Goal: Task Accomplishment & Management: Use online tool/utility

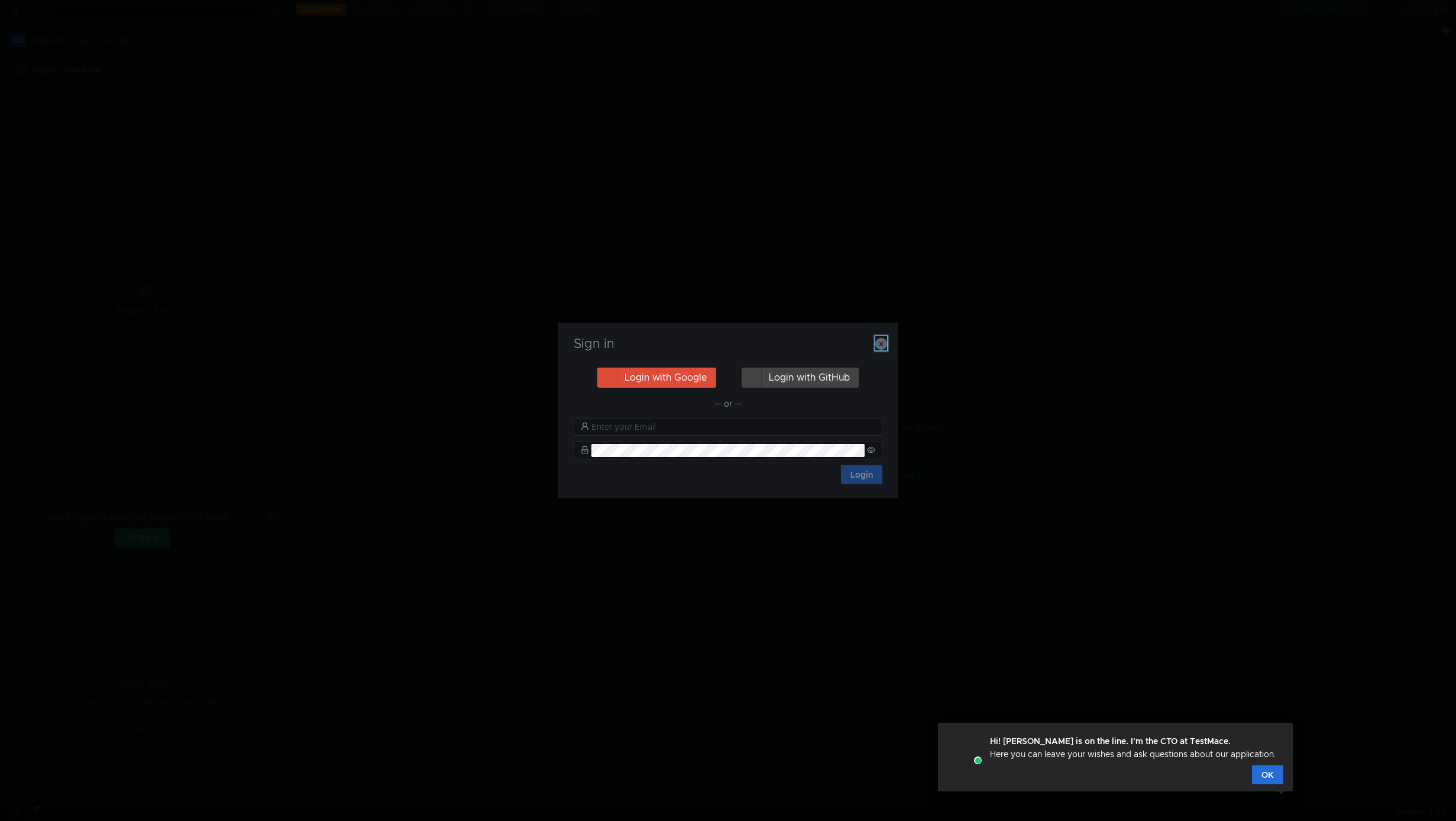
click at [882, 339] on icon "button" at bounding box center [881, 344] width 12 height 12
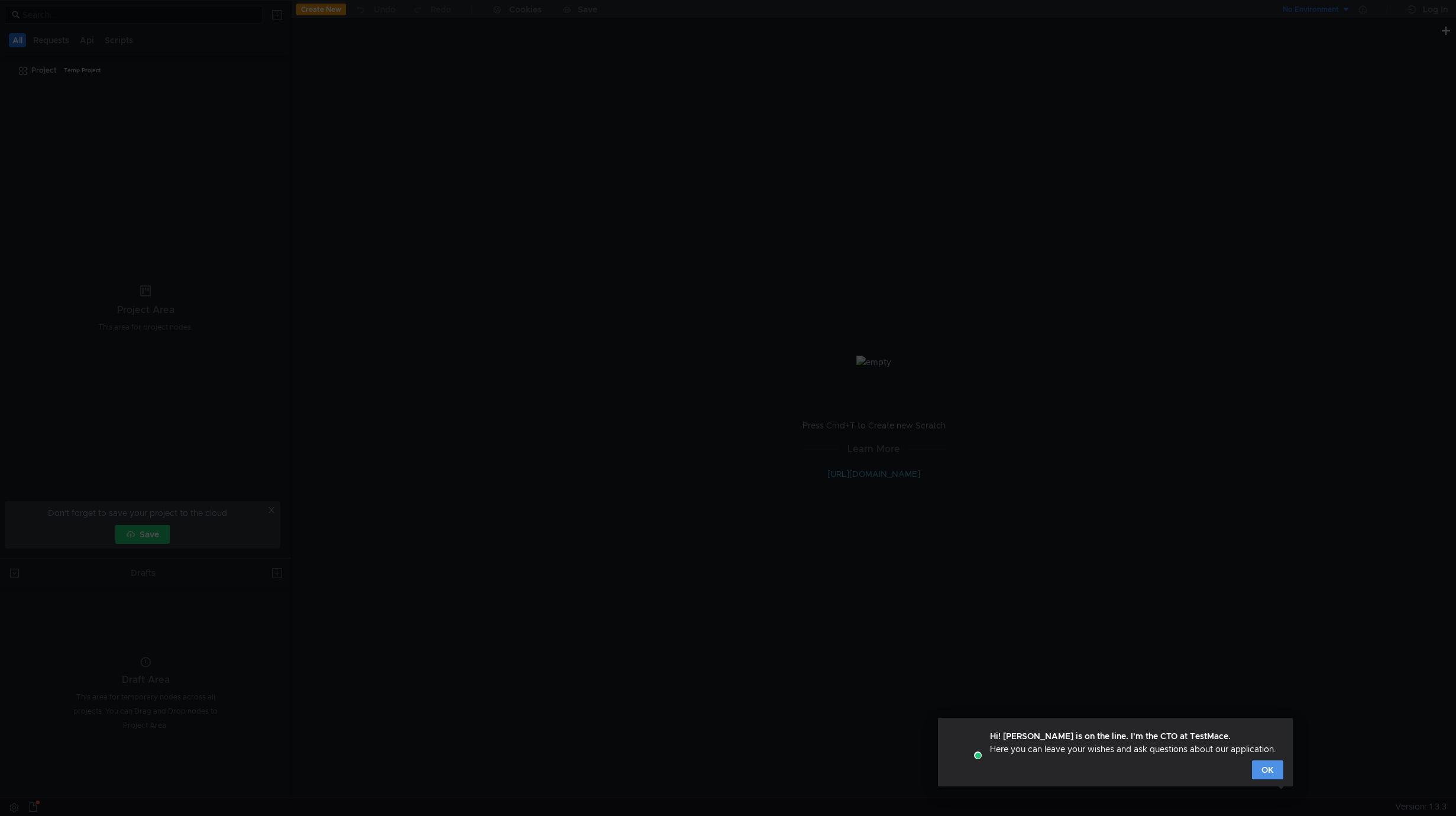
click at [1276, 766] on button "OK" at bounding box center [1268, 770] width 31 height 19
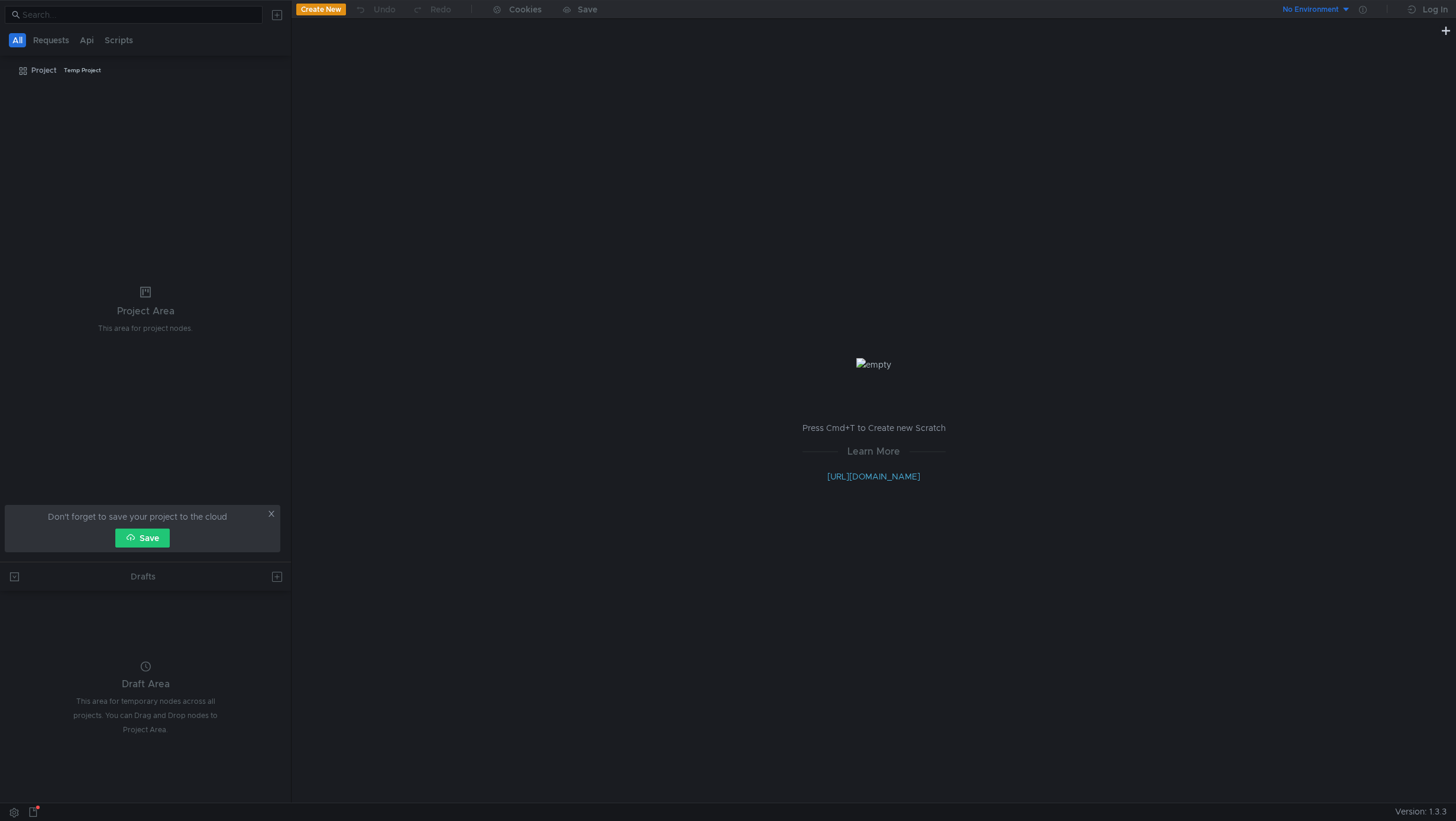
click at [312, 219] on div "Press Cmd+T to Create new Scratch Learn More [URL][DOMAIN_NAME]" at bounding box center [873, 420] width 1165 height 765
click at [313, 8] on button "Create New" at bounding box center [321, 10] width 50 height 12
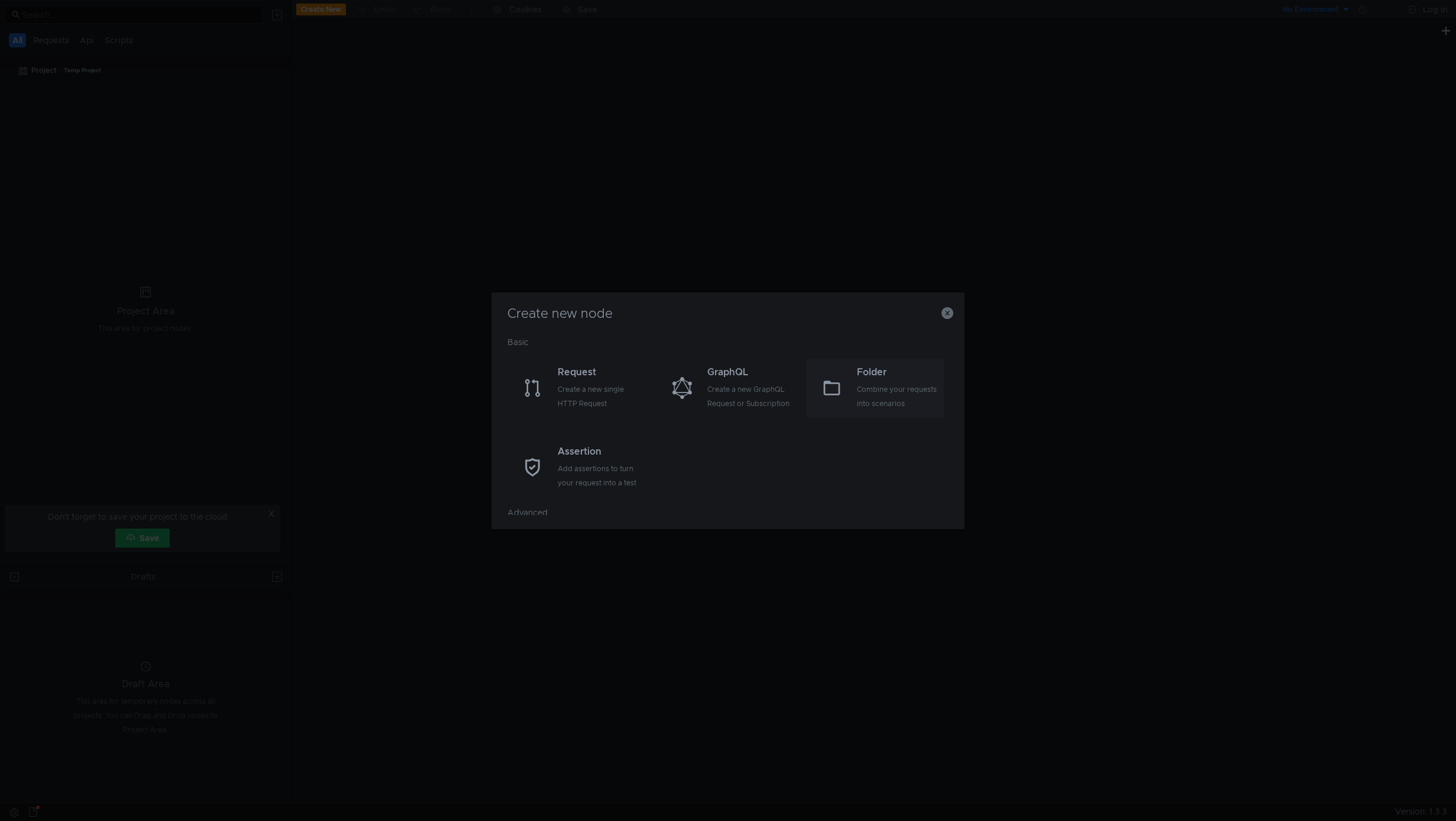
click at [886, 377] on div "Folder" at bounding box center [899, 372] width 85 height 14
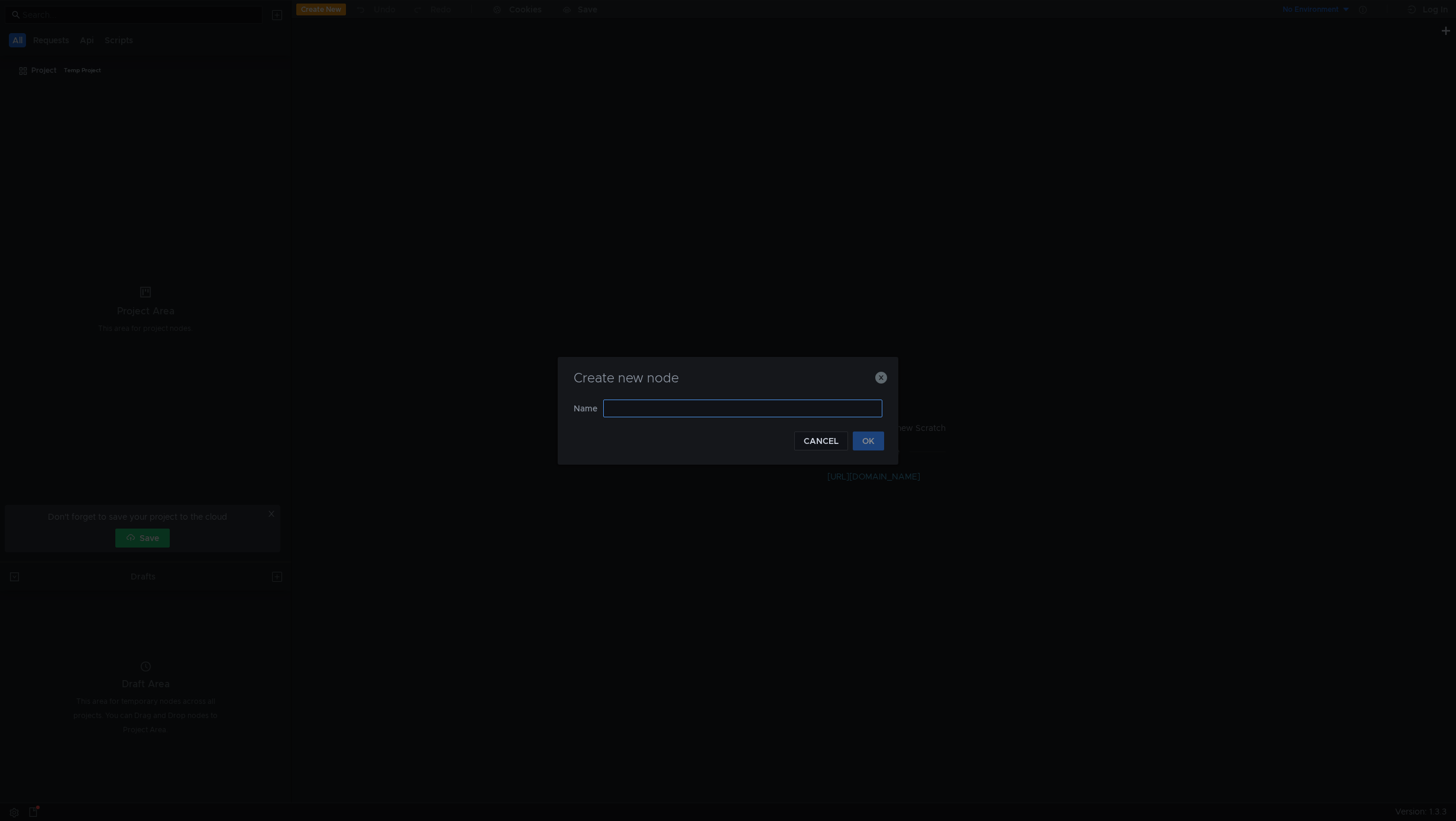
click at [643, 408] on input "text" at bounding box center [743, 408] width 279 height 18
type input "vp_webrtc_auth"
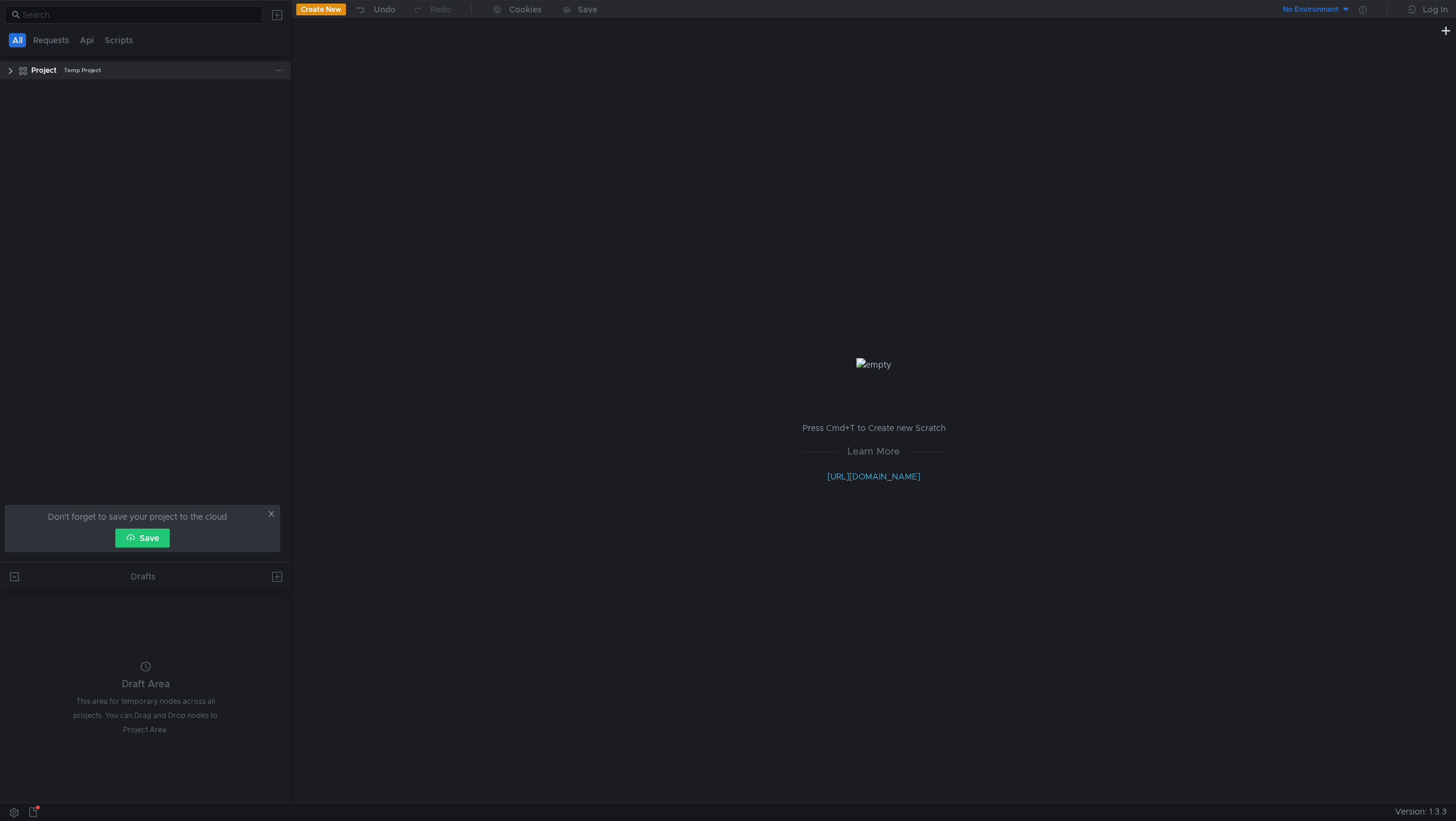
click at [14, 70] on clr-icon at bounding box center [11, 71] width 10 height 10
click at [49, 94] on div "vp_webrtc_auth" at bounding box center [66, 89] width 58 height 18
click at [337, 6] on button "Create New" at bounding box center [321, 10] width 50 height 12
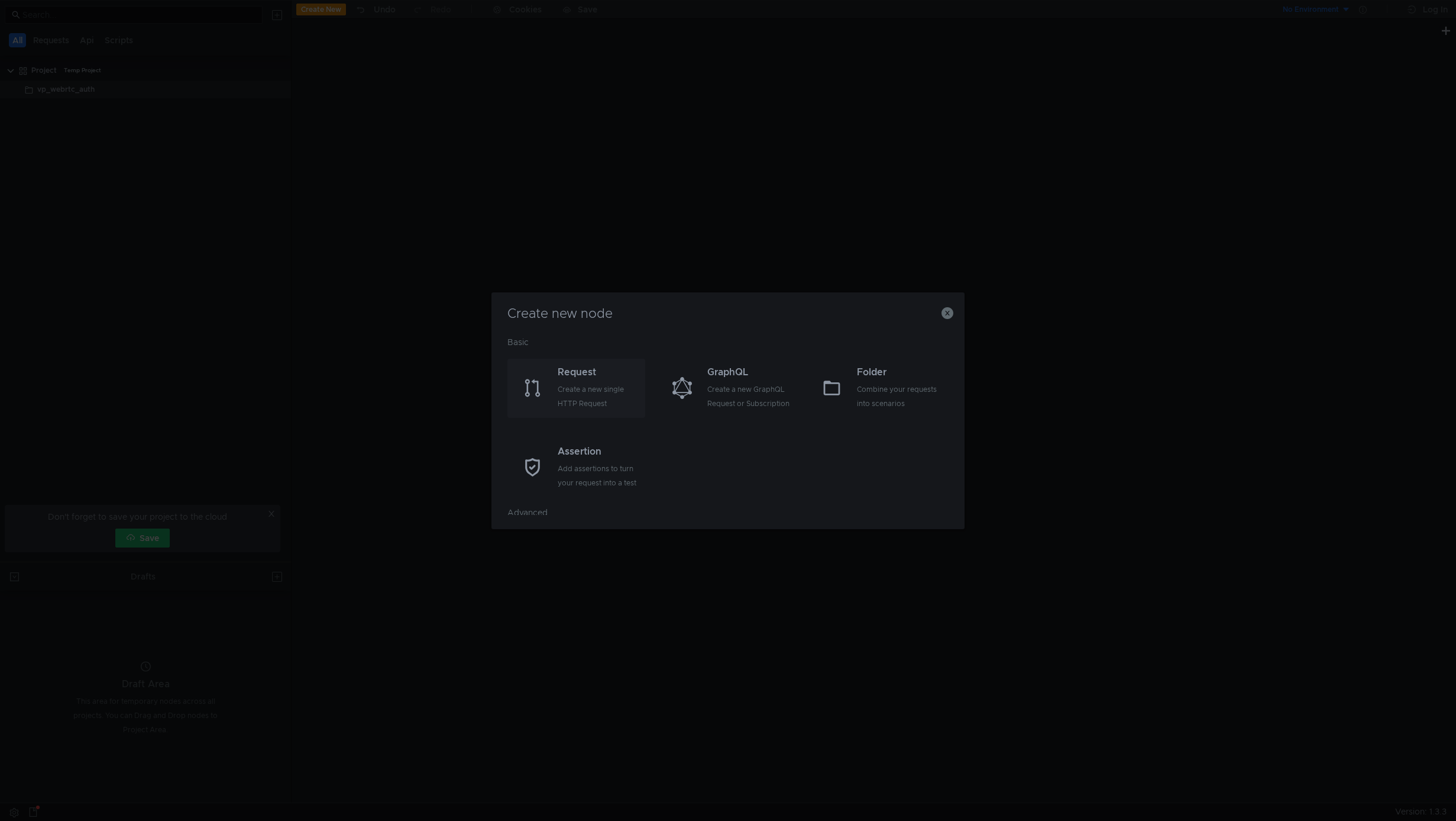
click at [581, 382] on div "Create a new single HTTP Request" at bounding box center [599, 396] width 85 height 28
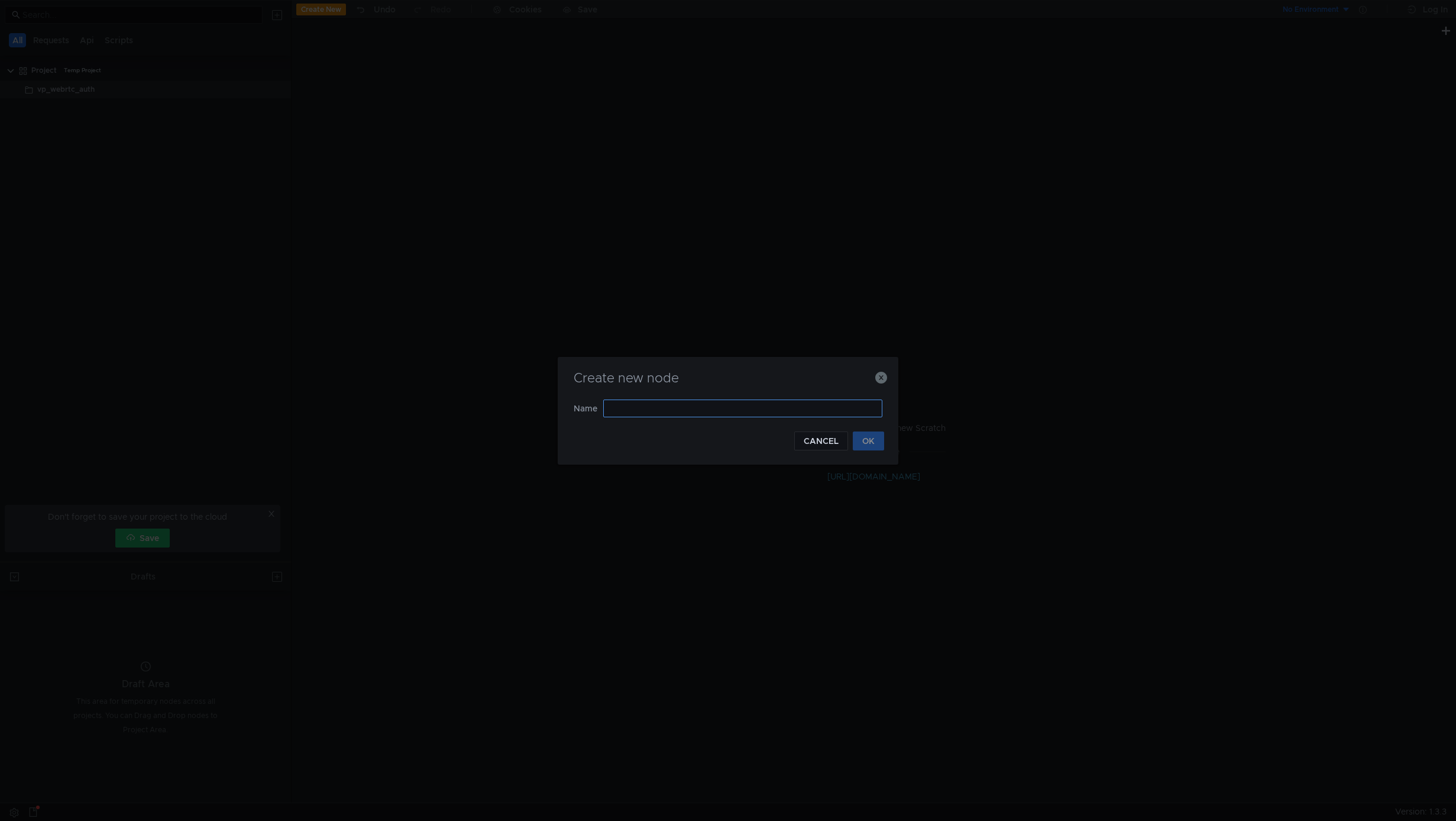
click at [653, 411] on input "text" at bounding box center [743, 408] width 279 height 18
type input "get-jwt-token-as-credentials"
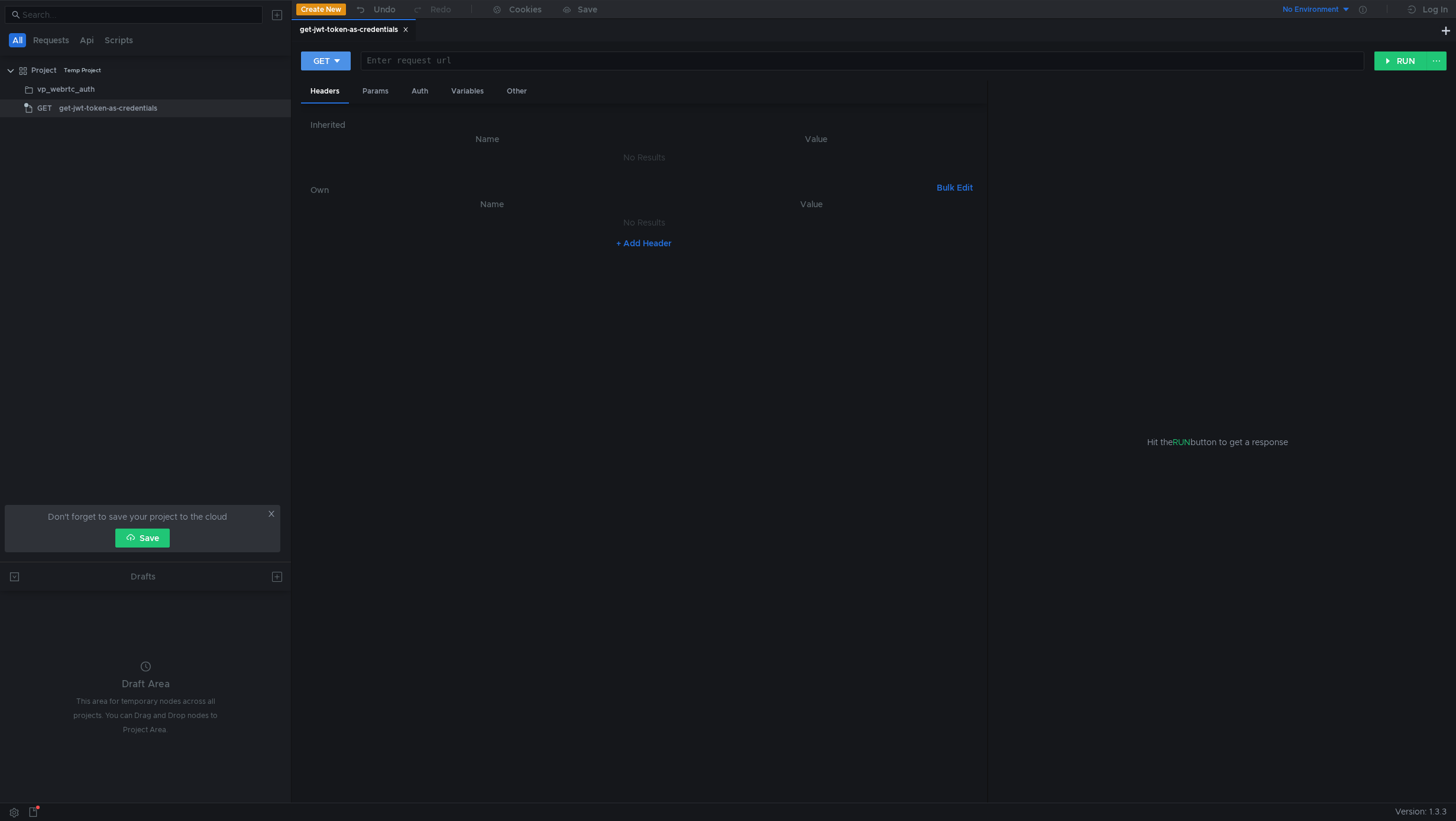
click at [322, 65] on div "GET" at bounding box center [322, 61] width 17 height 13
click at [328, 101] on li "POST" at bounding box center [327, 105] width 52 height 19
click at [388, 58] on div at bounding box center [866, 70] width 997 height 28
paste textarea "http://localhost:3000/"
paste textarea "vp-webrtc-auth"
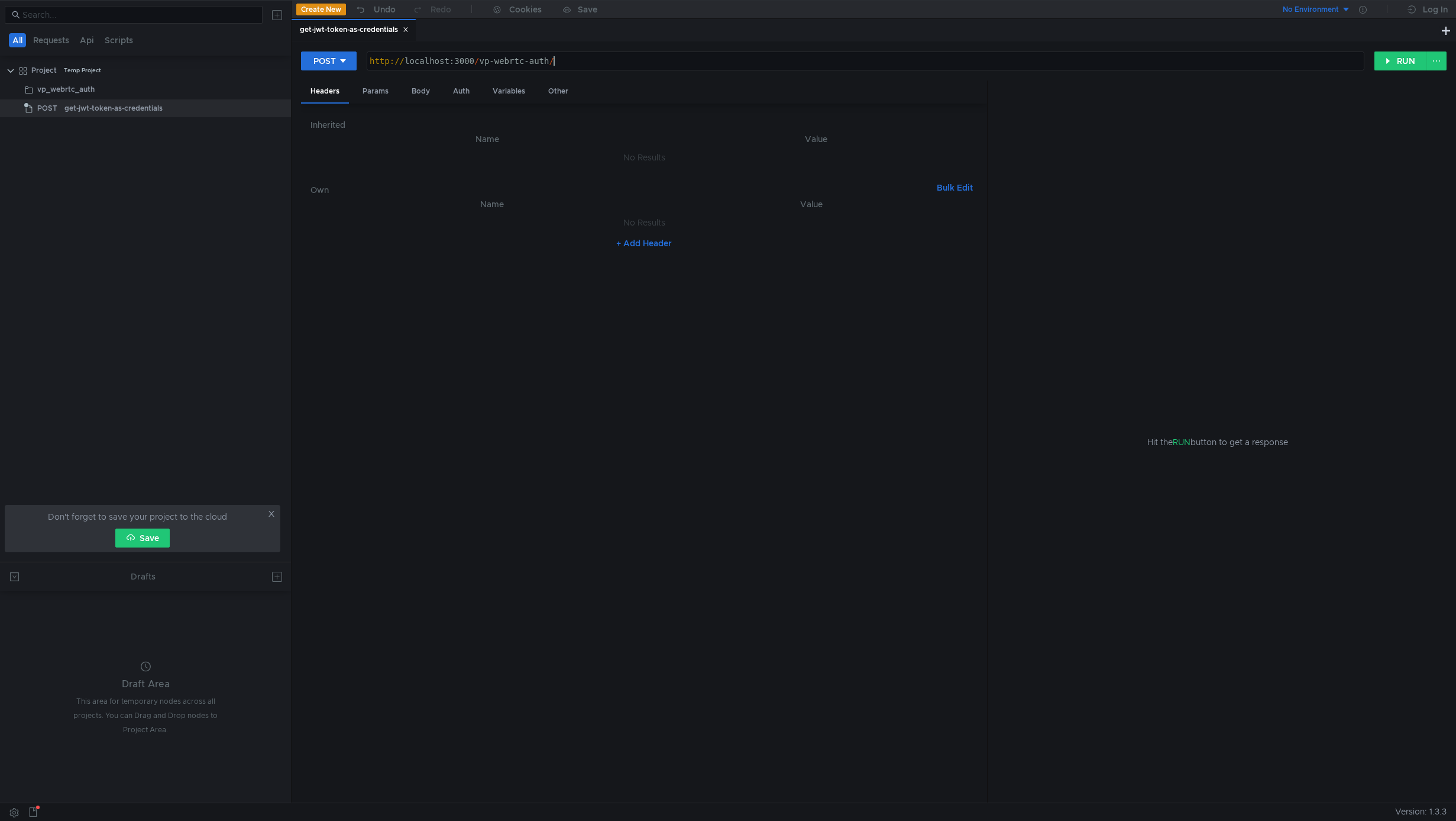
scroll to position [0, 13]
paste textarea "generate-token"
type textarea "[URL]"
click at [1410, 61] on button "RUN" at bounding box center [1401, 61] width 53 height 19
click at [641, 354] on nz-table "Name Value No Results + Add Header" at bounding box center [644, 495] width 667 height 597
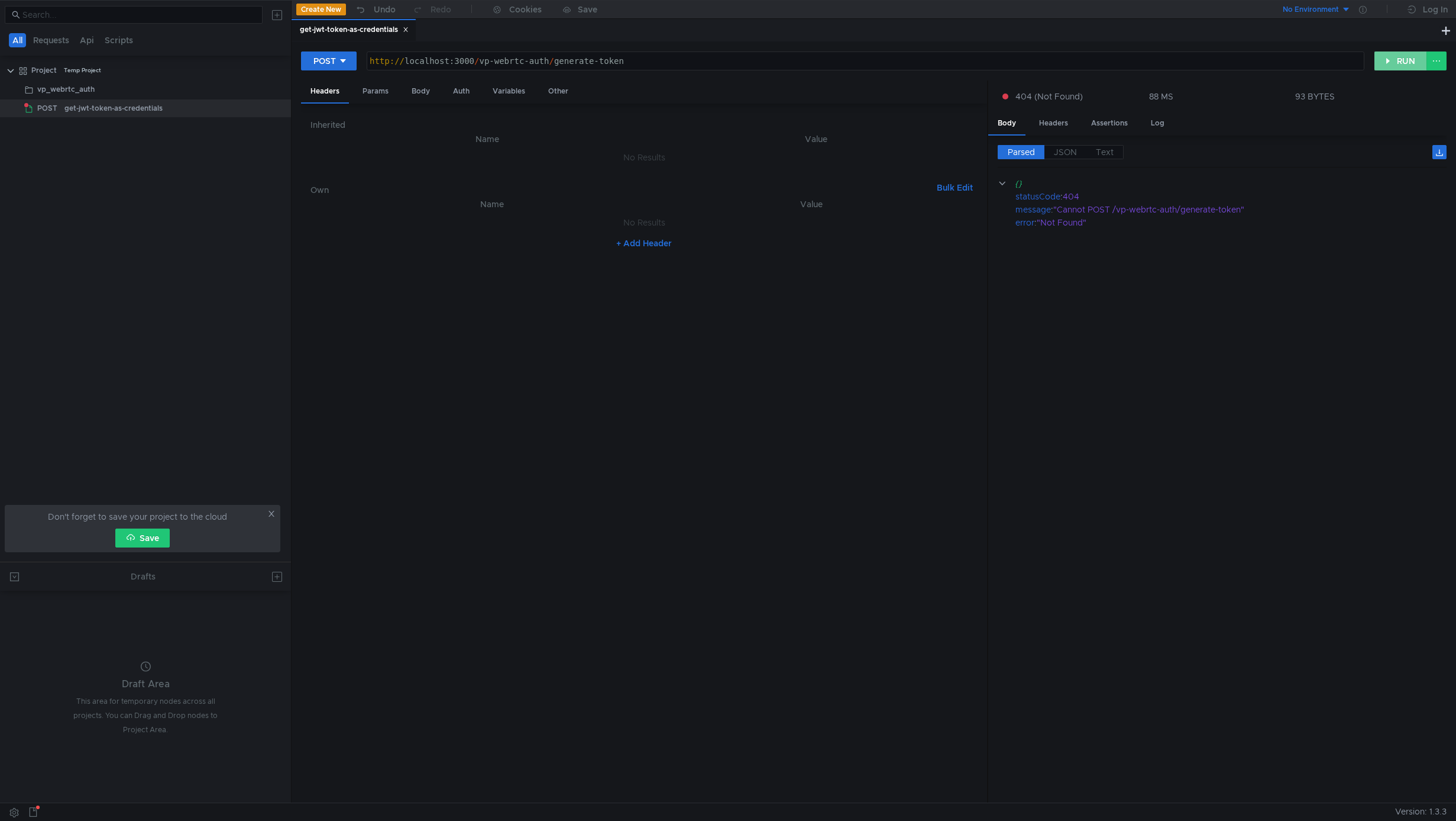
click at [1398, 62] on button "RUN" at bounding box center [1401, 61] width 53 height 19
click at [1407, 59] on button "RUN" at bounding box center [1401, 61] width 53 height 19
click at [1401, 62] on button "RUN" at bounding box center [1401, 61] width 53 height 19
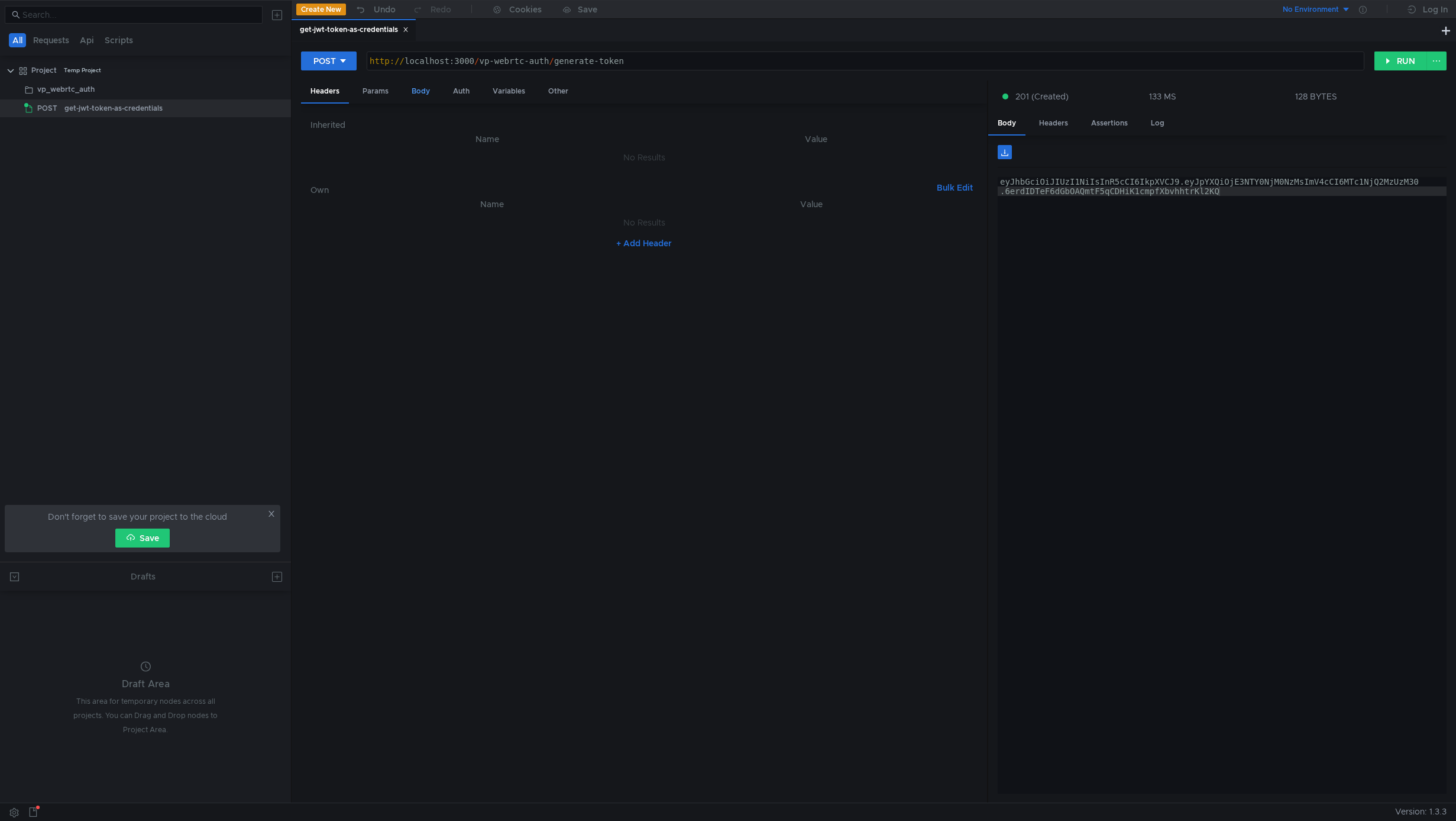
click at [420, 93] on div "Body" at bounding box center [421, 91] width 37 height 22
click at [391, 145] on div at bounding box center [644, 474] width 667 height 677
paste textarea "exclude_from_experiments: boolean;"
type textarea "exclude_from_experiments: boolean;"
type textarea "{"
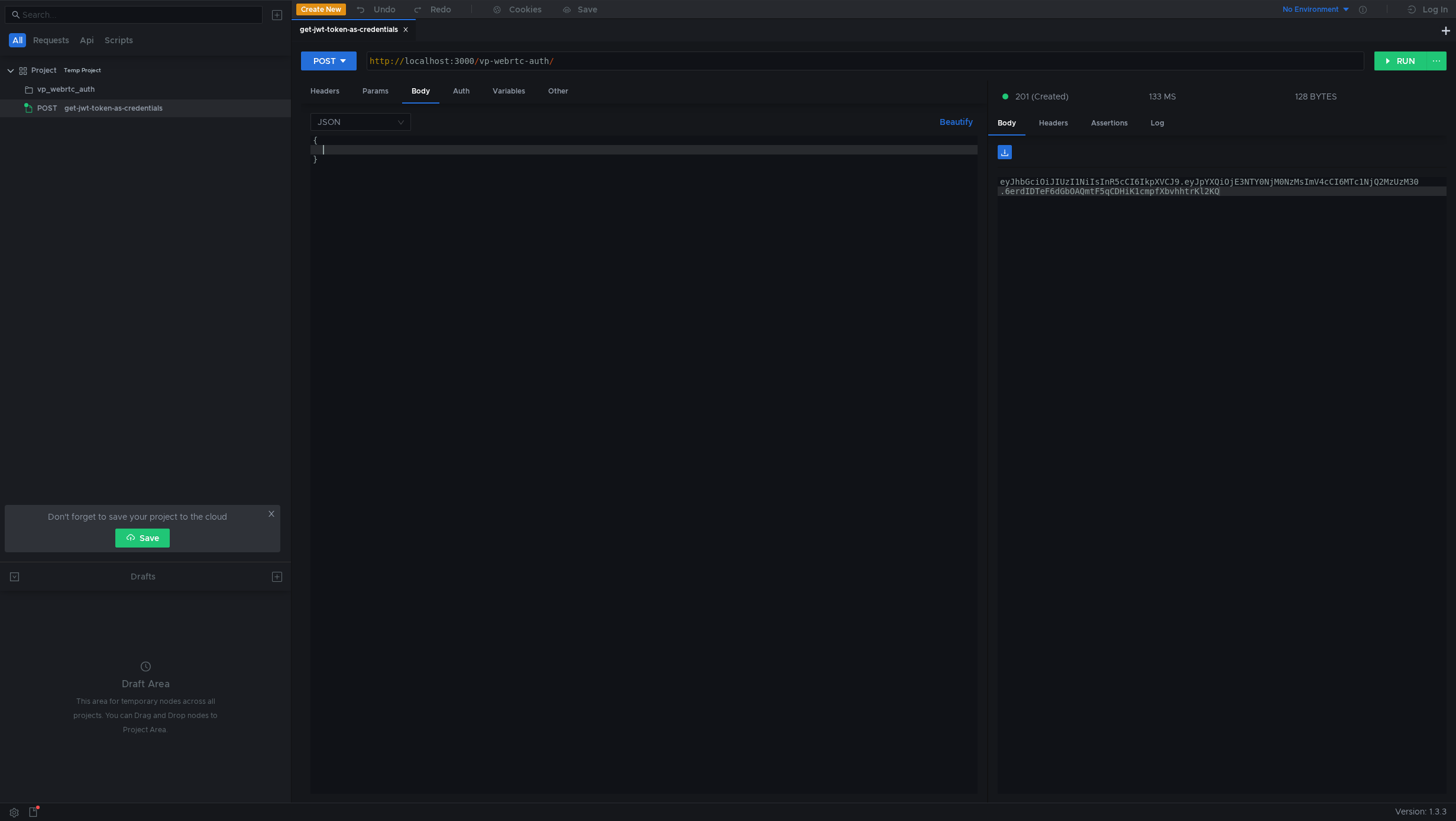
paste textarea "exclude_from_experiments: boolean;"
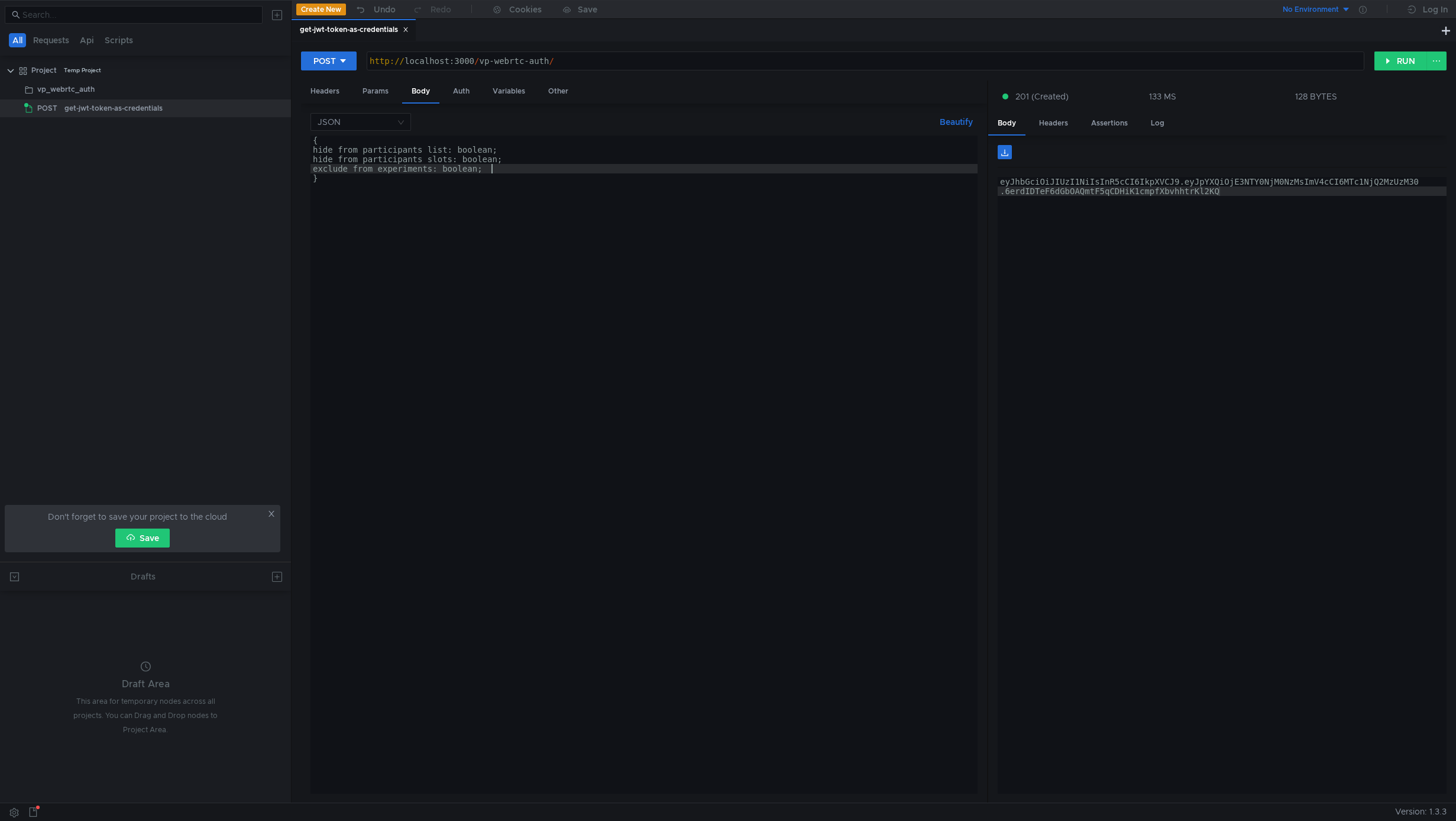
click at [402, 154] on div "{ hide_from_participants_list: boolean; hide_from_participants_slots: boolean; …" at bounding box center [644, 474] width 667 height 677
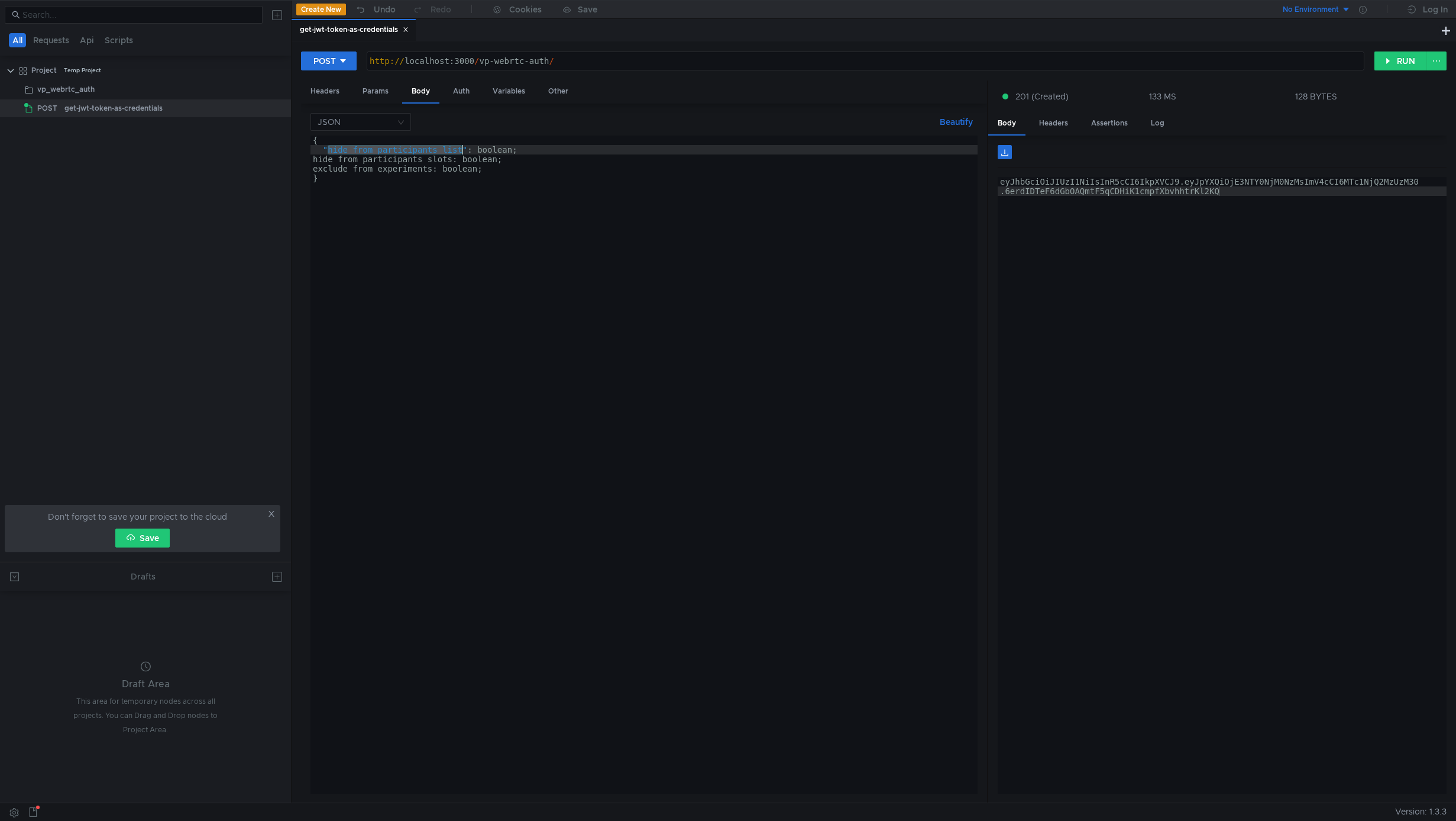
scroll to position [0, 2]
click at [394, 156] on div "{ "hide_from_participants_list" : boolean; hide_from_participants_slots: boolea…" at bounding box center [644, 474] width 667 height 677
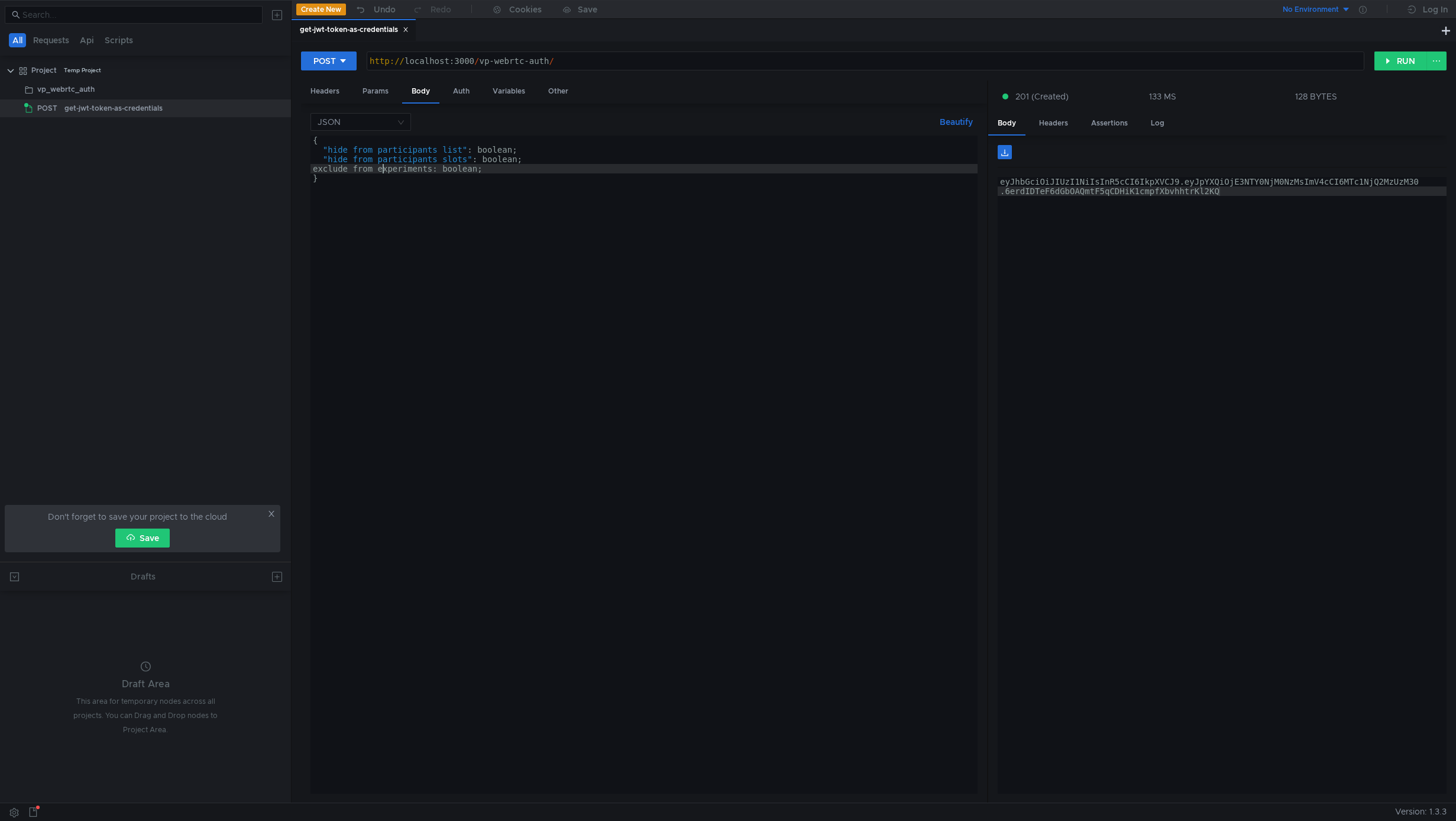
click at [381, 165] on div "{ "hide_from_participants_list" : boolean; "hide_from_participants_slots" : boo…" at bounding box center [644, 474] width 667 height 677
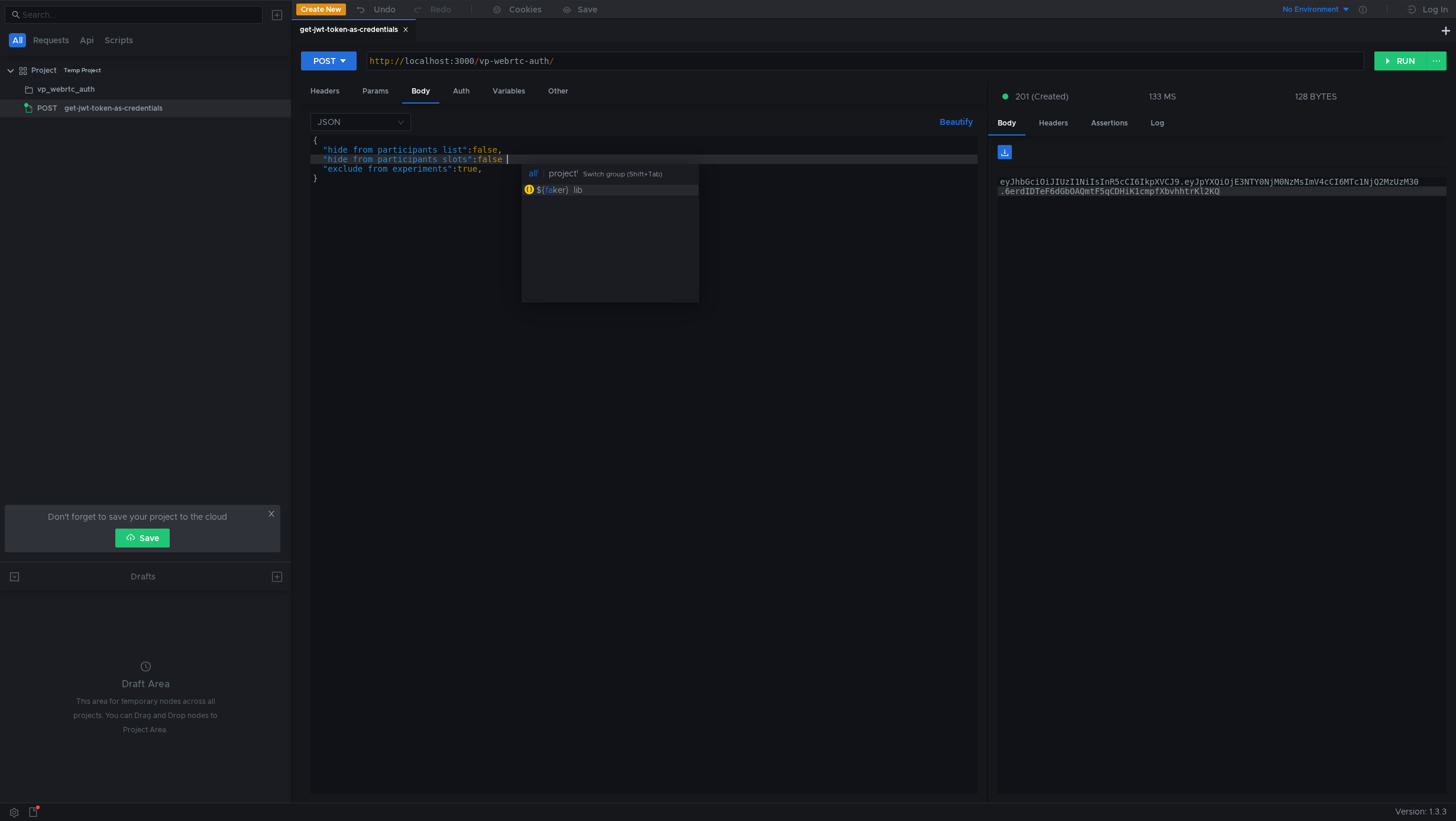
scroll to position [0, 14]
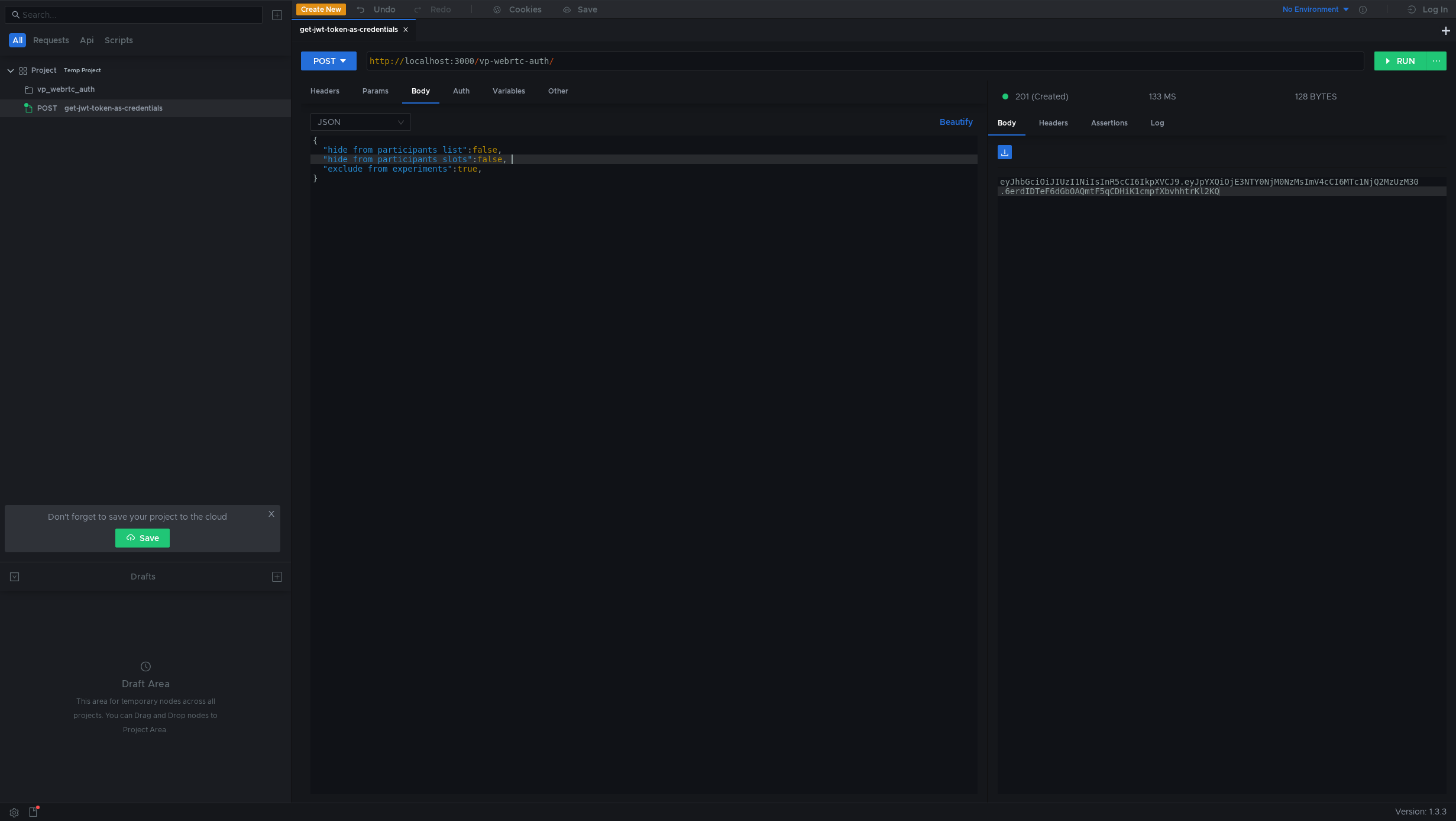
click at [403, 216] on div "{ "hide_from_participants_list" : false , "hide_from_participants_slots" : fals…" at bounding box center [644, 474] width 667 height 677
type textarea "}"
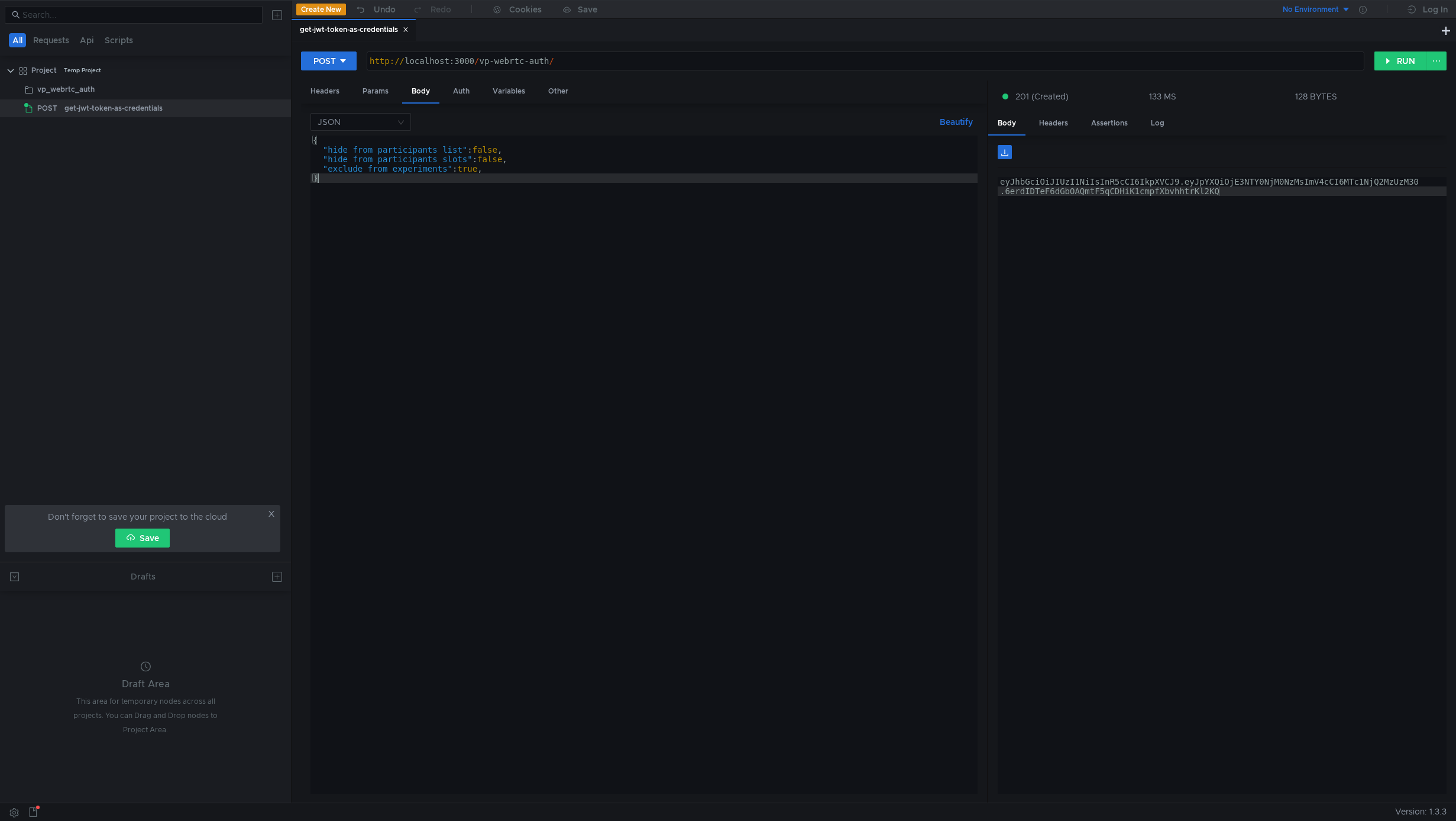
scroll to position [0, 0]
click at [1392, 63] on button "RUN" at bounding box center [1401, 61] width 53 height 19
click at [535, 173] on div "{ "hide_from_participants_list" : false , "hide_from_participants_slots" : fals…" at bounding box center [644, 474] width 667 height 677
type textarea ""exclude_from_experiments": true"
click at [1395, 62] on button "RUN" at bounding box center [1401, 61] width 53 height 19
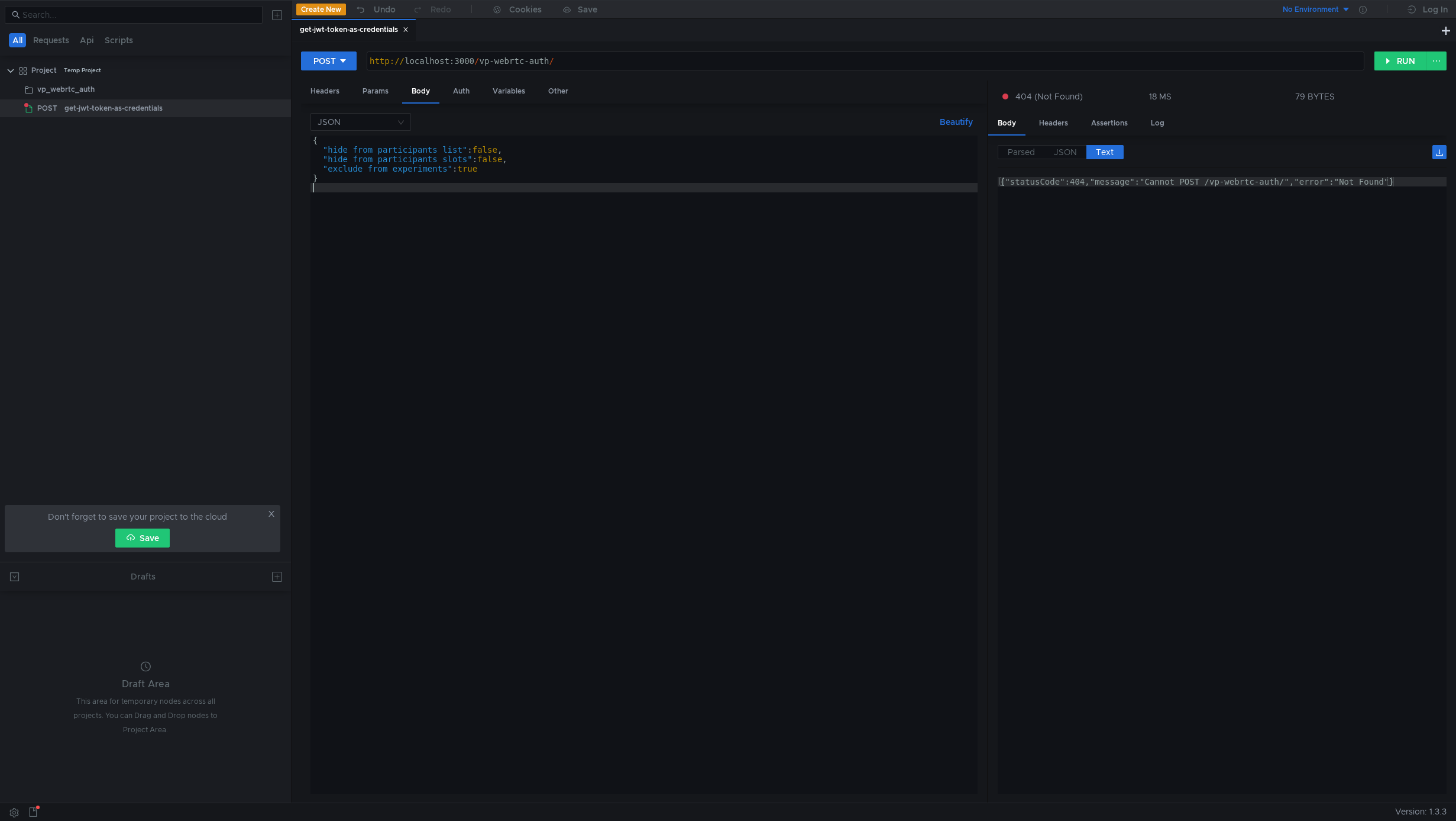
click at [589, 269] on div "{ "hide_from_participants_list" : false , "hide_from_participants_slots" : fals…" at bounding box center [644, 474] width 667 height 677
click at [571, 60] on div "http:// localhost:3000 / vp-webrtc-auth /" at bounding box center [866, 70] width 997 height 28
paste textarea "generate-token"
type textarea "http://localhost:3000/vp-webrtc-auth/generate-token"
click at [407, 389] on div "{ "hide_from_participants_list" : false , "hide_from_participants_slots" : fals…" at bounding box center [644, 474] width 667 height 677
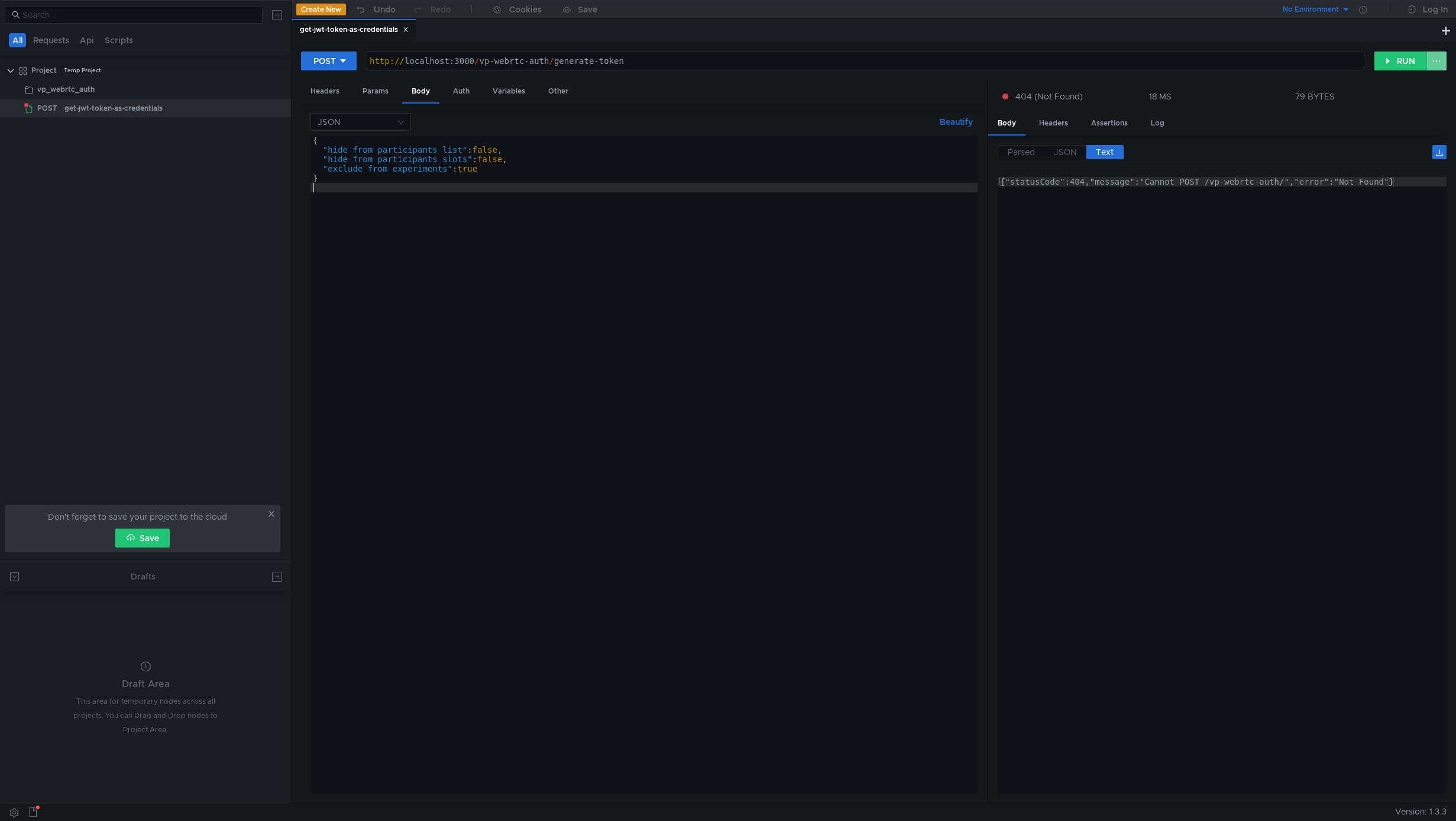
click at [1438, 52] on button at bounding box center [1437, 61] width 20 height 19
click at [1439, 55] on div at bounding box center [728, 410] width 1456 height 821
click at [1395, 58] on button "RUN" at bounding box center [1401, 61] width 53 height 19
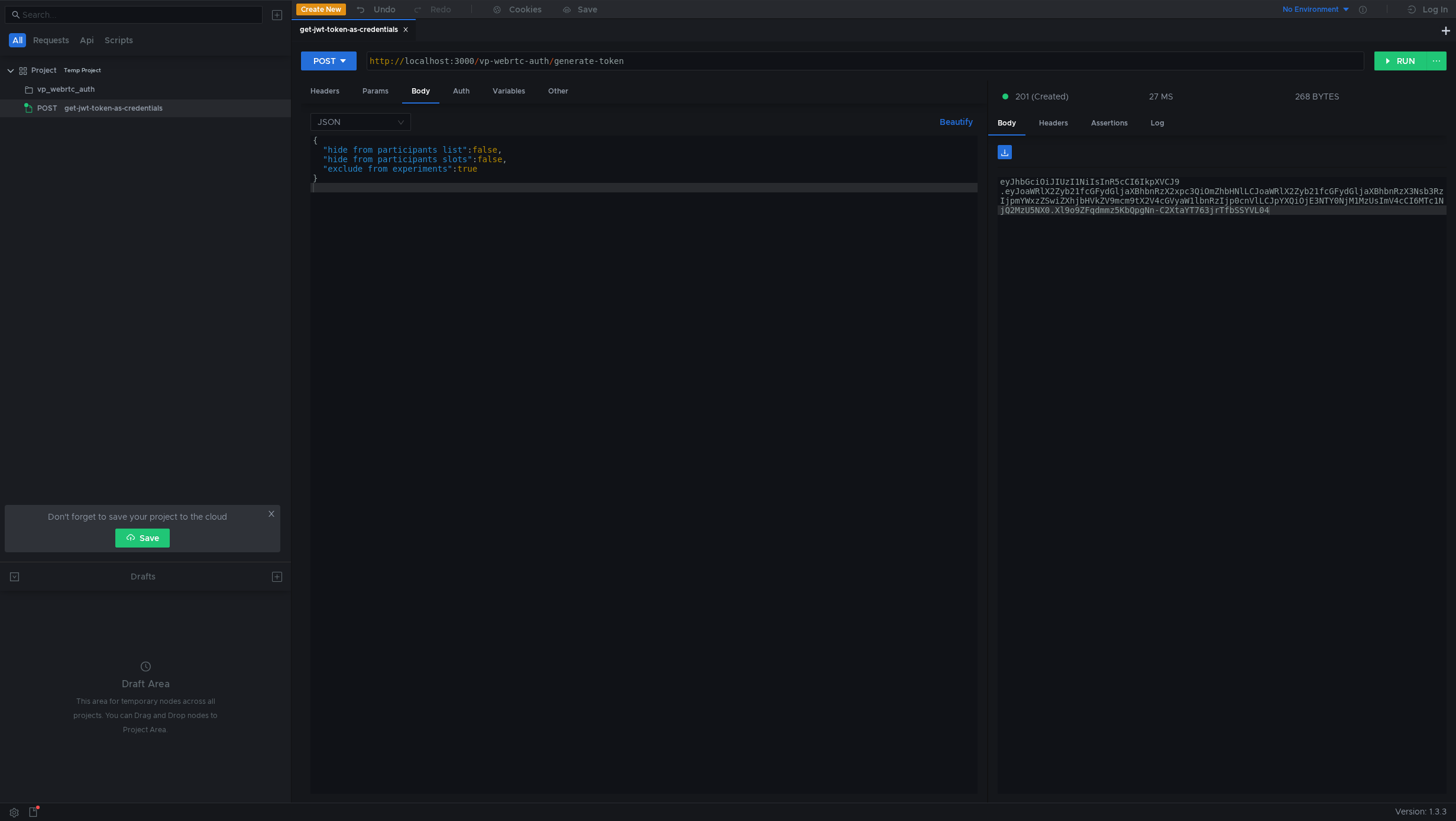
click at [1110, 191] on div "eyJhbGciOiJIUzI1NiIsInR5cCI6IkpXVCJ9 .eyJoaWRlX2Zyb21fcGFydGljaXBhbnRzX2xpc3QiO…" at bounding box center [1222, 523] width 449 height 692
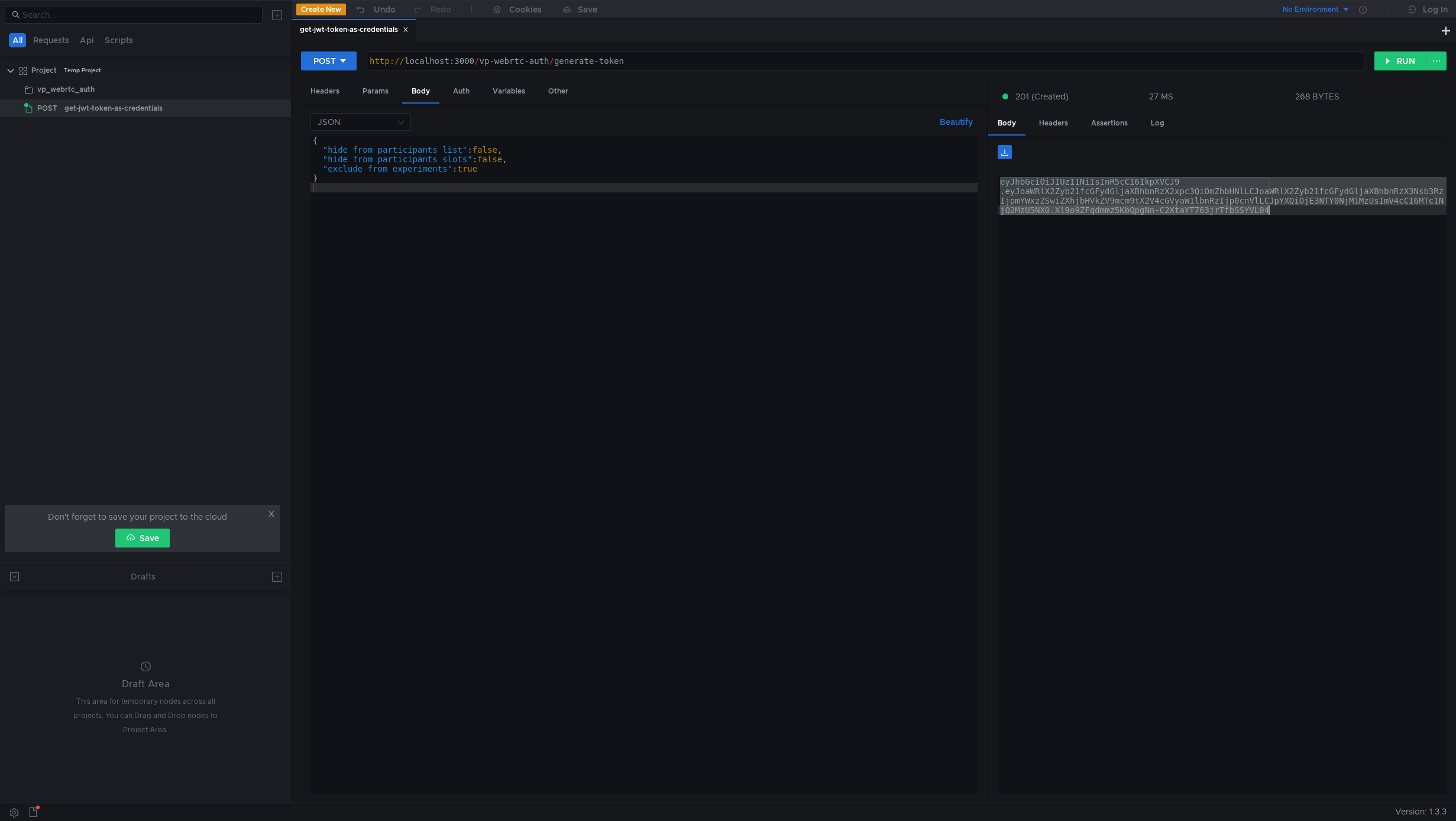
click at [1110, 194] on div "eyJhbGciOiJIUzI1NiIsInR5cCI6IkpXVCJ9 .eyJoaWRlX2Zyb21fcGFydGljaXBhbnRzX2xpc3QiO…" at bounding box center [1222, 523] width 449 height 692
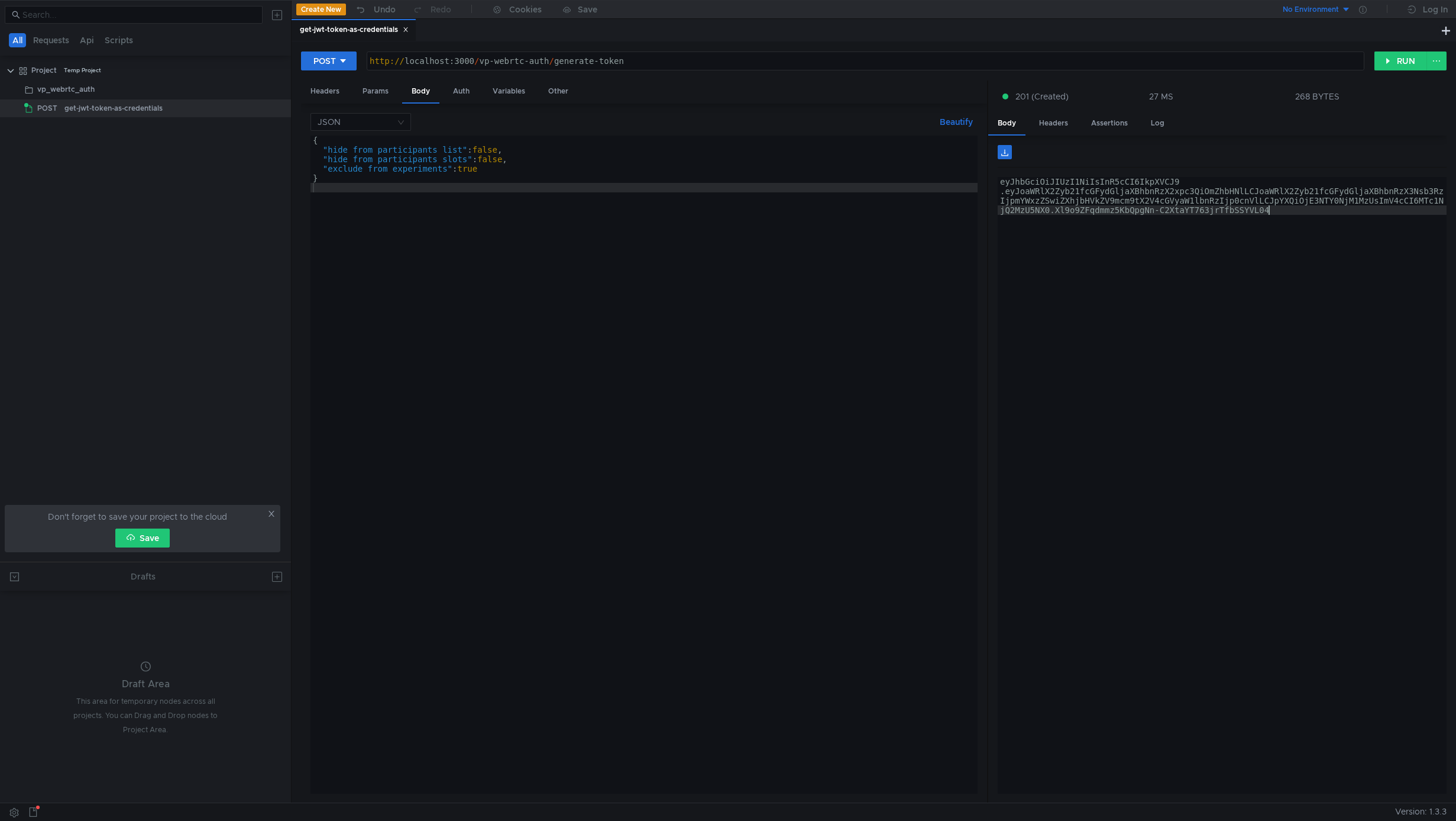
click at [1098, 264] on div "eyJhbGciOiJIUzI1NiIsInR5cCI6IkpXVCJ9 .eyJoaWRlX2Zyb21fcGFydGljaXBhbnRzX2xpc3QiO…" at bounding box center [1222, 523] width 449 height 692
click at [1108, 197] on div "eyJhbGciOiJIUzI1NiIsInR5cCI6IkpXVCJ9 .eyJoaWRlX2Zyb21fcGFydGljaXBhbnRzX2xpc3QiO…" at bounding box center [1222, 523] width 449 height 692
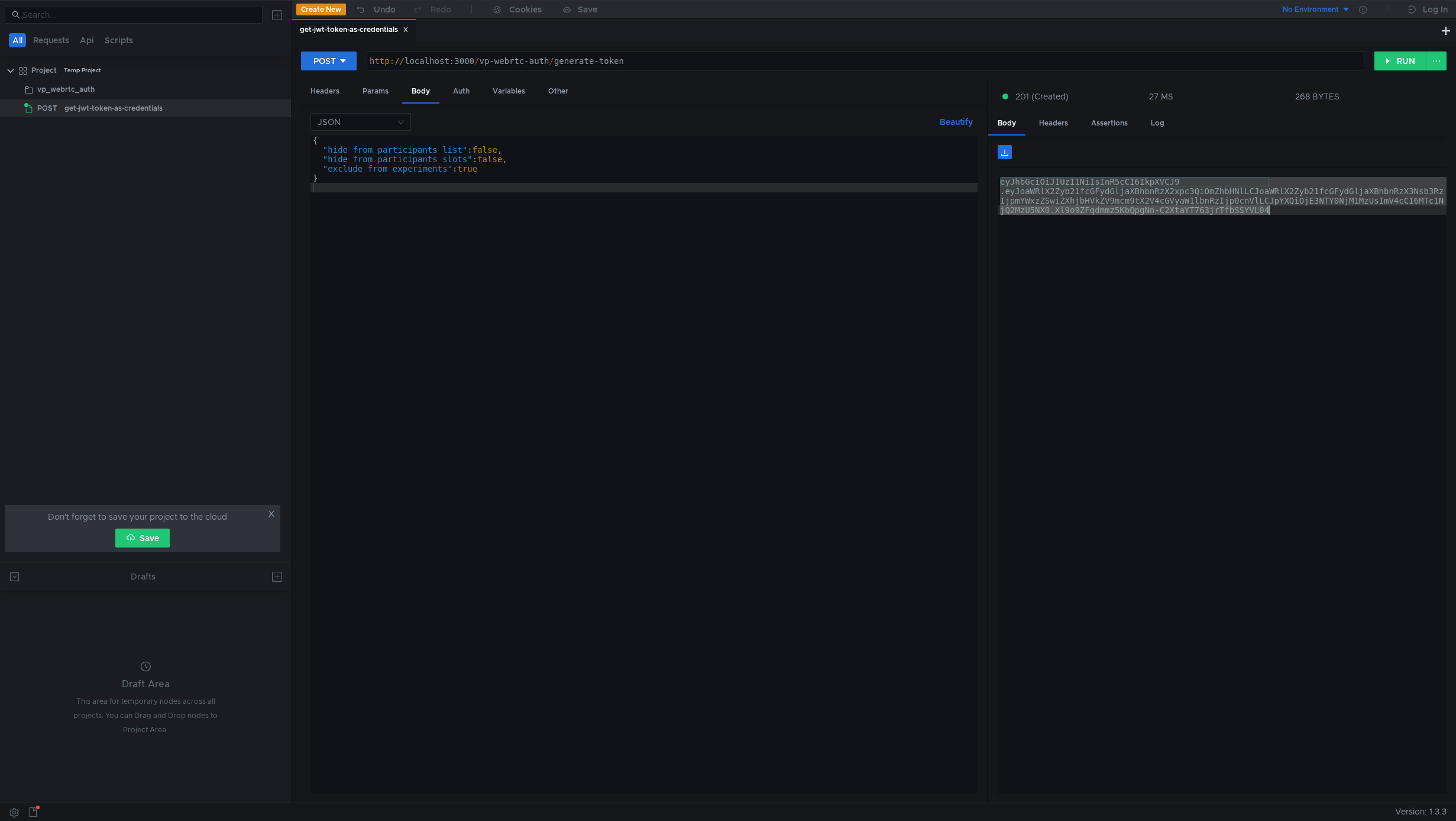
click at [1200, 241] on div "eyJhbGciOiJIUzI1NiIsInR5cCI6IkpXVCJ9 .eyJoaWRlX2Zyb21fcGFydGljaXBhbnRzX2xpc3QiO…" at bounding box center [1222, 523] width 449 height 692
click at [541, 369] on div "{ "hide_from_participants_list" : false , "hide_from_participants_slots" : fals…" at bounding box center [644, 474] width 667 height 677
click at [1400, 61] on button "RUN" at bounding box center [1401, 61] width 53 height 19
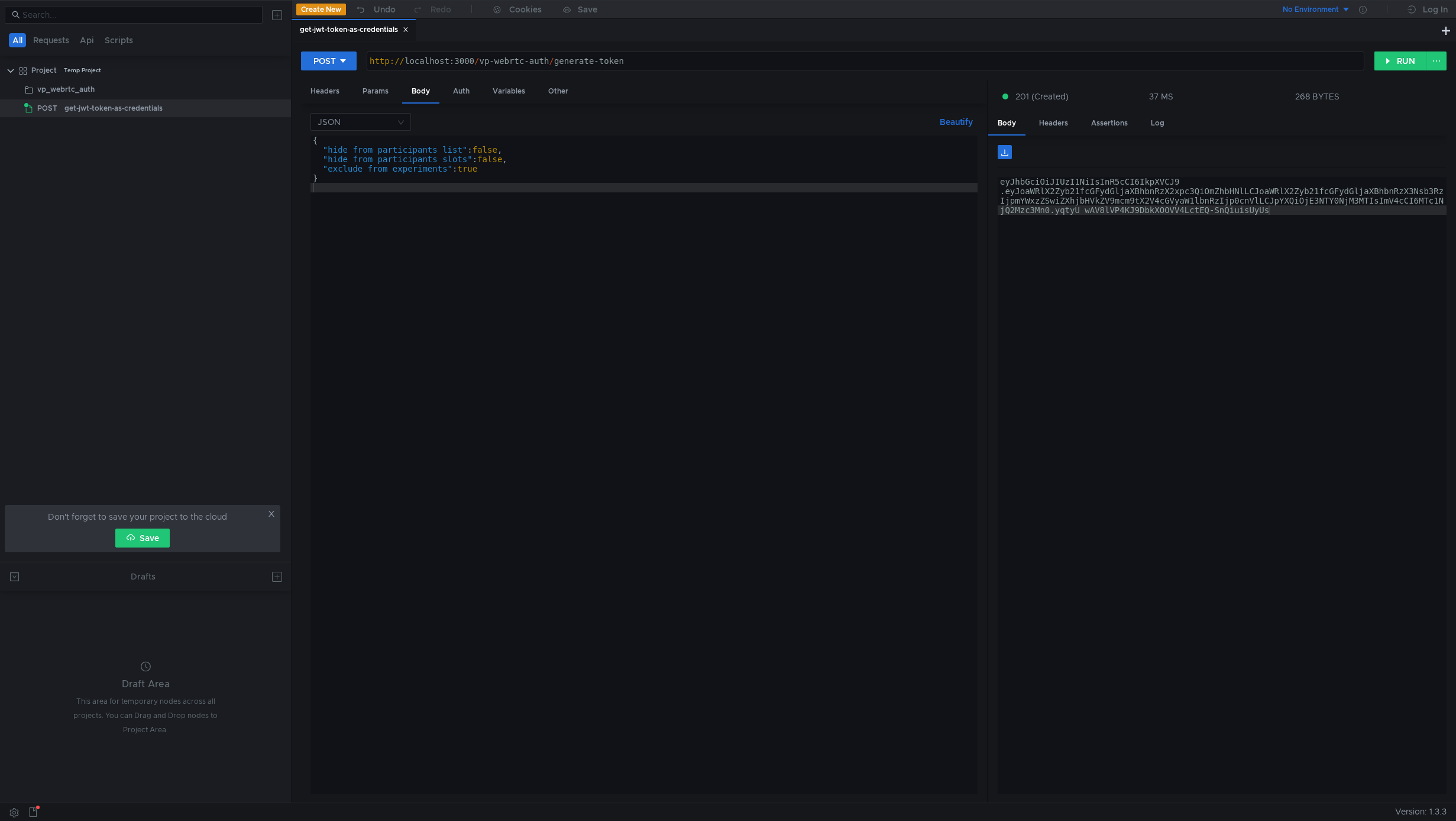
type textarea "eyJhbGciOiJIUzI1NiIsInR5cCI6IkpXVCJ9.eyJoaWRlX2Zyb21fcGFydGljaXBhbnRzX2xpc3QiOm…"
click at [1310, 321] on div "eyJhbGciOiJIUzI1NiIsInR5cCI6IkpXVCJ9 .eyJoaWRlX2Zyb21fcGFydGljaXBhbnRzX2xpc3QiO…" at bounding box center [1222, 523] width 449 height 692
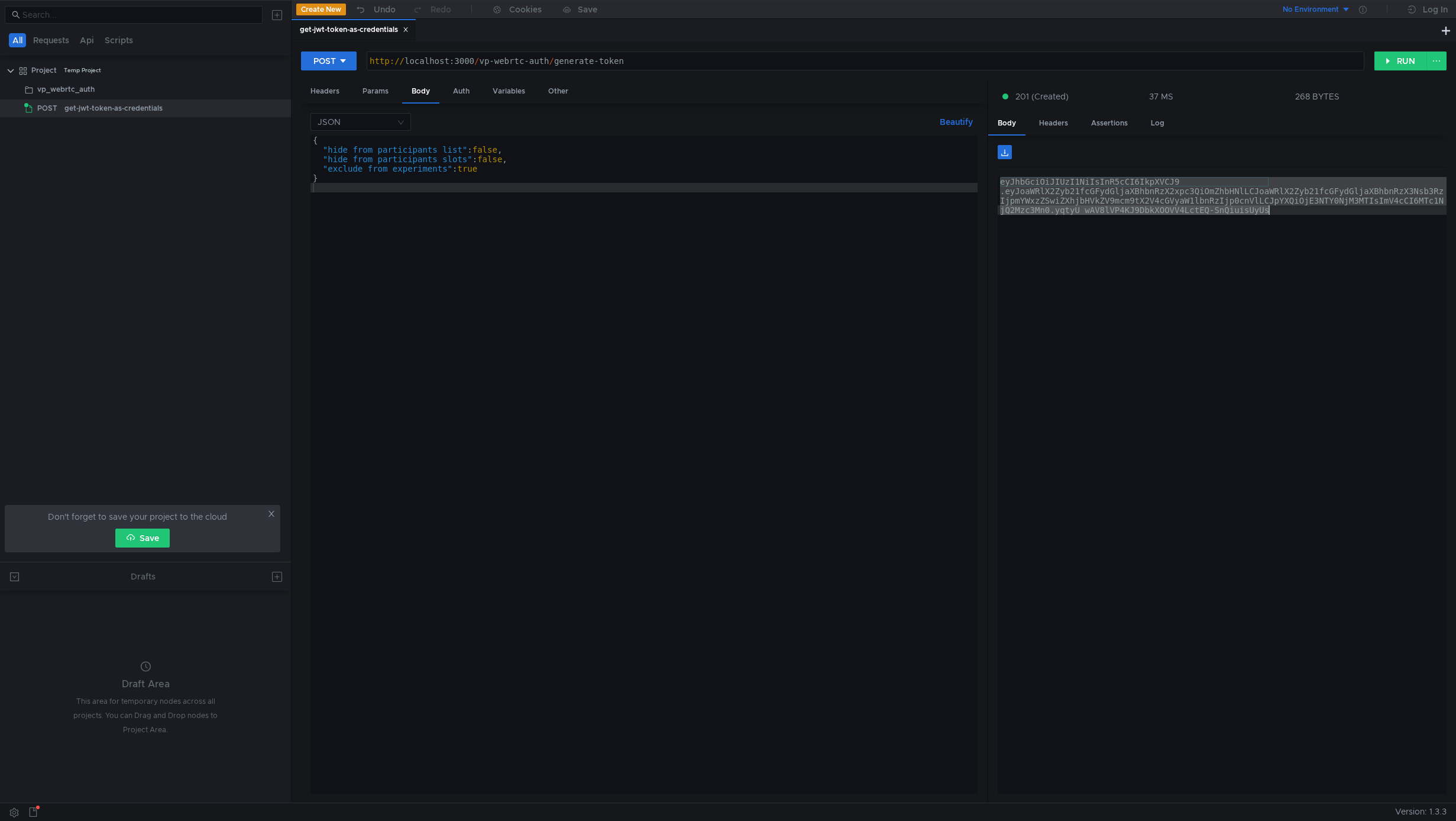
scroll to position [0, 13]
click at [987, 343] on div at bounding box center [988, 442] width 1 height 723
click at [1110, 313] on div "eyJhbGciOiJIUzI1NiIsInR5cCI6IkpXVCJ9 .eyJoaWRlX2Zyb21fcGFydGljaXBhbnRzX2xpc3QiO…" at bounding box center [1222, 523] width 449 height 692
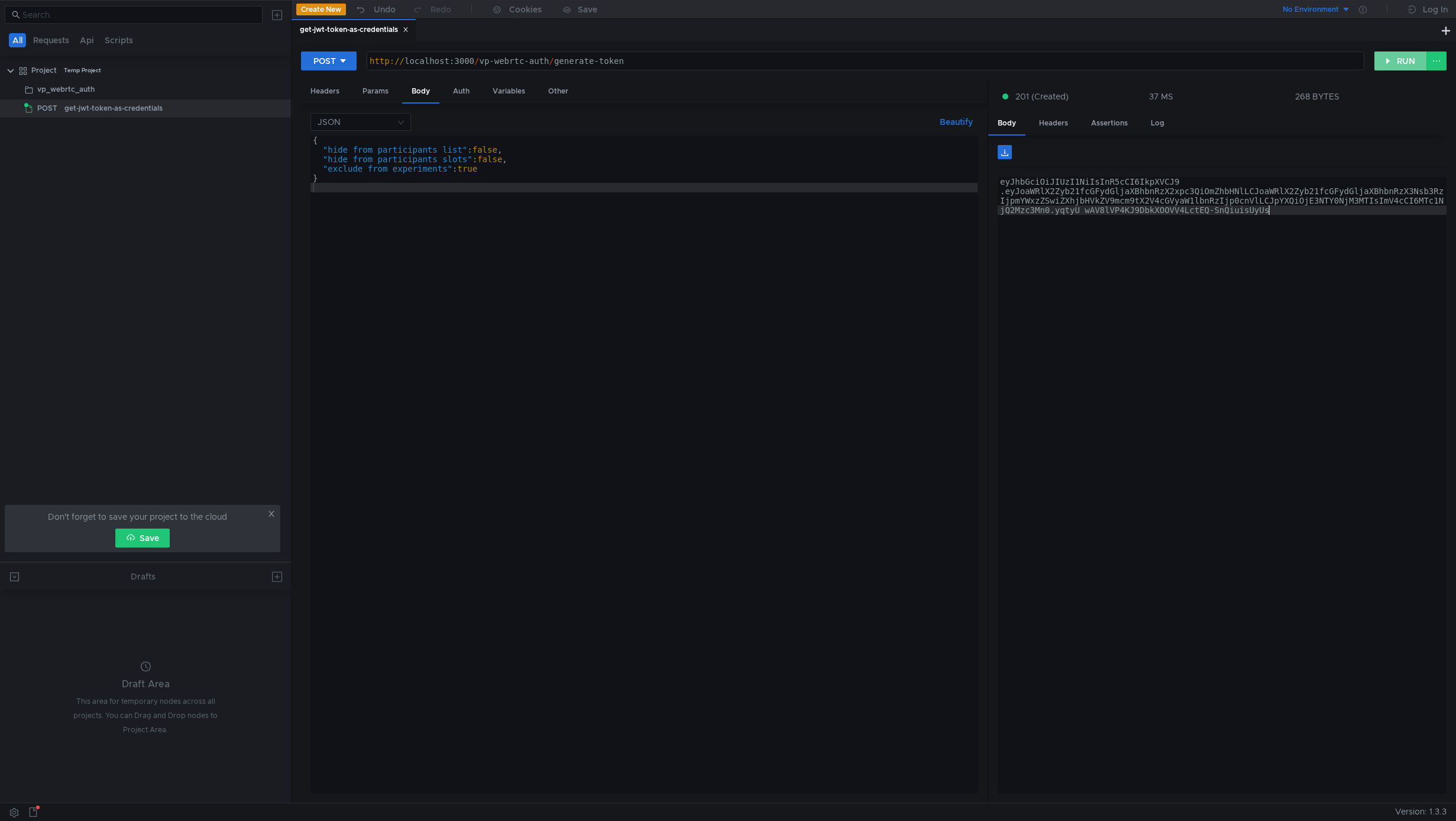
click at [1400, 54] on button "RUN" at bounding box center [1401, 61] width 53 height 19
type textarea "eyJhbGciOiJIUzI1NiIsInR5cCI6IkpXVCJ9.eyJoaWRlX2Zyb21fcGFydGljaXBhbnRzX2xpc3QiOm…"
click at [1251, 277] on div "eyJhbGciOiJIUzI1NiIsInR5cCI6IkpXVCJ9 .eyJoaWRlX2Zyb21fcGFydGljaXBhbnRzX2xpc3QiO…" at bounding box center [1222, 523] width 449 height 692
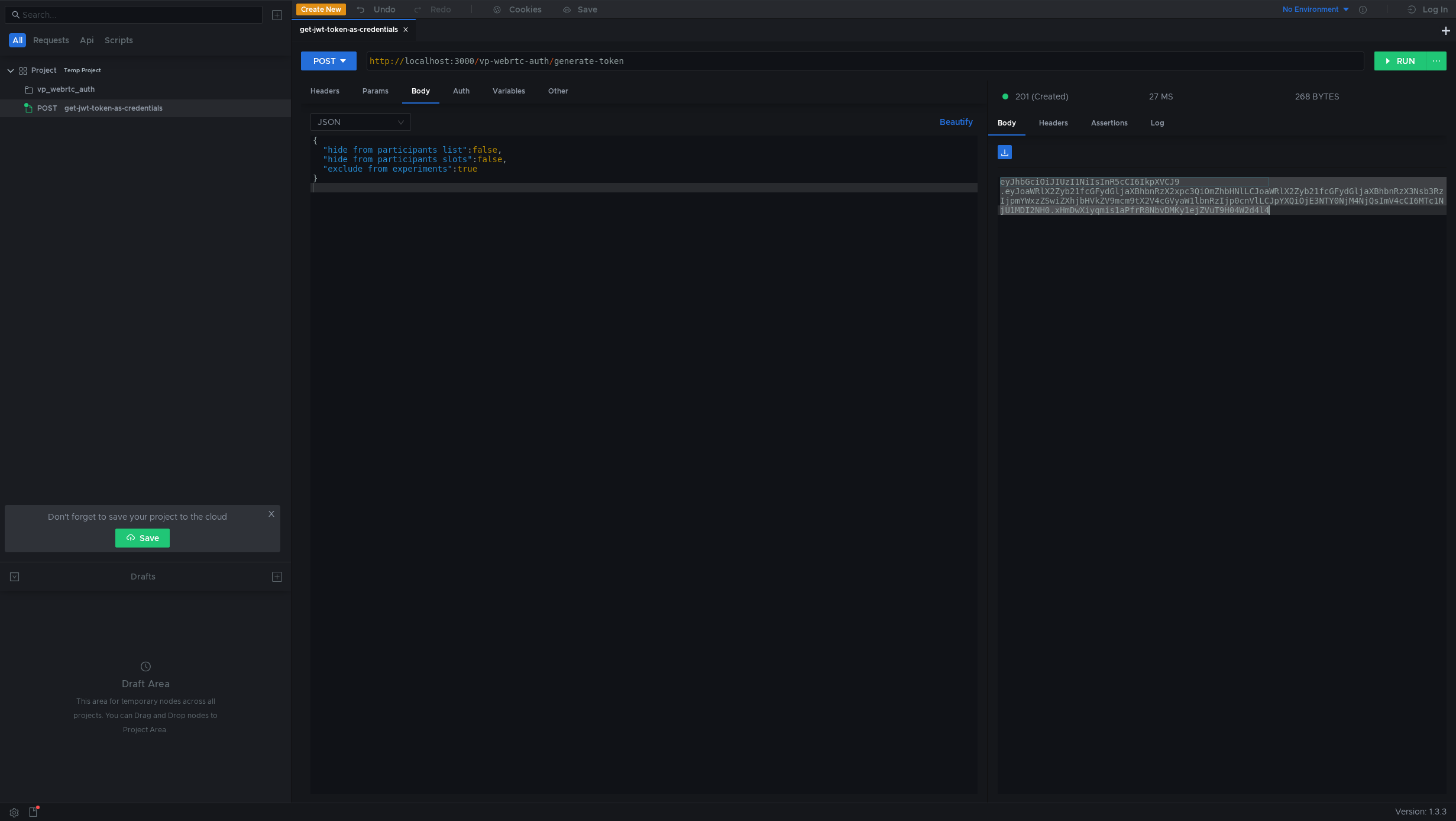
click at [415, 255] on div "{ "hide_from_participants_list" : false , "hide_from_participants_slots" : fals…" at bounding box center [644, 474] width 667 height 677
click at [97, 89] on div "vp_webrtc_auth" at bounding box center [147, 89] width 220 height 18
click at [19, 88] on clr-icon at bounding box center [17, 90] width 10 height 10
click at [76, 86] on div "vp_webrtc_auth" at bounding box center [66, 89] width 58 height 18
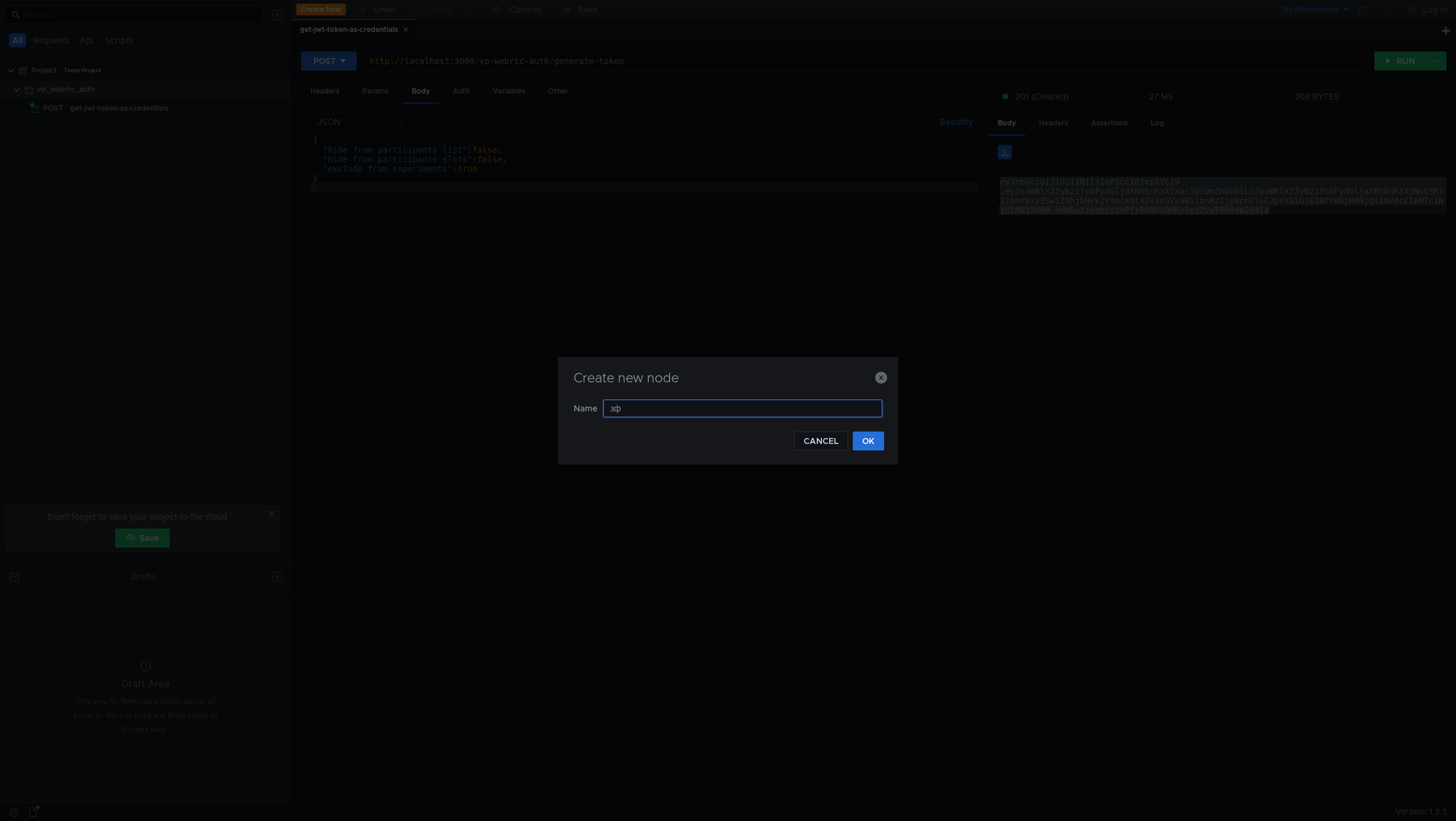
type input "з"
type input "participant_auth"
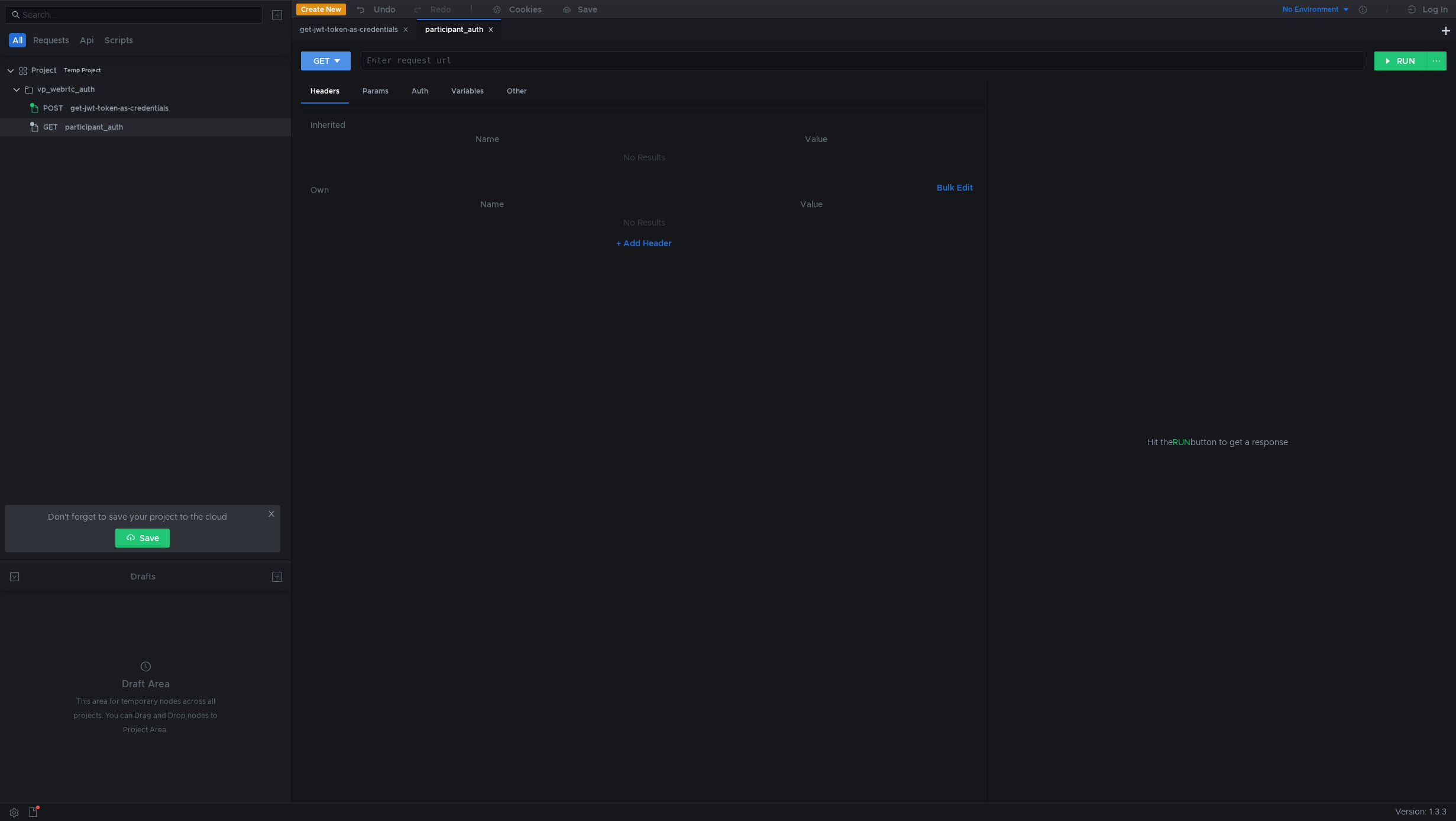
click at [348, 64] on button "GET" at bounding box center [325, 61] width 50 height 19
click at [332, 103] on li "POST" at bounding box center [327, 105] width 52 height 19
click at [405, 62] on div at bounding box center [866, 70] width 997 height 28
click at [354, 26] on div "get-jwt-token-as-credentials" at bounding box center [354, 29] width 109 height 13
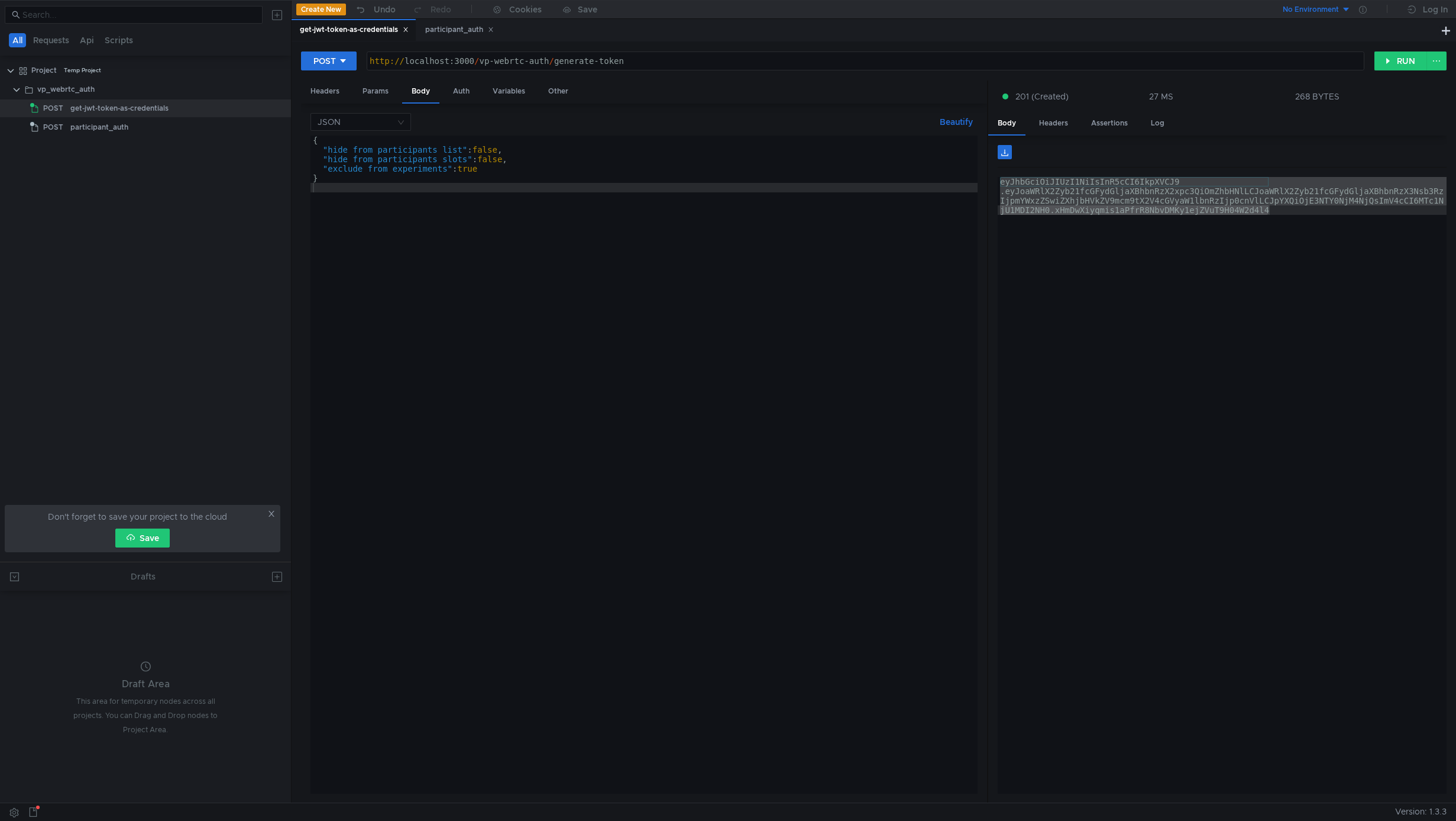
click at [417, 57] on div "http:// localhost:3000 / vp-webrtc-auth / generate-token" at bounding box center [866, 70] width 997 height 28
click at [469, 400] on div "{ "hide_from_participants_list" : false , "hide_from_participants_slots" : fals…" at bounding box center [644, 474] width 667 height 677
click at [1339, 11] on button "No Environment" at bounding box center [1309, 10] width 82 height 19
click at [1353, 11] on div at bounding box center [728, 410] width 1456 height 821
click at [1350, 11] on button "No Environment" at bounding box center [1309, 10] width 82 height 19
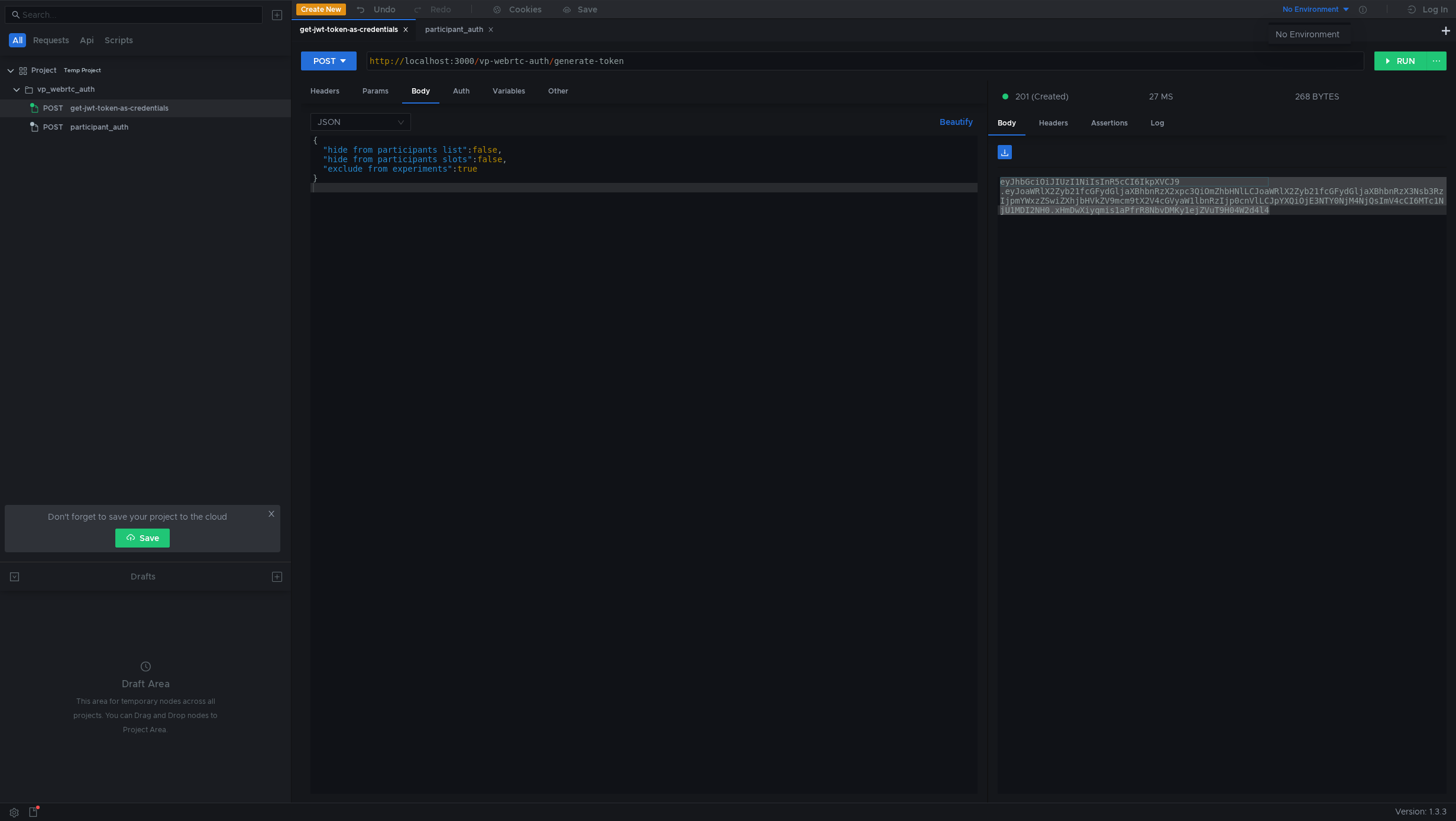
click at [1309, 33] on li "No Environment" at bounding box center [1309, 34] width 82 height 19
click at [1366, 11] on div at bounding box center [1363, 10] width 24 height 19
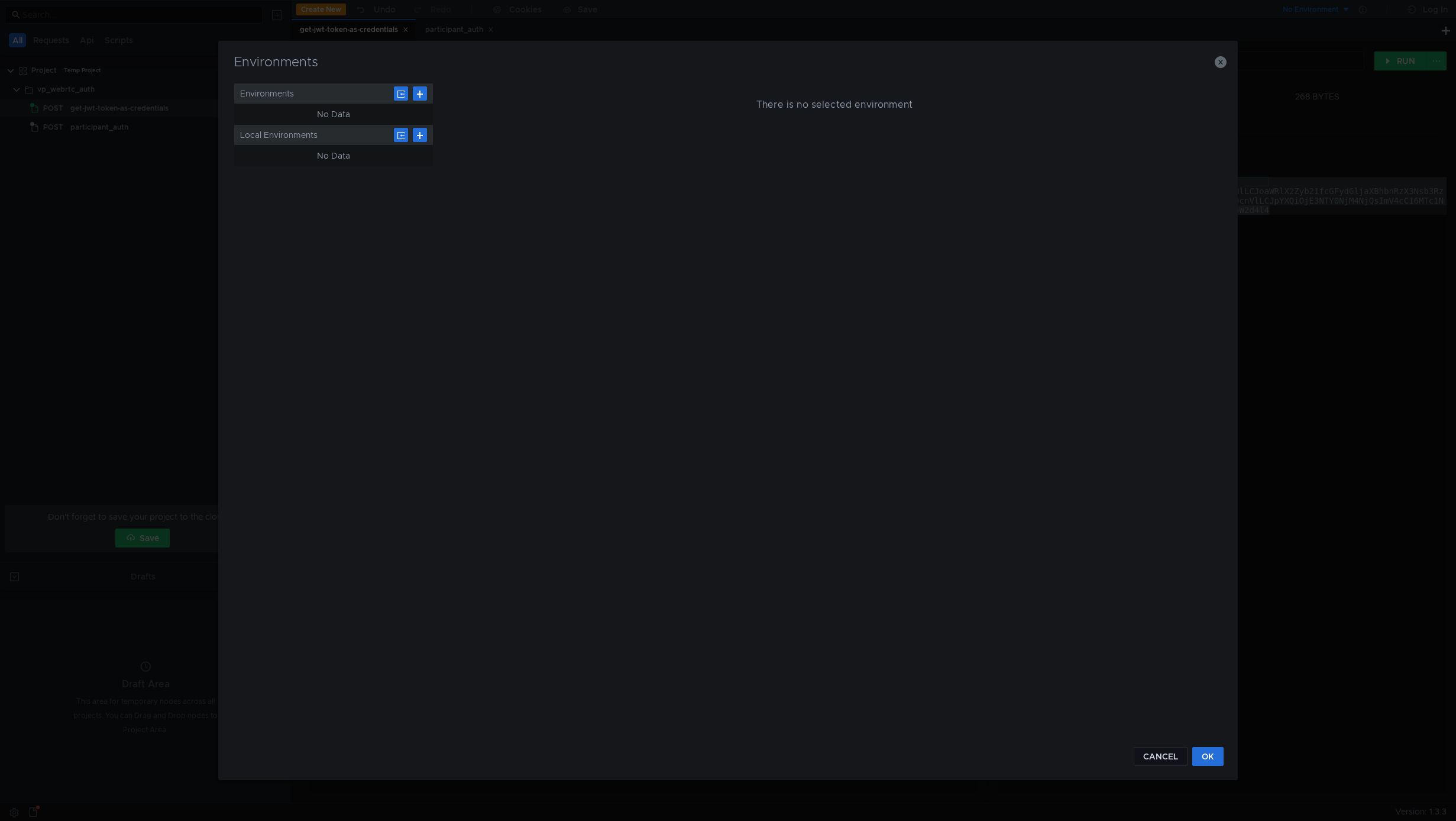
click at [316, 94] on div "Environments" at bounding box center [334, 94] width 199 height 20
click at [420, 92] on button at bounding box center [420, 94] width 14 height 14
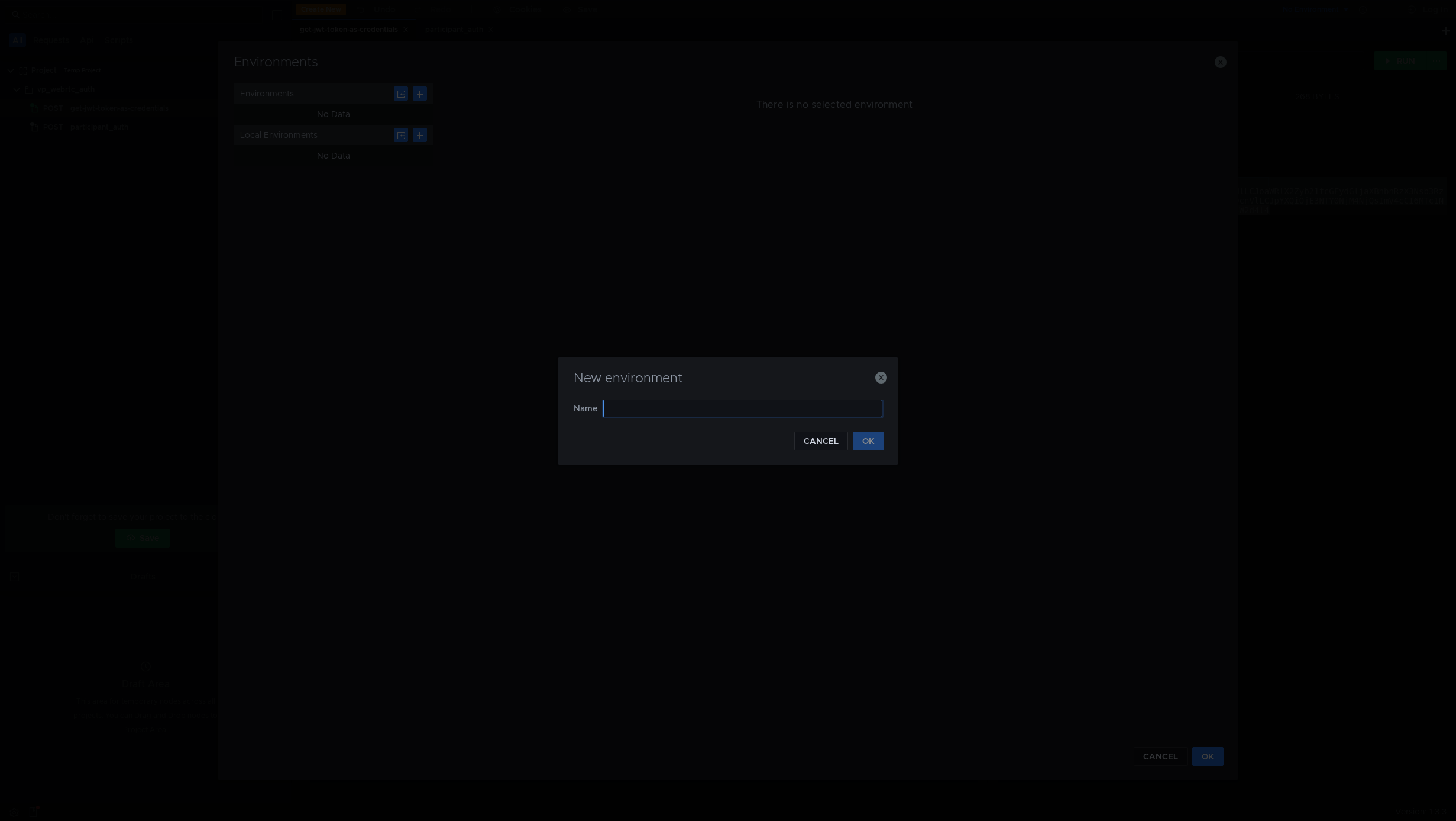
click at [624, 405] on input "text" at bounding box center [743, 408] width 279 height 18
type input "localhost"
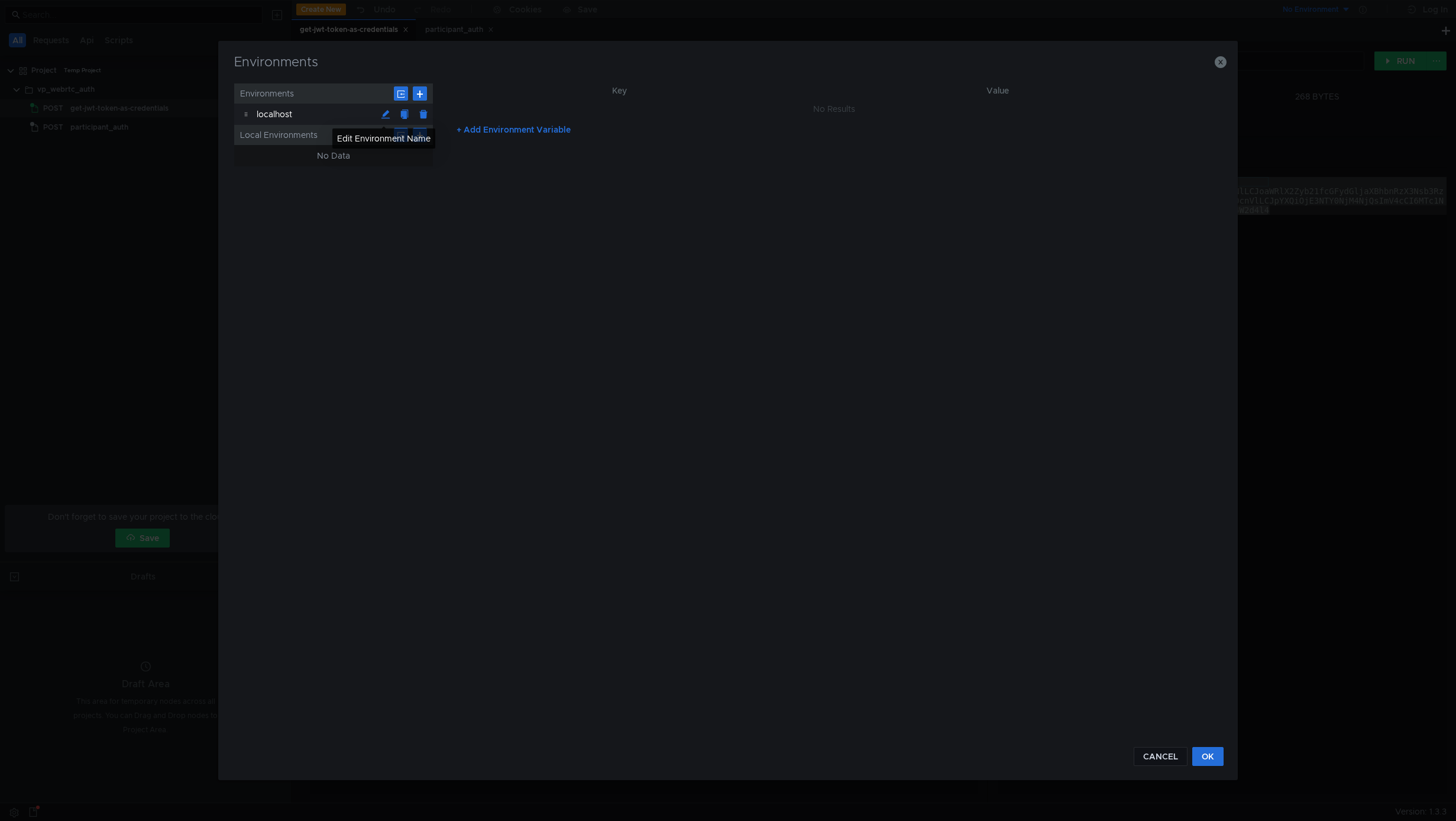
click at [339, 115] on div "localhost" at bounding box center [316, 115] width 119 height 22
click at [421, 115] on button at bounding box center [424, 115] width 19 height 19
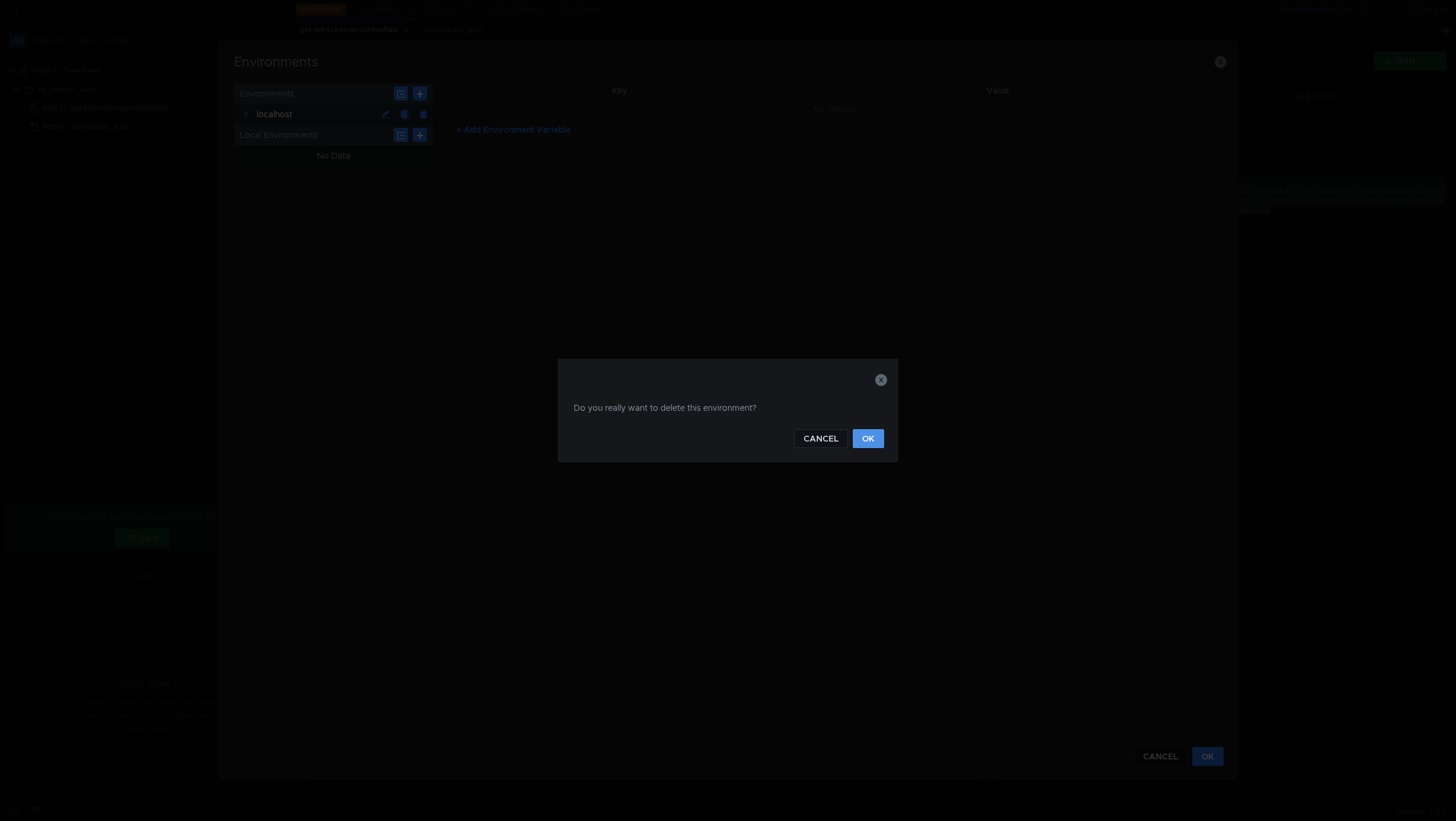
click at [869, 438] on button "OK" at bounding box center [869, 438] width 31 height 19
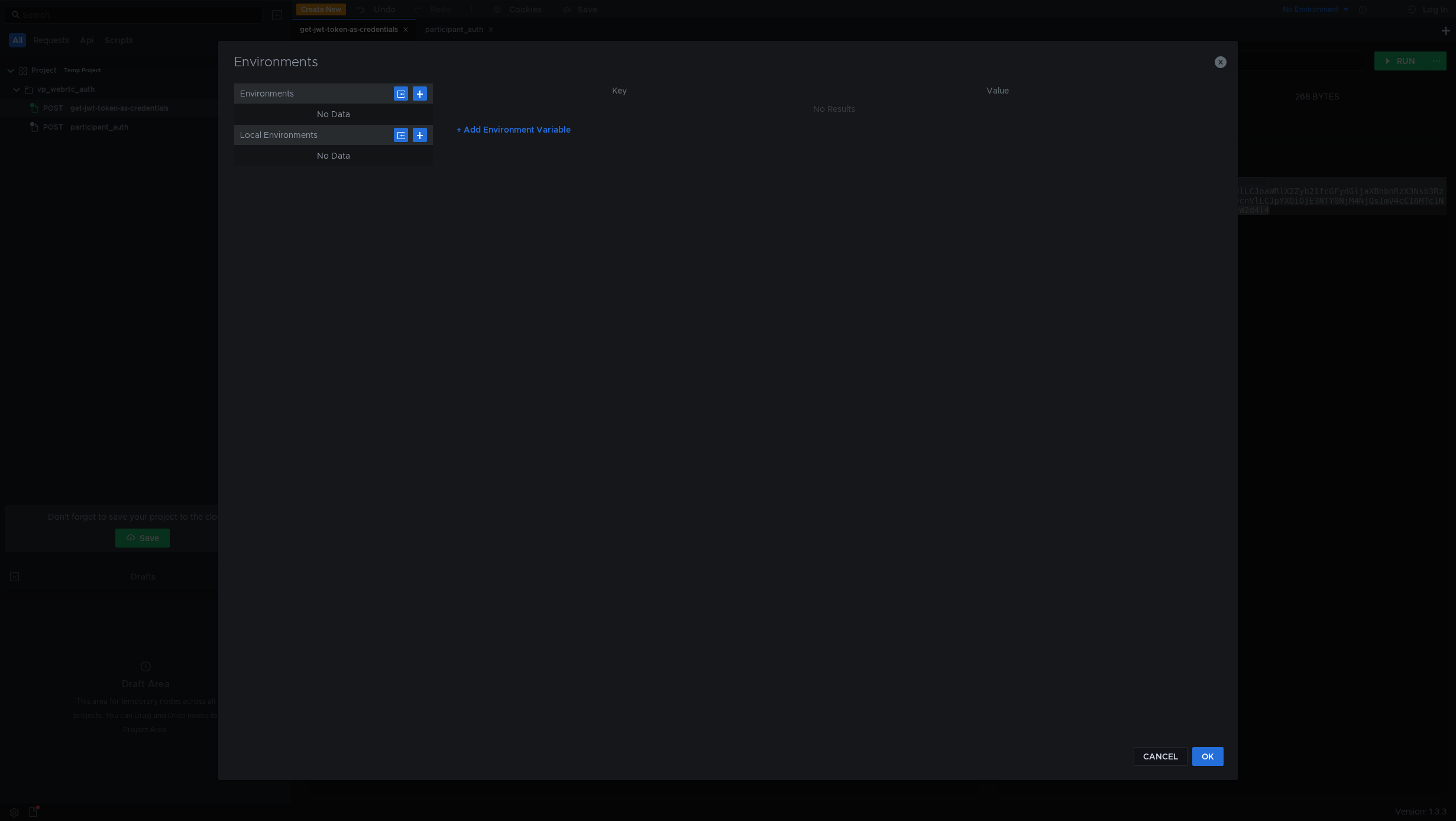
click at [481, 128] on button "+ Add Environment Variable" at bounding box center [514, 130] width 133 height 19
click at [501, 111] on input "text" at bounding box center [650, 112] width 370 height 18
type input "isen_base_url"
type input "http://localhost:3000"
click at [1212, 762] on button "OK" at bounding box center [1208, 756] width 31 height 19
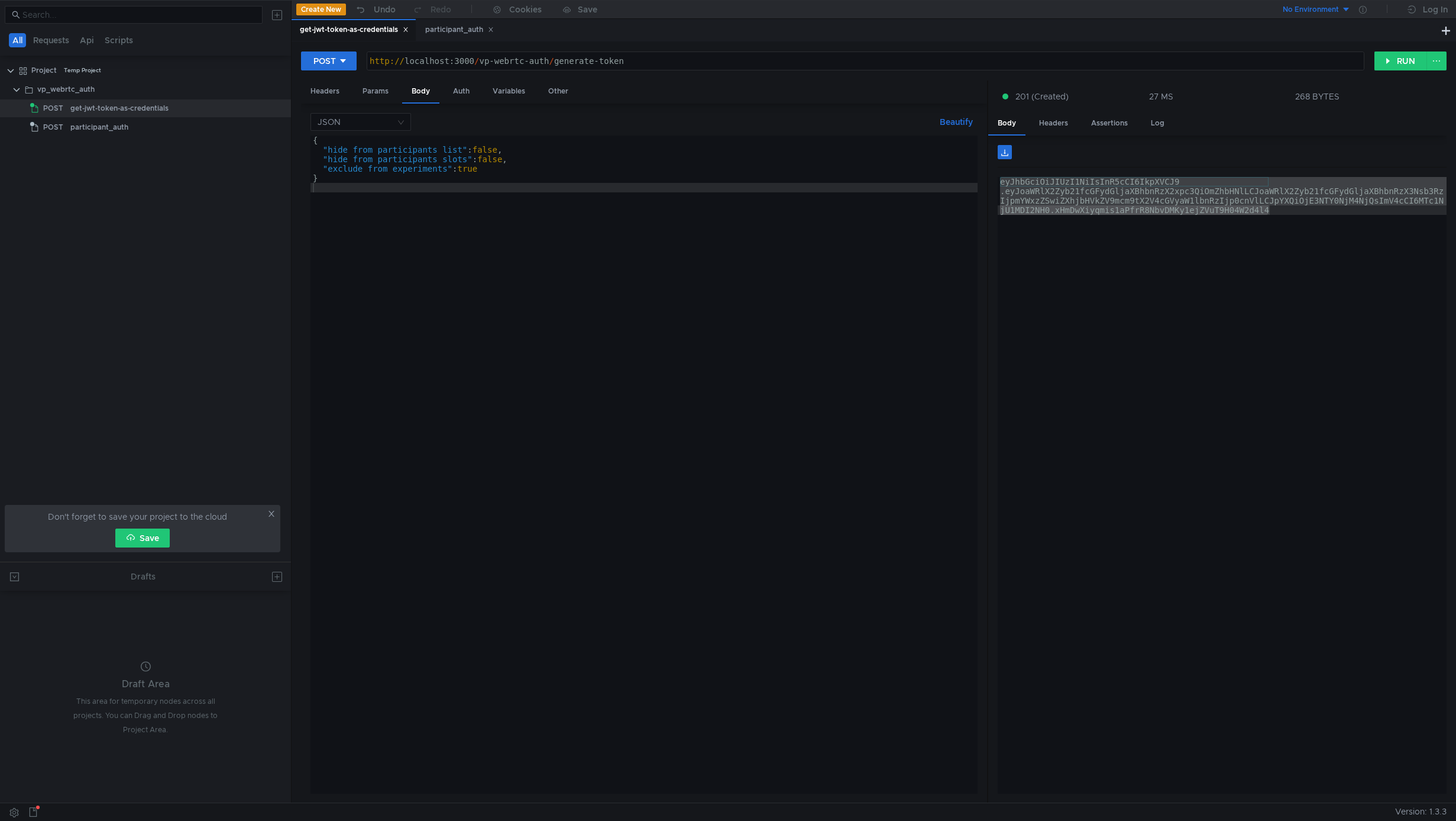
click at [949, 290] on div "{ "hide_from_participants_list" : false , "hide_from_participants_slots" : fals…" at bounding box center [644, 474] width 667 height 677
click at [1178, 237] on div "eyJhbGciOiJIUzI1NiIsInR5cCI6IkpXVCJ9 .eyJoaWRlX2Zyb21fcGFydGljaXBhbnRzX2xpc3QiO…" at bounding box center [1222, 523] width 449 height 692
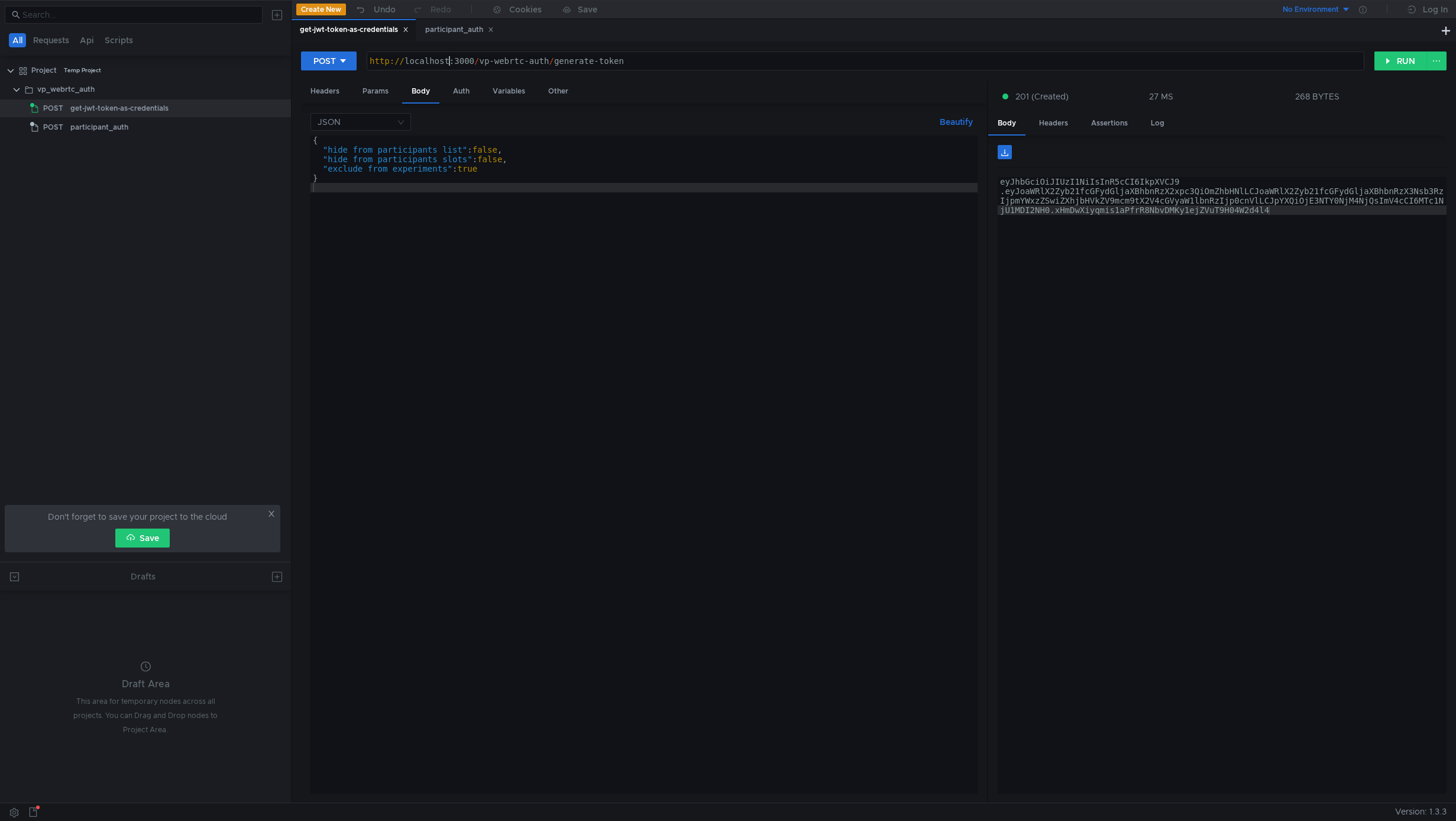
click at [450, 61] on div "http:// localhost:3000 / vp-webrtc-auth / generate-token" at bounding box center [866, 70] width 997 height 28
click at [468, 27] on div "participant_auth" at bounding box center [459, 29] width 68 height 13
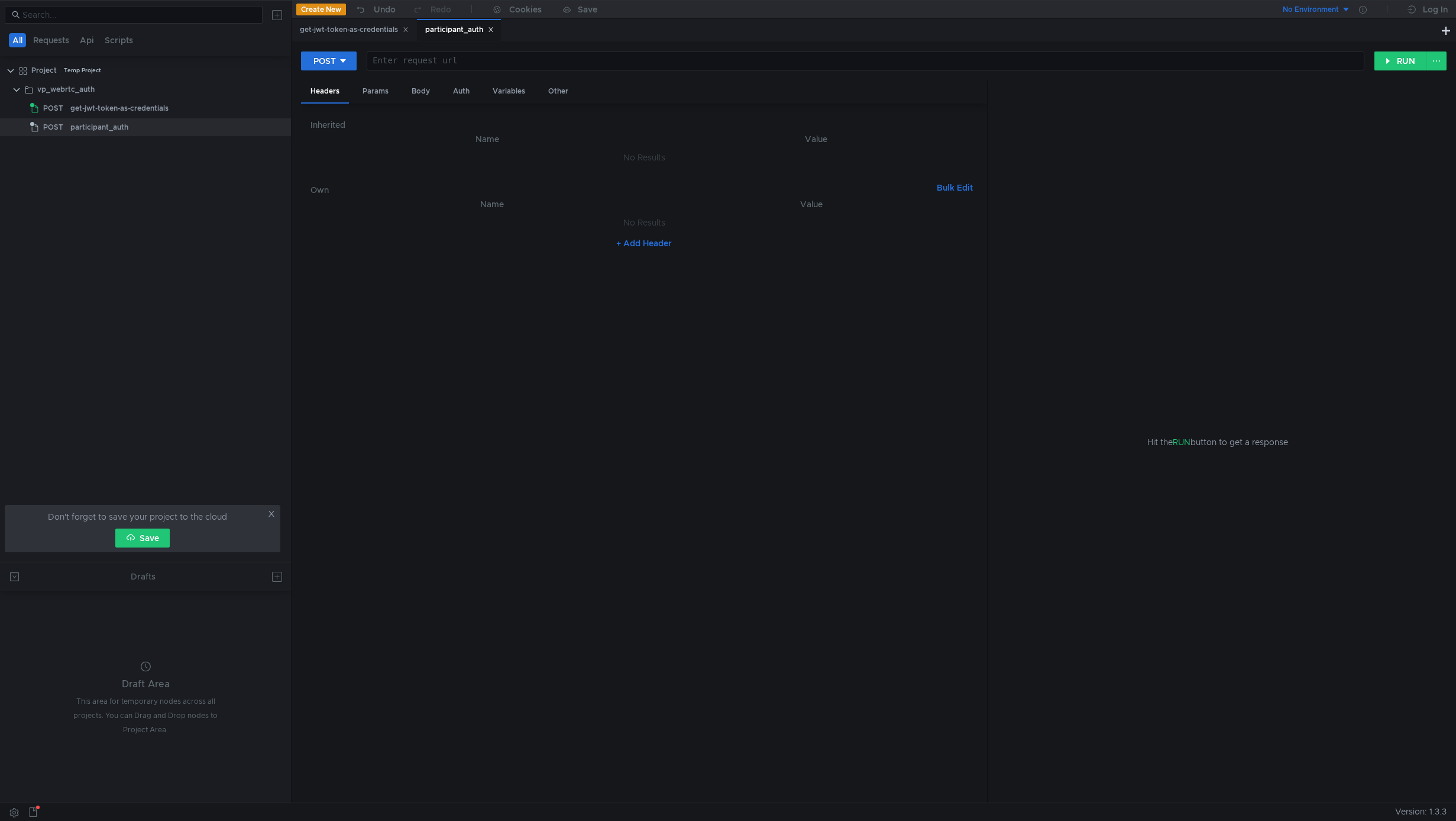
click at [463, 62] on div at bounding box center [866, 70] width 997 height 28
paste textarea "http://localhost:3000/vp-webrtc-auth/generate-token"
click at [554, 58] on div "http:// localhost:3000 / vp-webrtc-auth / generate-token" at bounding box center [866, 70] width 997 height 28
paste textarea "room/:roomId/participant/:participantId"
click at [407, 207] on th "Name" at bounding box center [492, 205] width 325 height 14
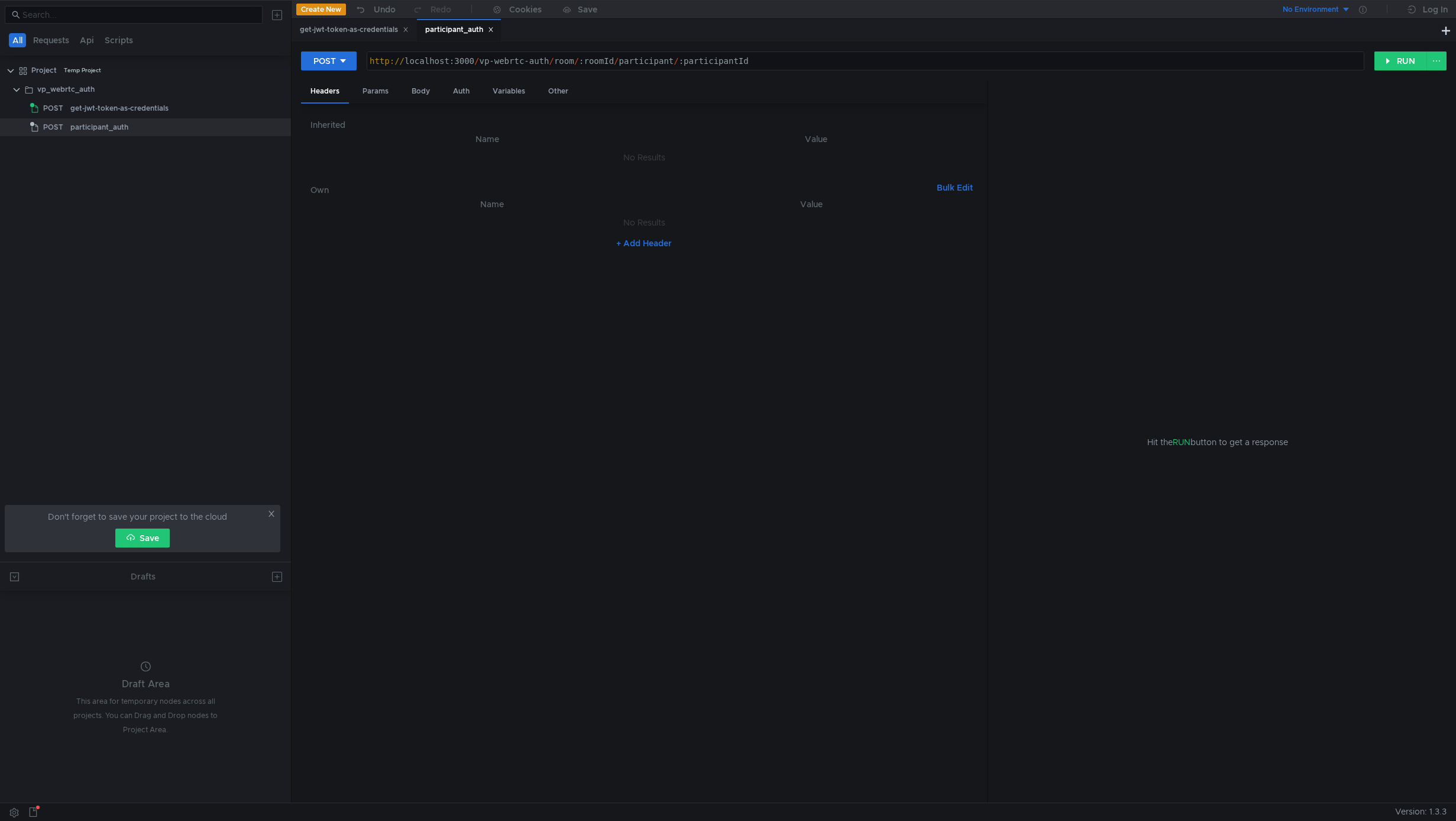
click at [580, 61] on div "http:// localhost:3000 / vp-webrtc-auth / room / :roomId / participant / :parti…" at bounding box center [866, 70] width 997 height 28
click at [688, 62] on div "http:// localhost:3000 / vp-webrtc-auth / room / {room_id} / participant / :par…" at bounding box center [866, 70] width 997 height 28
type textarea "http://localhost:3000/vp-webrtc-auth/room/{room_id}/participant/{participant_id}"
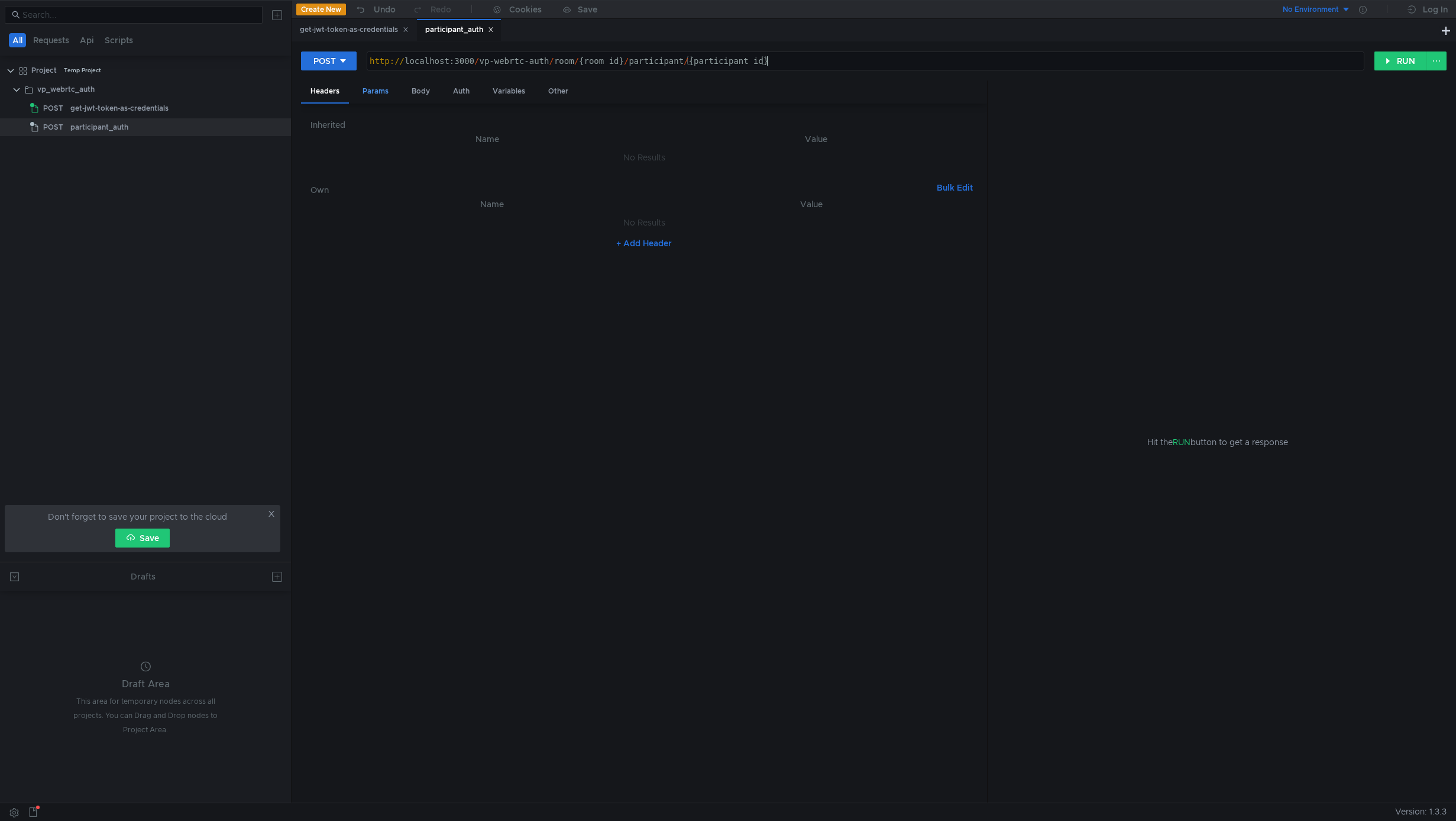
click at [384, 89] on div "Params" at bounding box center [375, 91] width 45 height 22
click at [661, 175] on button "+ Add Parameter" at bounding box center [644, 173] width 78 height 14
click at [511, 160] on div at bounding box center [499, 165] width 313 height 28
type textarea "room_id"
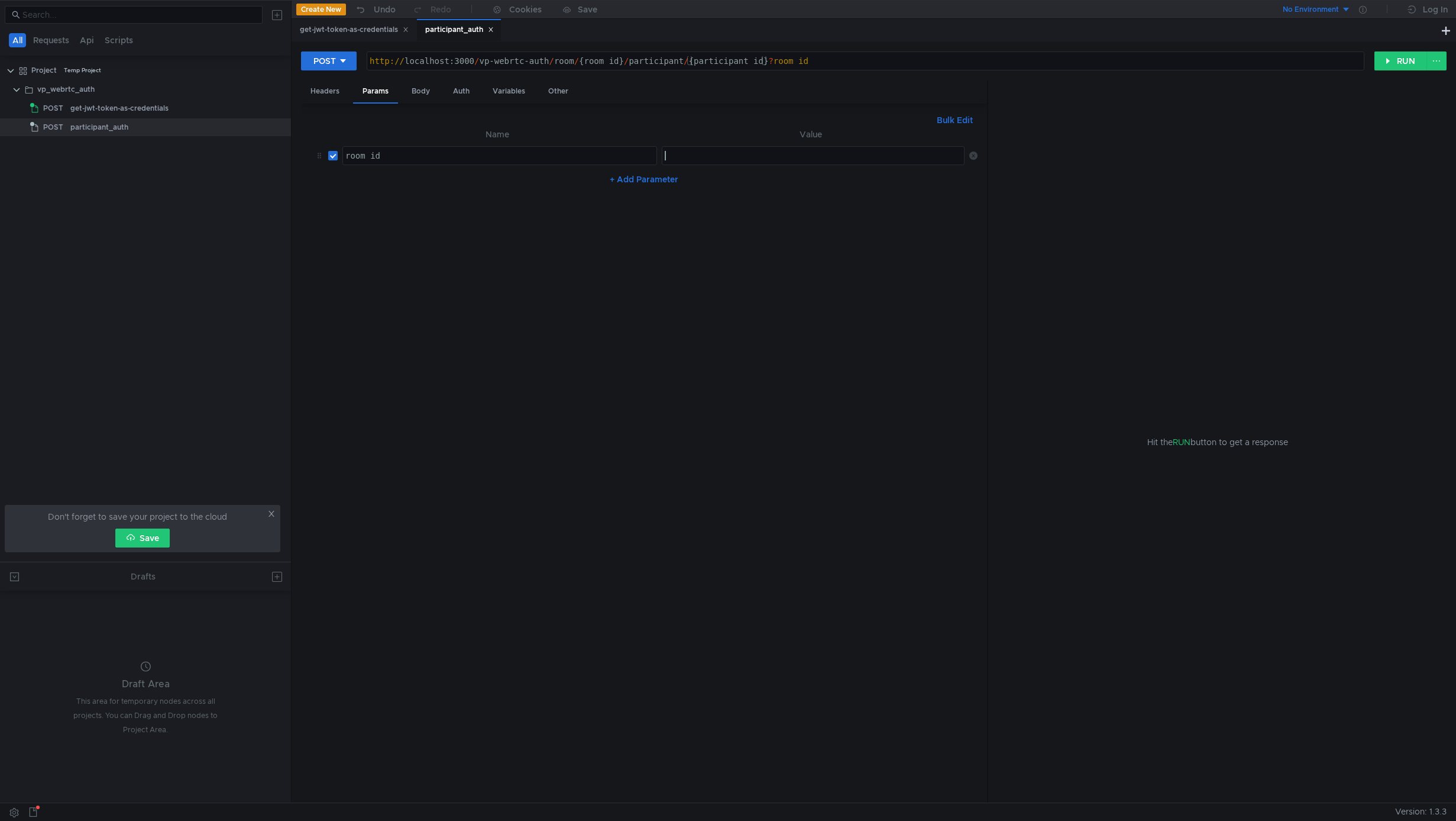
click at [975, 155] on icon at bounding box center [973, 156] width 8 height 8
click at [408, 94] on div "Body" at bounding box center [421, 91] width 37 height 22
click at [448, 91] on div "Auth" at bounding box center [461, 91] width 35 height 22
click at [498, 90] on div "Variables" at bounding box center [509, 91] width 52 height 22
click at [350, 121] on span "Variables" at bounding box center [339, 120] width 37 height 11
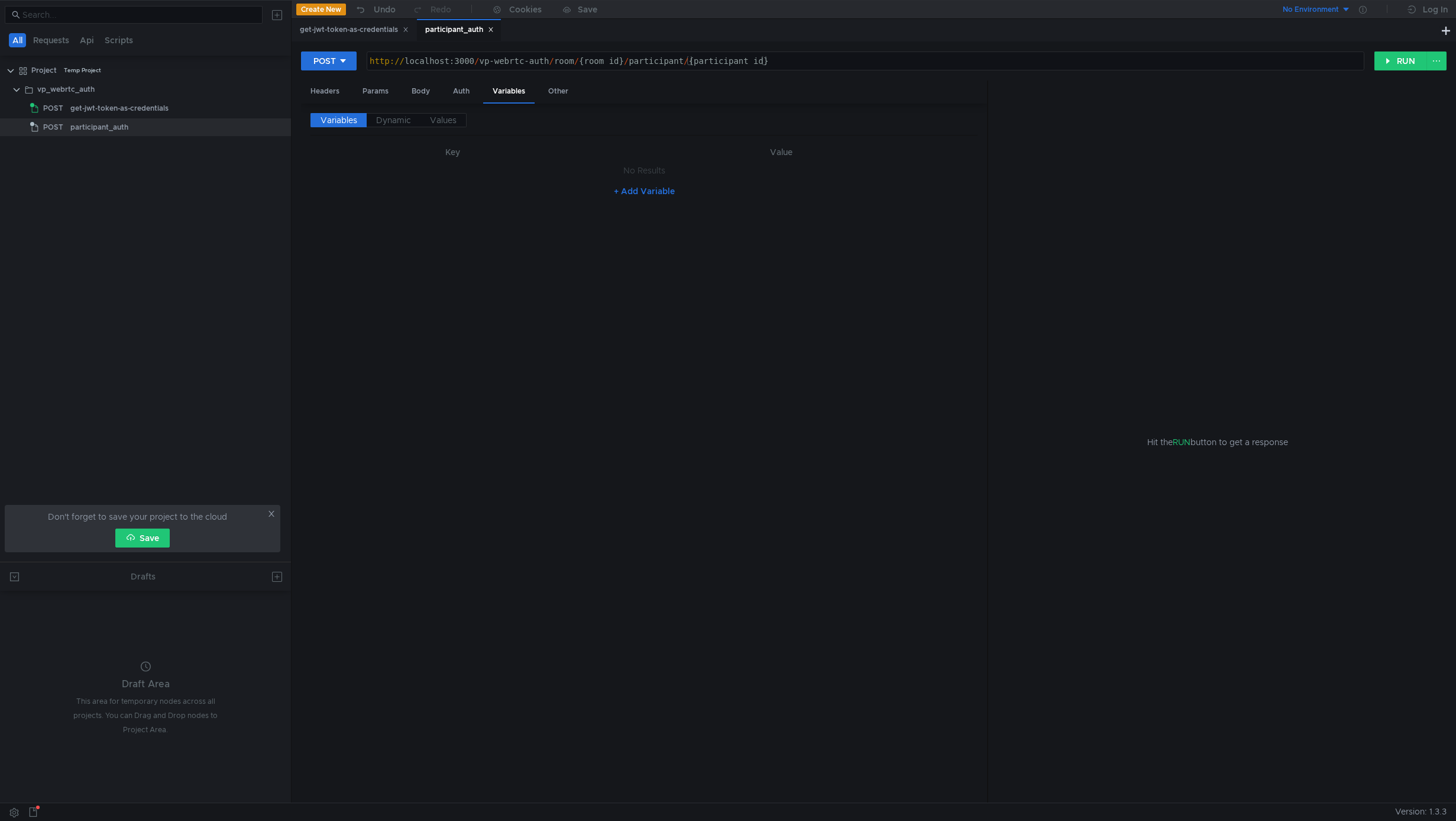
click at [448, 148] on th "Key" at bounding box center [453, 152] width 284 height 14
click at [463, 159] on td "No Results" at bounding box center [644, 170] width 667 height 22
click at [625, 187] on button "+ Add Variable" at bounding box center [644, 191] width 80 height 19
click at [529, 173] on div at bounding box center [448, 182] width 265 height 28
type textarea "room_id"
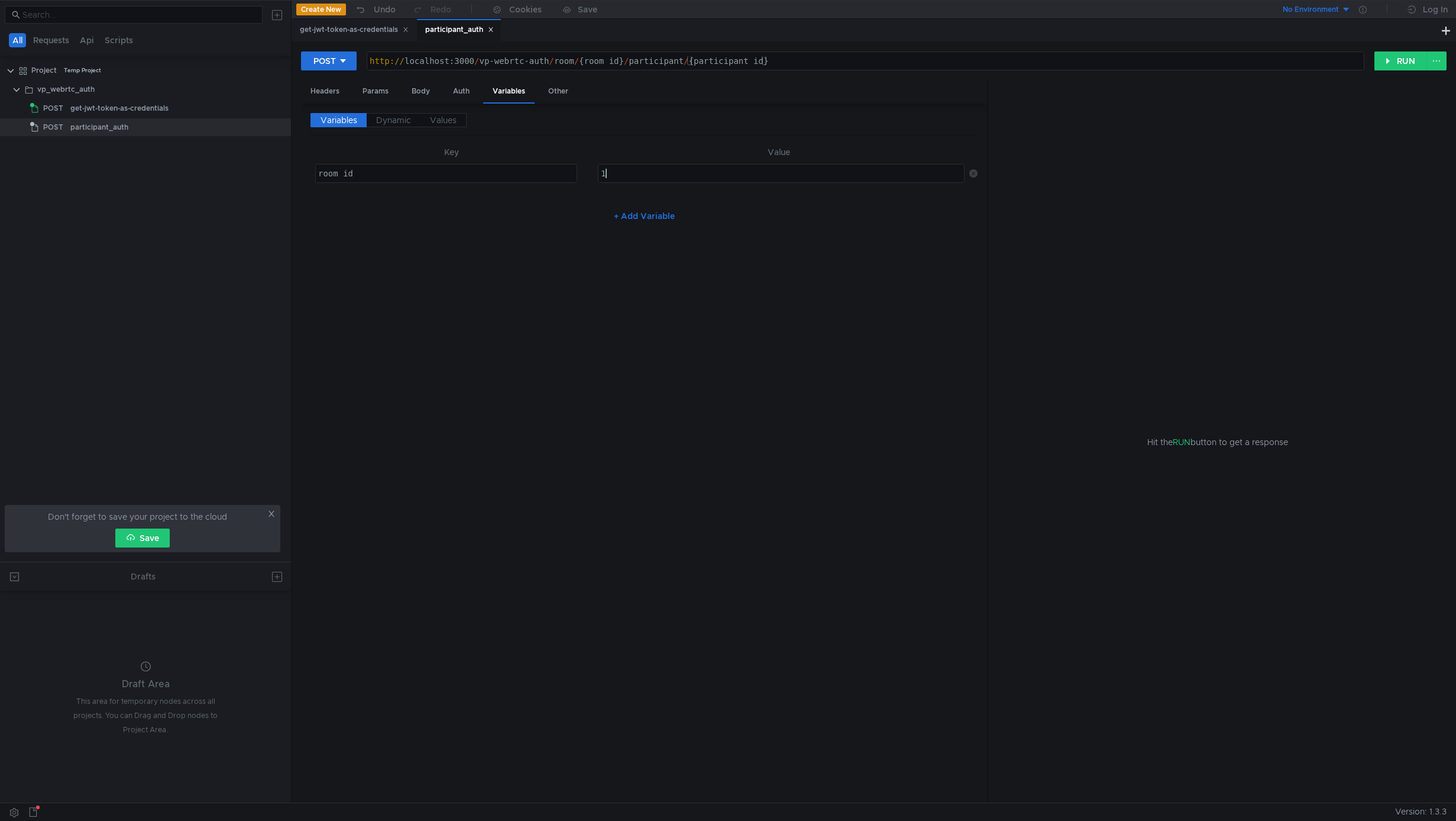
scroll to position [0, 1]
type textarea "123"
click at [650, 215] on button "+ Add Variable" at bounding box center [644, 216] width 80 height 19
click at [464, 207] on div at bounding box center [448, 211] width 265 height 28
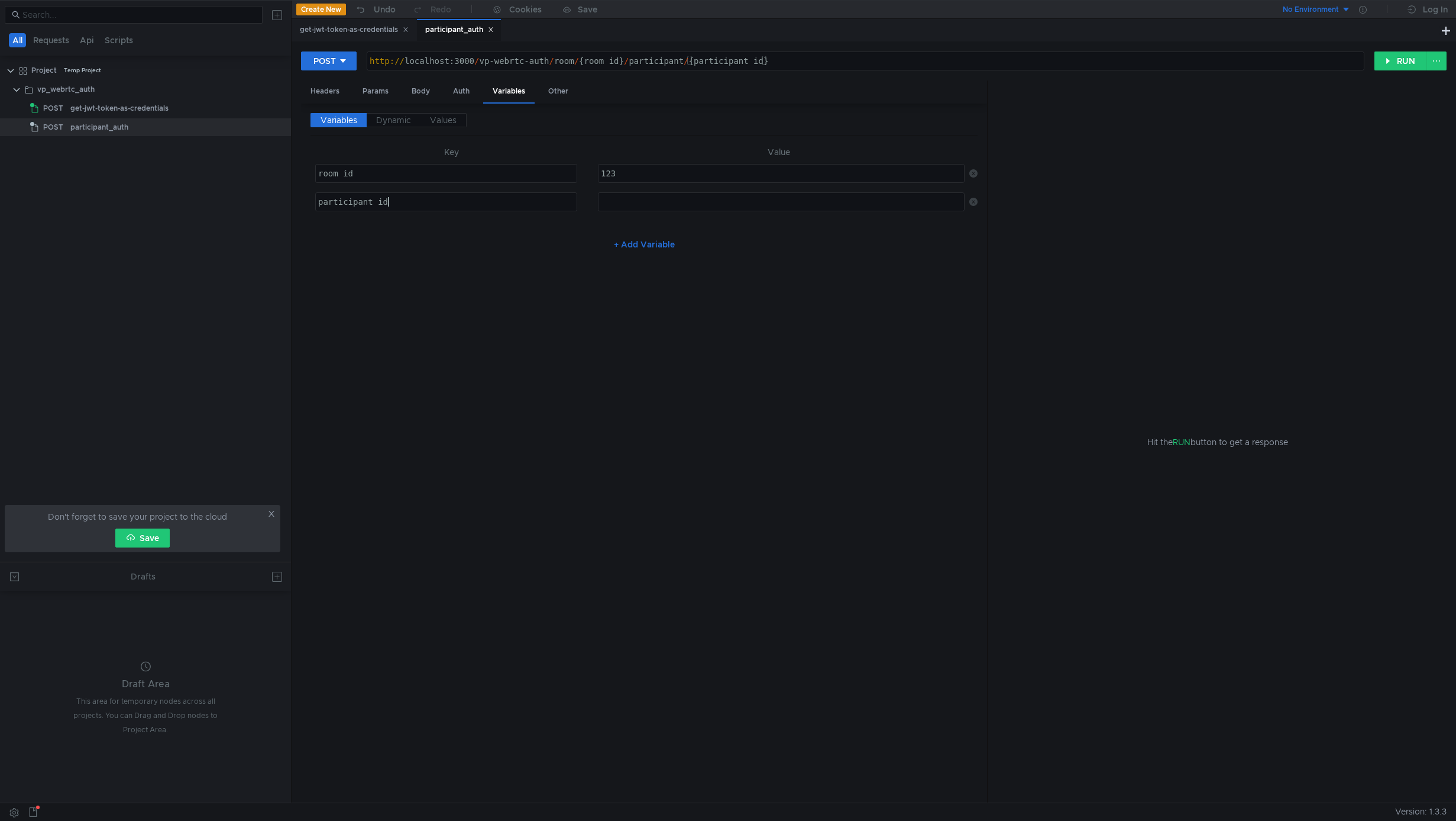
type textarea "participant_id"
type textarea "3"
type textarea "456"
click at [407, 332] on div "Variables Dynamic Values Key Value room_id room_id הההההההההההההההההההההההההההה…" at bounding box center [644, 453] width 667 height 681
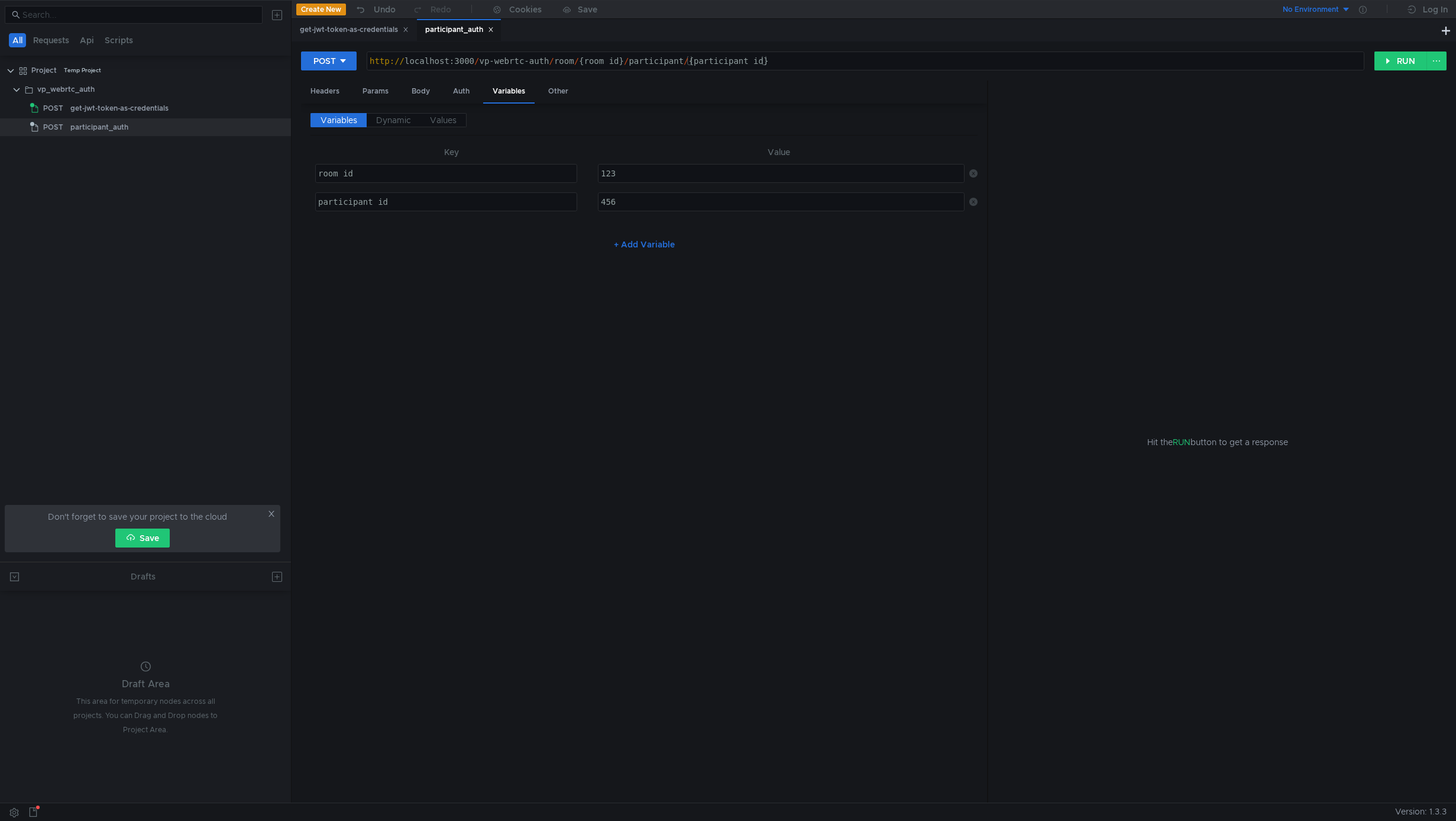
click at [586, 60] on div "http:// localhost:3000 / vp-webrtc-auth / room / {room_id} / participant / {par…" at bounding box center [866, 70] width 997 height 28
click at [614, 61] on div "http:// localhost:3000 / vp-webrtc-auth / room / {room_id} / participant / {par…" at bounding box center [866, 70] width 997 height 28
click at [714, 69] on div "http:// localhost:3000 / vp-webrtc-auth / room / ${ room_id } / participant / {…" at bounding box center [866, 70] width 997 height 28
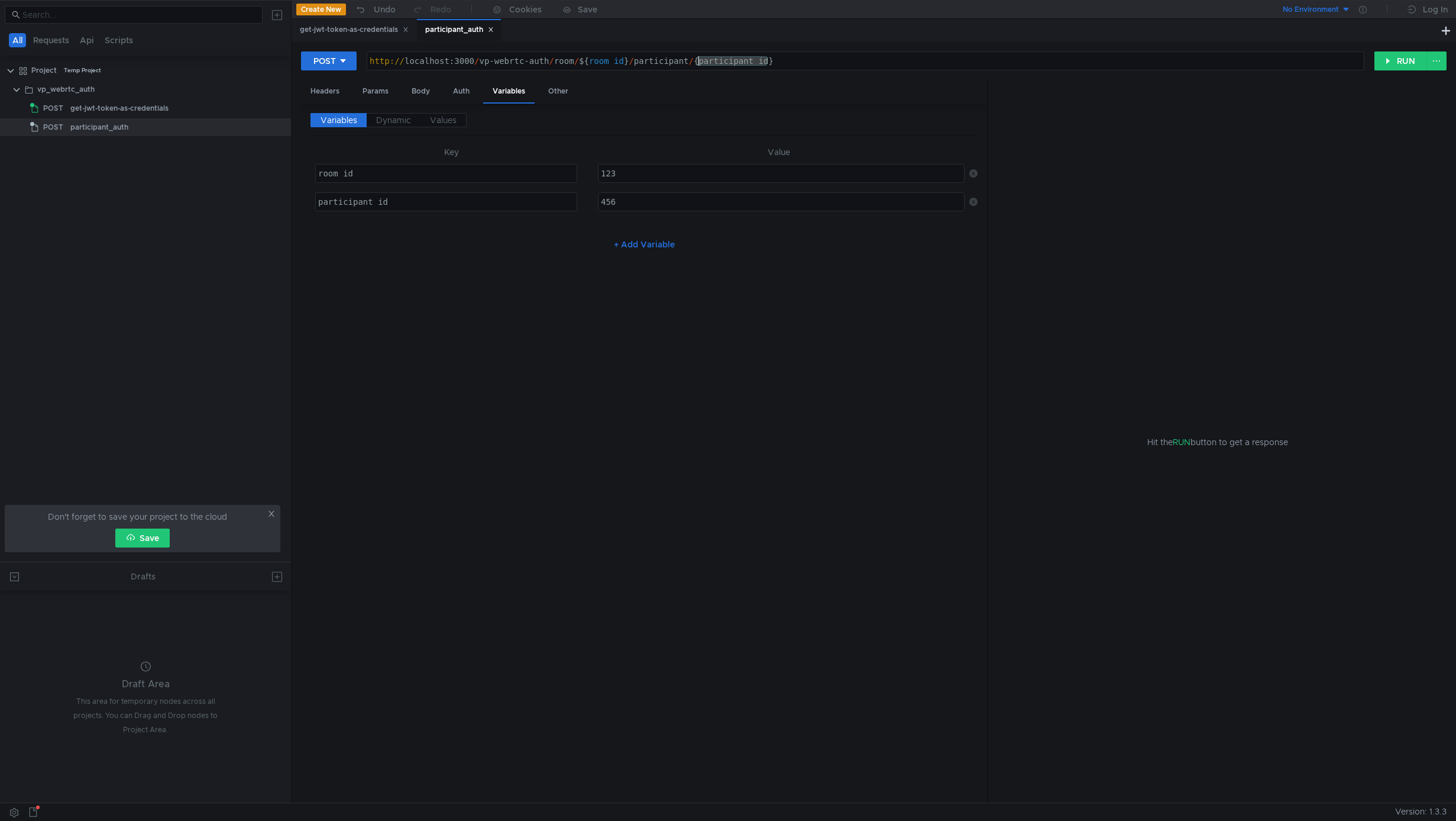
click at [714, 69] on div "http:// localhost:3000 / vp-webrtc-auth / room / ${ room_id } / participant / {…" at bounding box center [866, 70] width 997 height 28
click at [664, 258] on div "Variables Dynamic Values Key Value room_id room_id הההההההההההההההההההההההההההה…" at bounding box center [644, 453] width 667 height 681
click at [801, 61] on div "http:// localhost:3000 / vp-webrtc-auth / room / ${ room_id } / participant / {…" at bounding box center [866, 70] width 997 height 28
type textarea "http://localhost:3000/vp-webrtc-auth/room/${room_id}/participant/${participant_…"
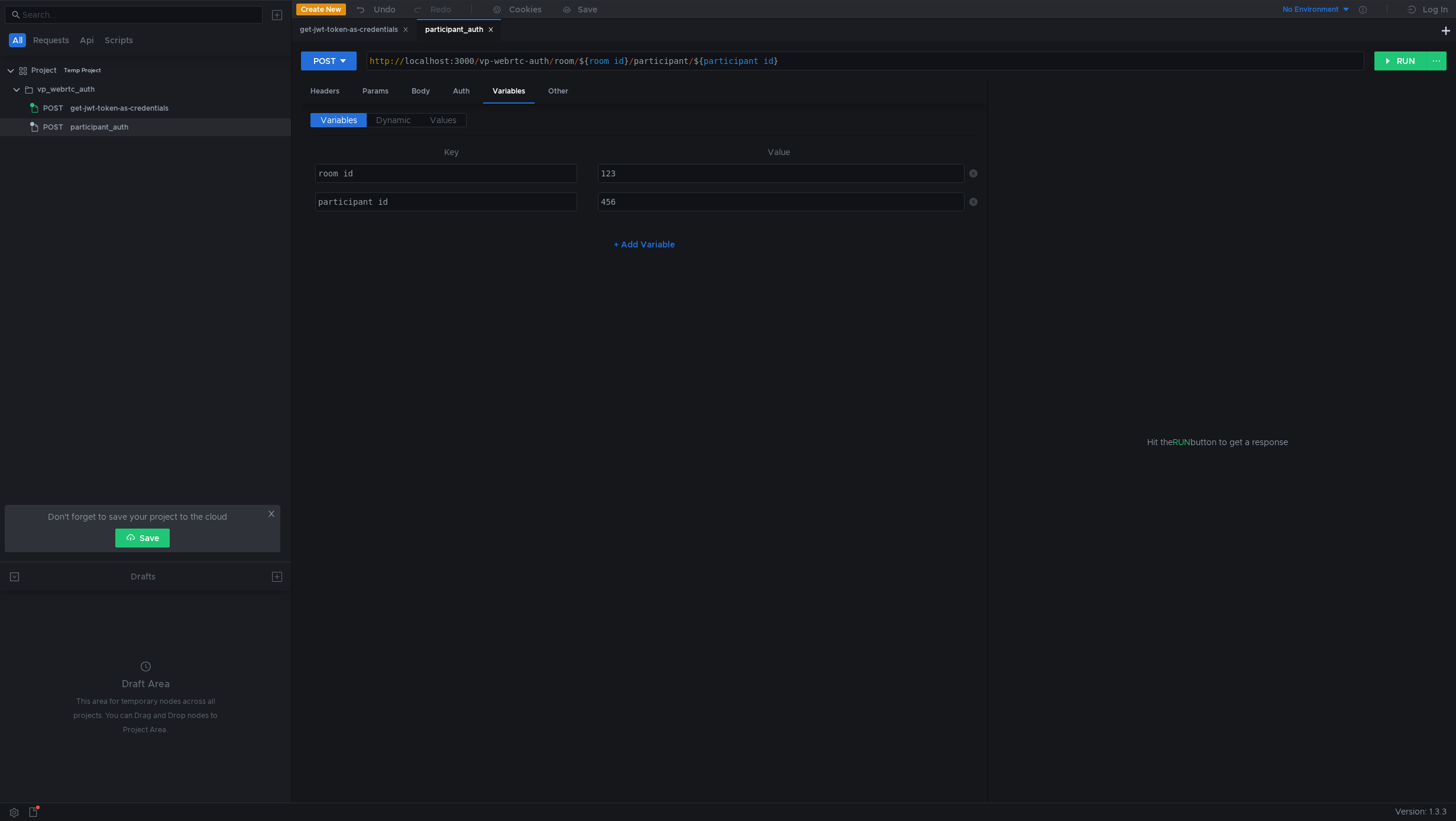
click at [595, 283] on div "Variables Dynamic Values Key Value room_id room_id הההההההההההההההההההההההההההה…" at bounding box center [644, 453] width 667 height 681
click at [435, 93] on div "Body" at bounding box center [421, 91] width 37 height 22
click at [398, 253] on div at bounding box center [644, 474] width 667 height 677
type textarea "{"
paste textarea "credentials"
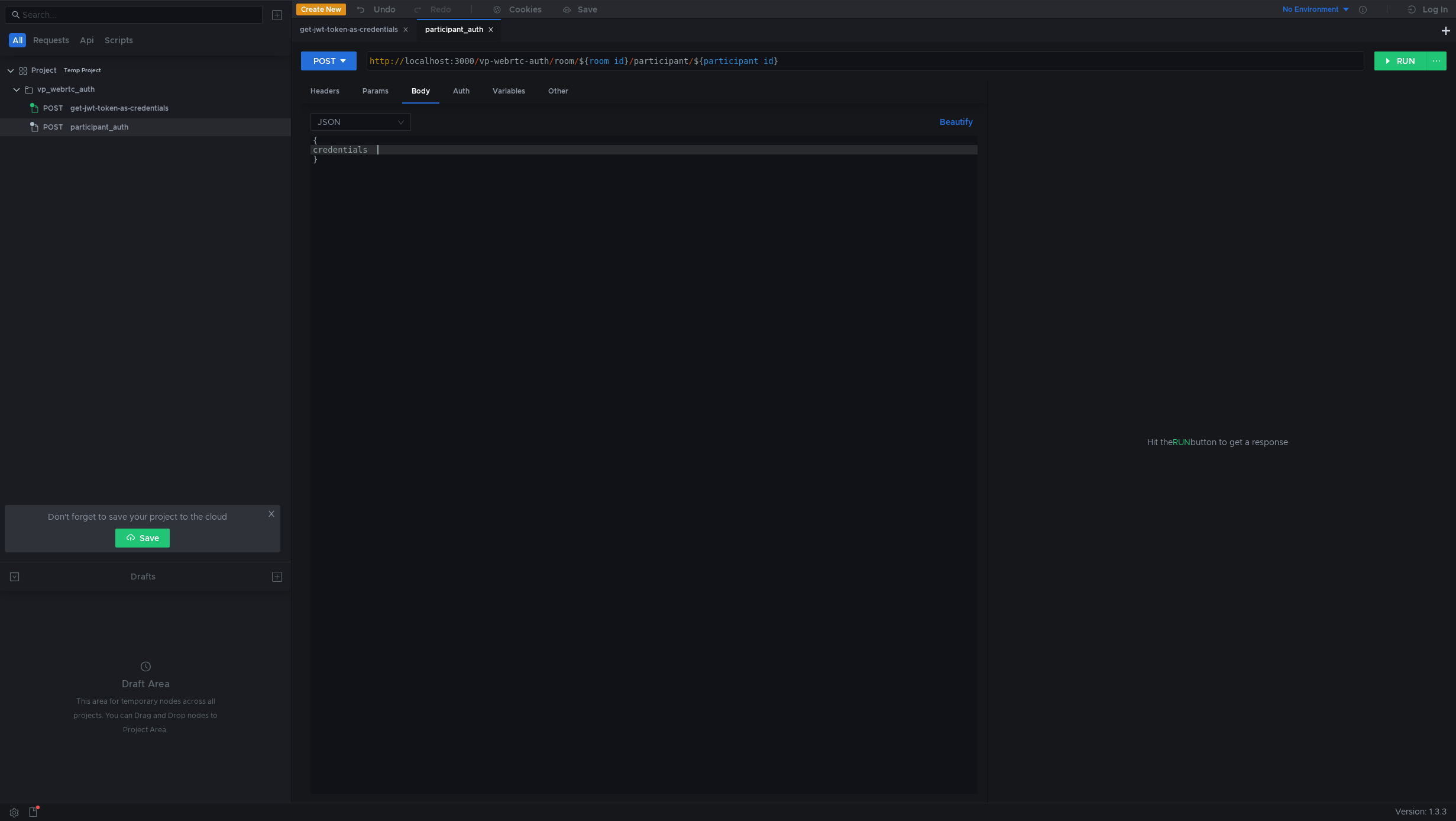
scroll to position [0, 4]
type textarea "credentials"
paste textarea "credentials""
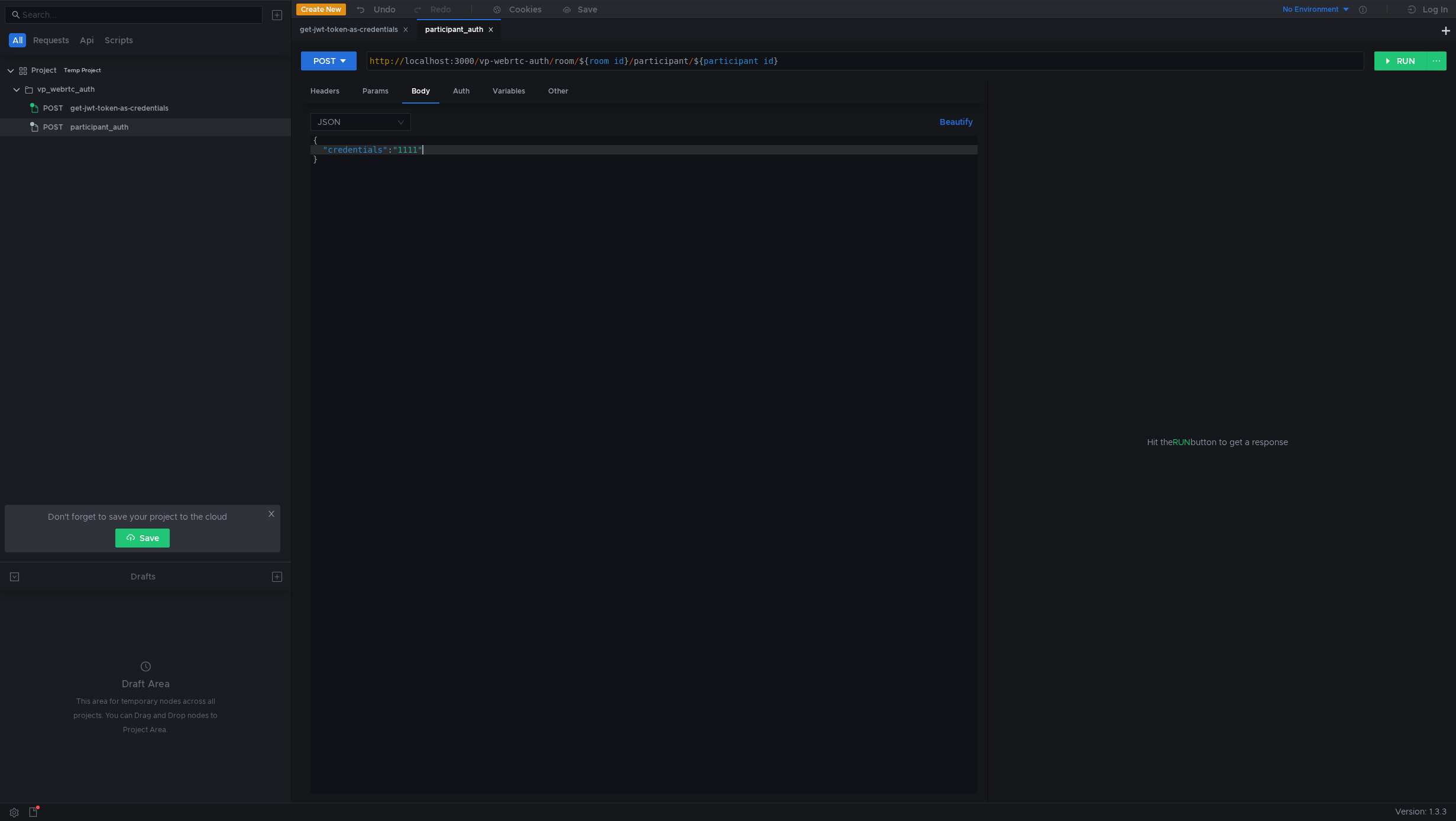
click at [428, 249] on div "{ "credentials" : "1111" }" at bounding box center [644, 474] width 667 height 677
type textarea "}"
click at [1409, 61] on button "RUN" at bounding box center [1401, 61] width 53 height 19
click at [352, 41] on div "POST http://localhost:3000/vp-webrtc-auth/room/${room_id}/participant/${partici…" at bounding box center [873, 422] width 1165 height 761
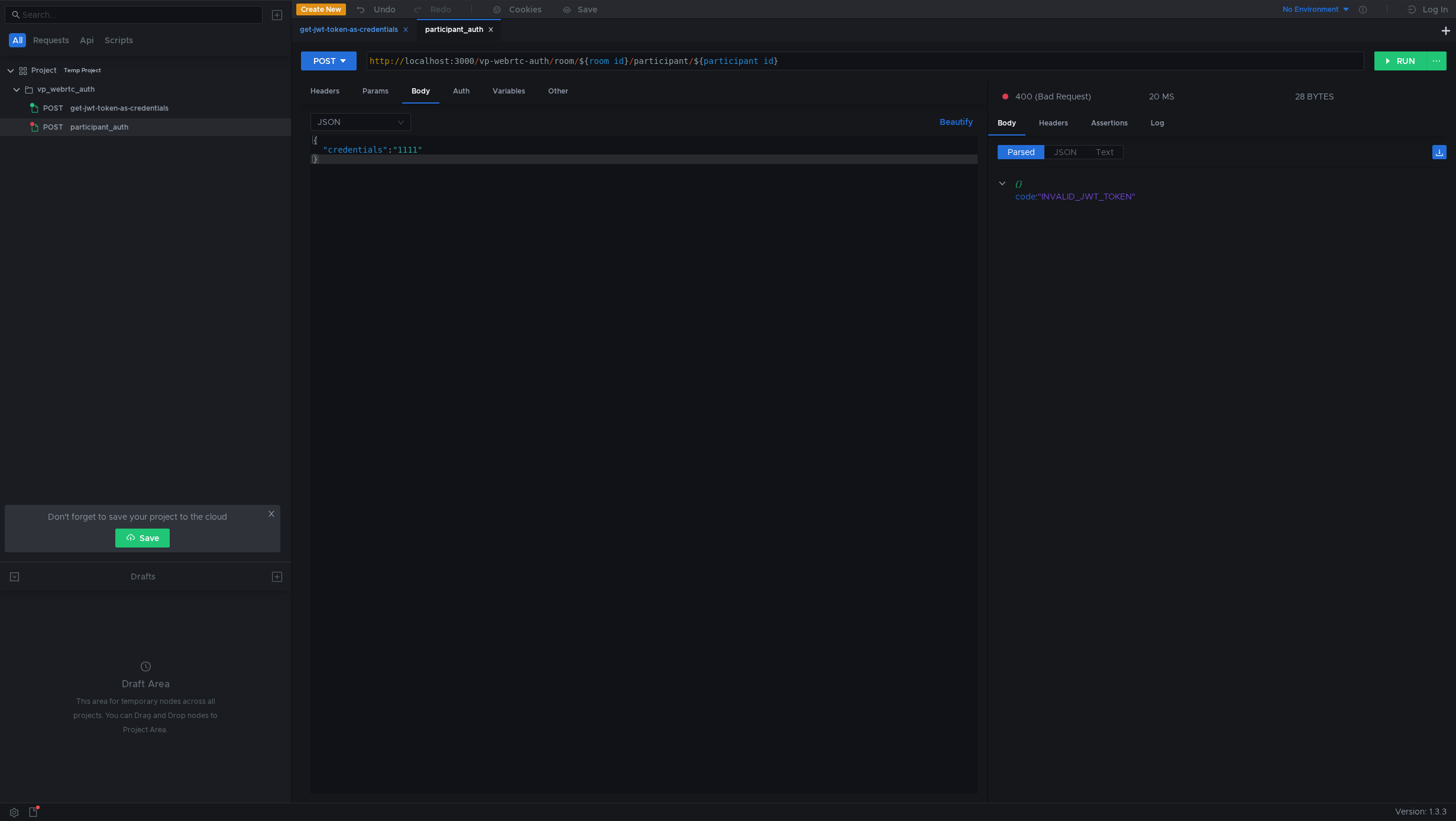
click at [354, 34] on div "get-jwt-token-as-credentials" at bounding box center [354, 29] width 109 height 13
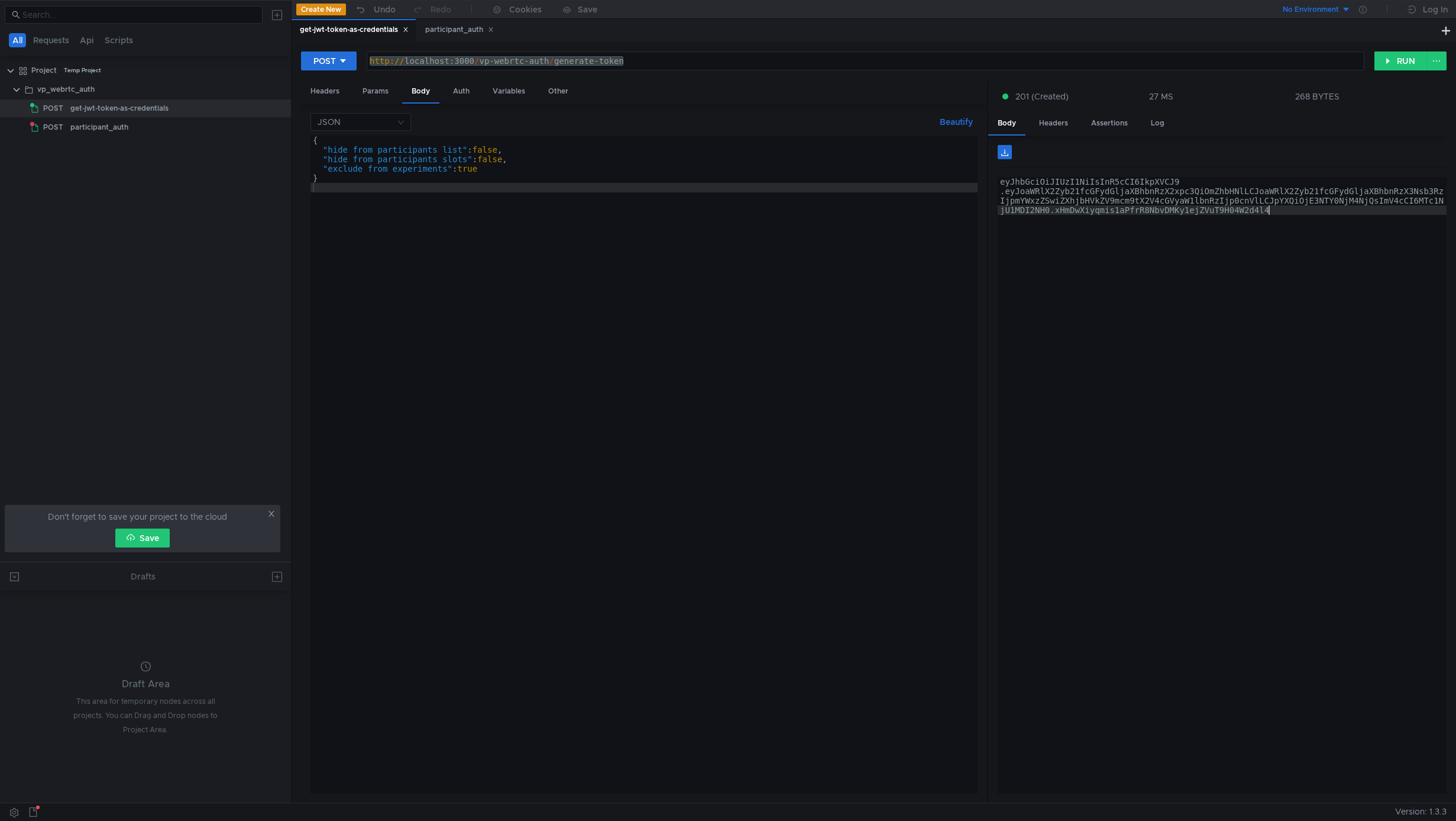
click at [1208, 281] on div "eyJhbGciOiJIUzI1NiIsInR5cCI6IkpXVCJ9 .eyJoaWRlX2Zyb21fcGFydGljaXBhbnRzX2xpc3QiO…" at bounding box center [1222, 523] width 449 height 692
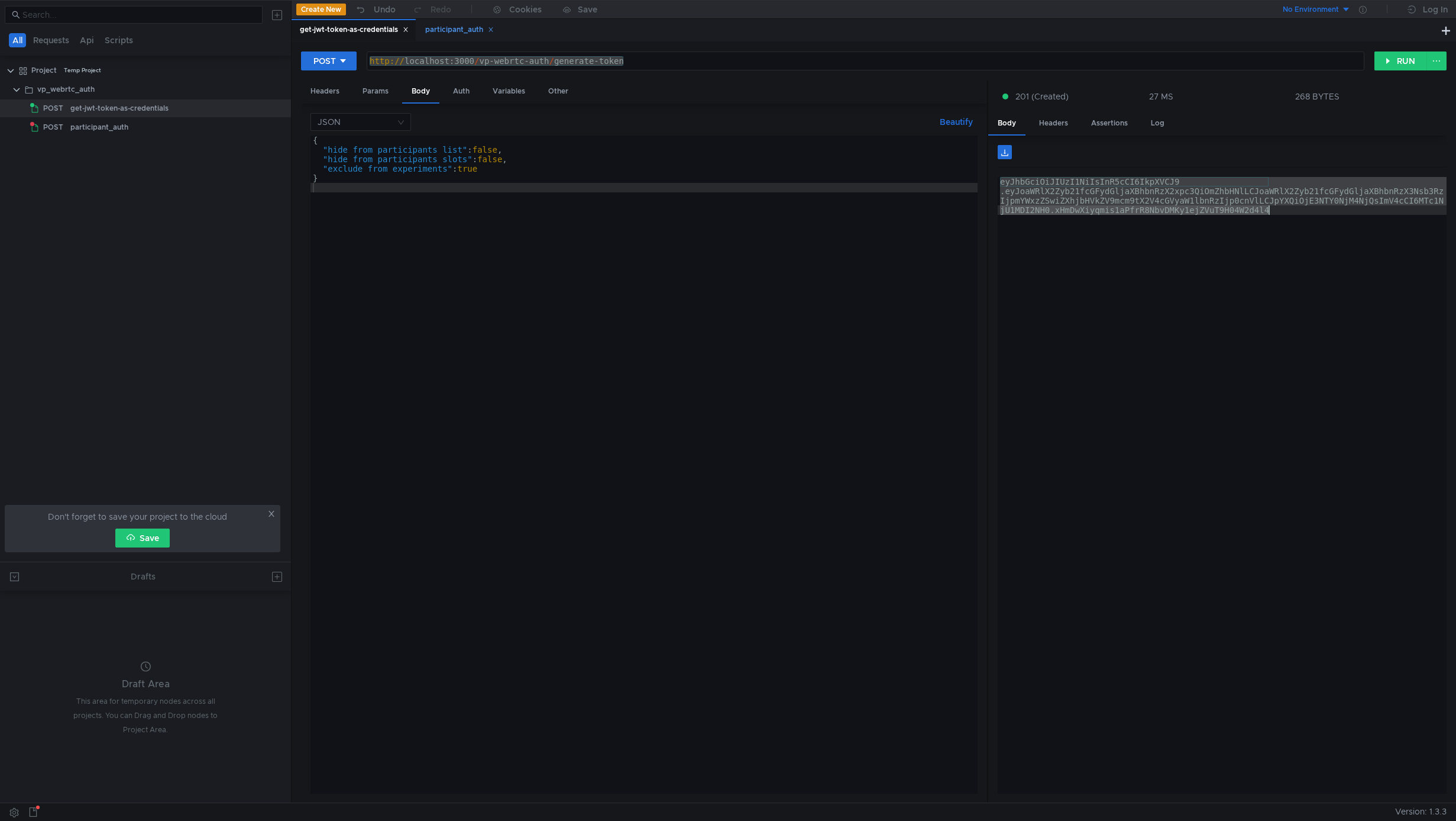
click at [452, 31] on div "participant_auth" at bounding box center [459, 29] width 68 height 13
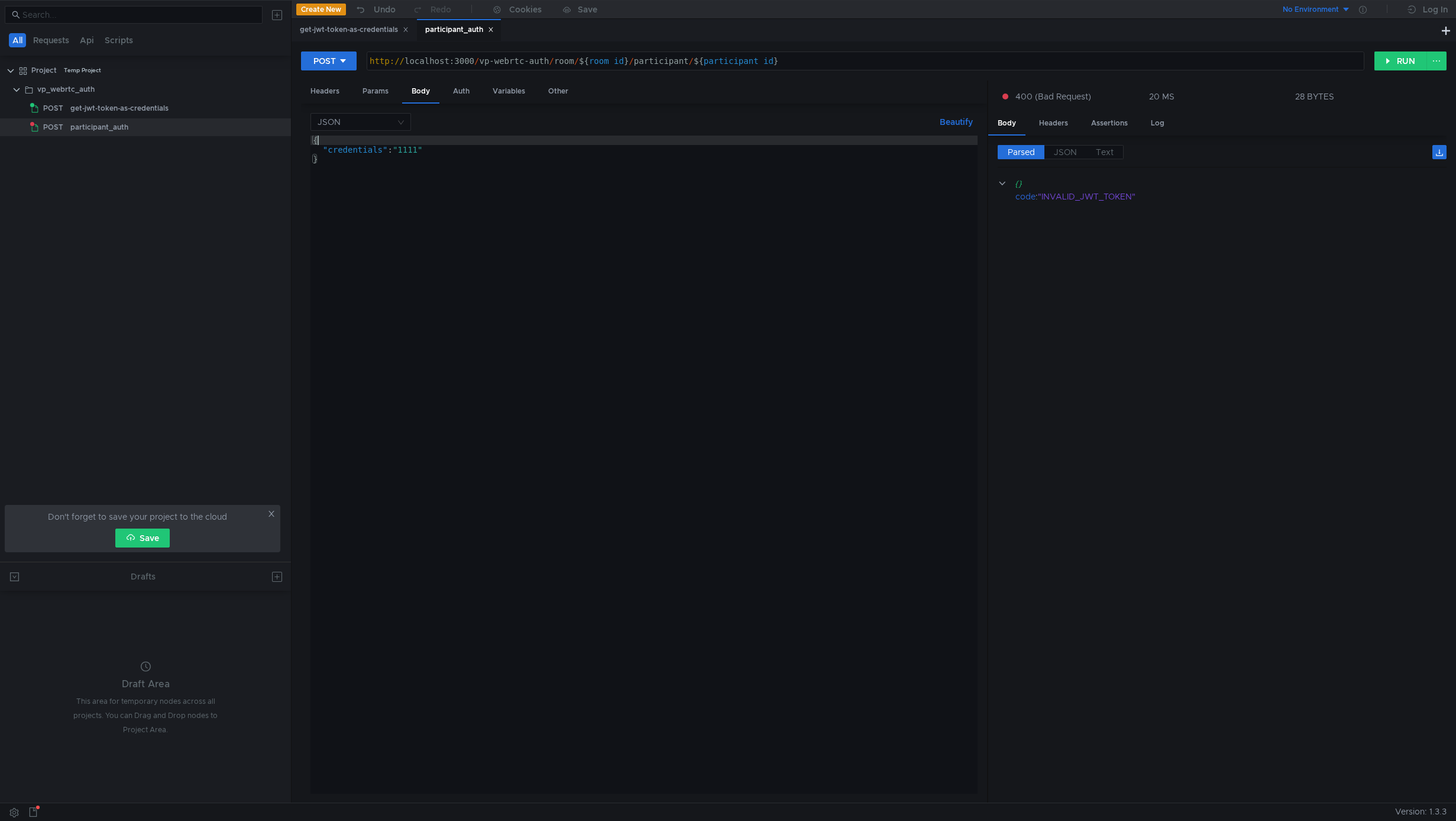
click at [409, 145] on div "{ "credentials" : "1111" }" at bounding box center [644, 474] width 667 height 677
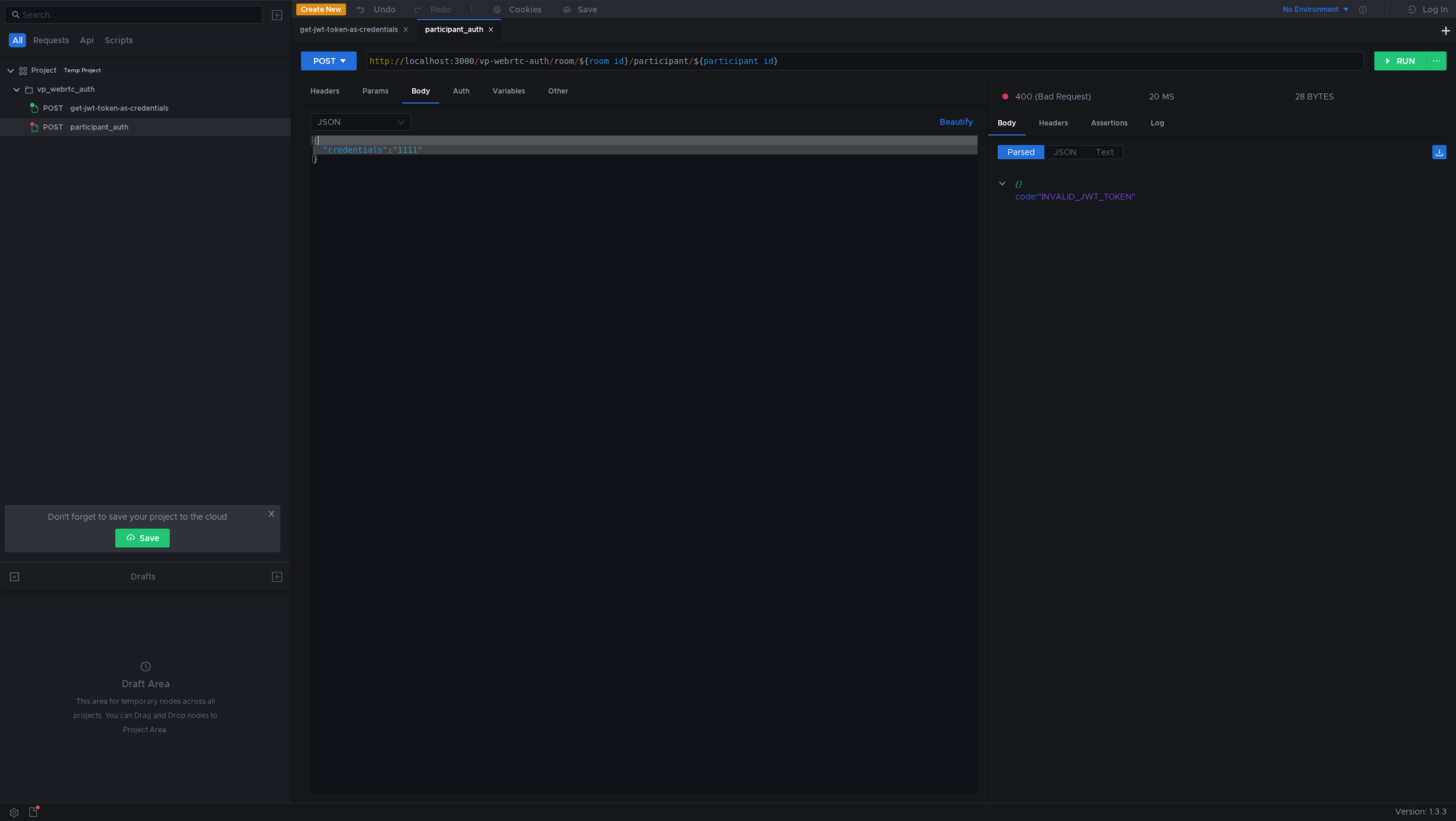
click at [414, 147] on div "{ "credentials" : "1111" }" at bounding box center [644, 474] width 667 height 677
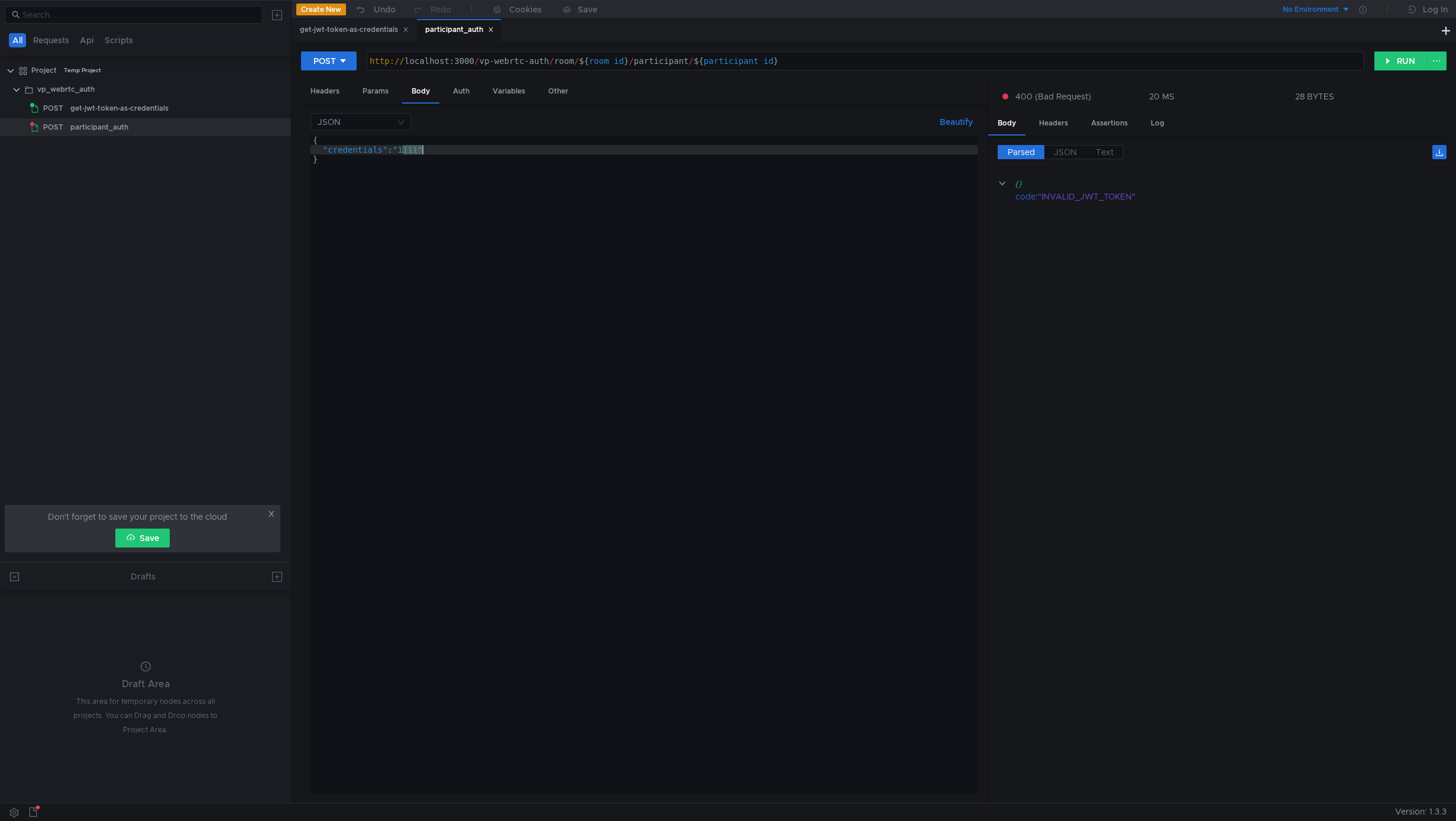
paste textarea "eyJhbGciOiJIUzI1NiIsInR5cCI6IkpXVCJ9.eyJoaWRlX2Zyb21fcGFydGljaXBhbnRzX2xpc3QiOm…"
click at [1401, 54] on button "RUN" at bounding box center [1401, 61] width 53 height 19
type textarea "}"
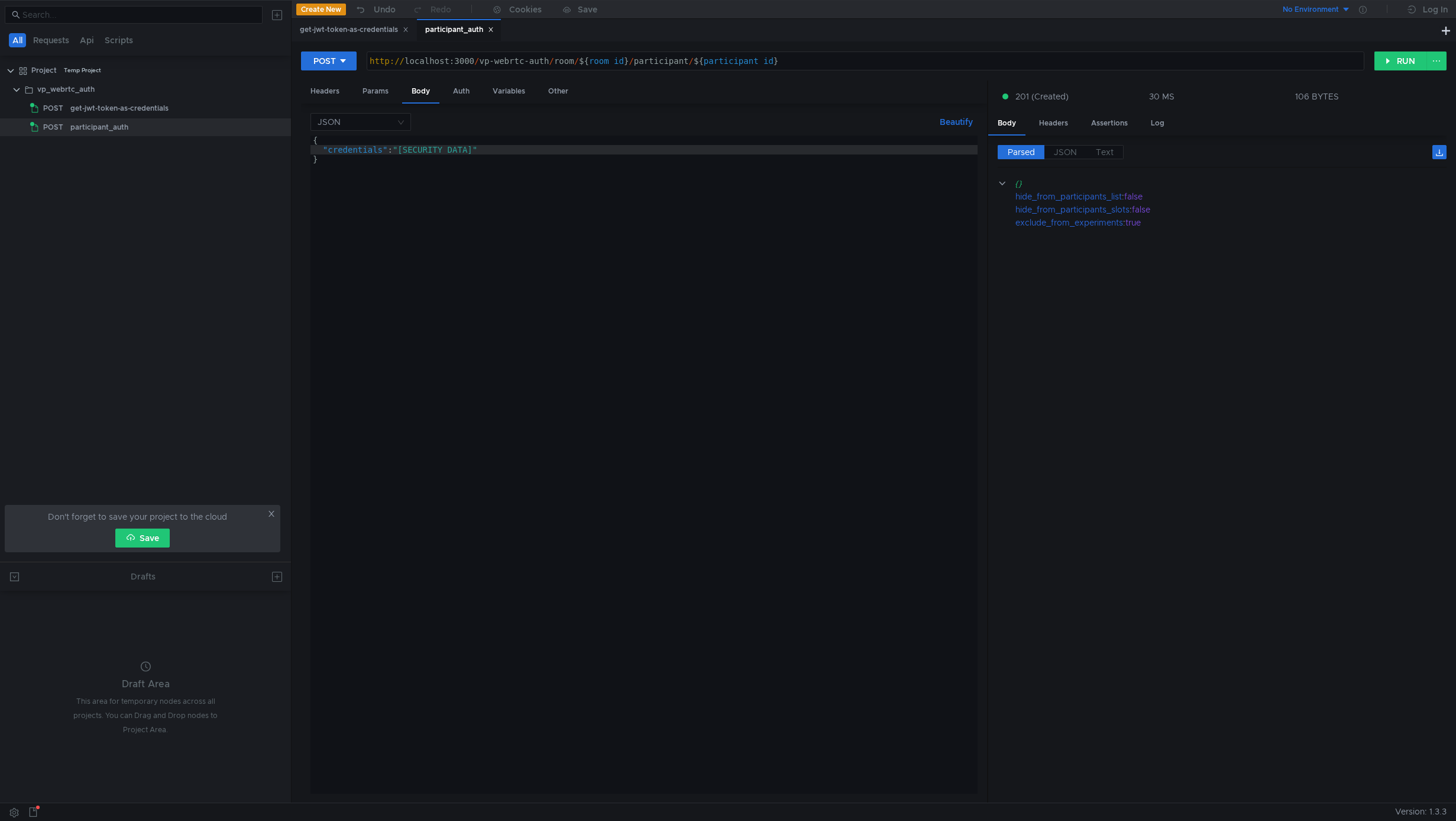
click at [393, 297] on div "{ "credentials" : "eyJhbGciOiJIUzI1NiIsInR5cCI6IkpXVCJ9.eyJoaWRlX2Zyb21fcGFydGl…" at bounding box center [1026, 471] width 1431 height 672
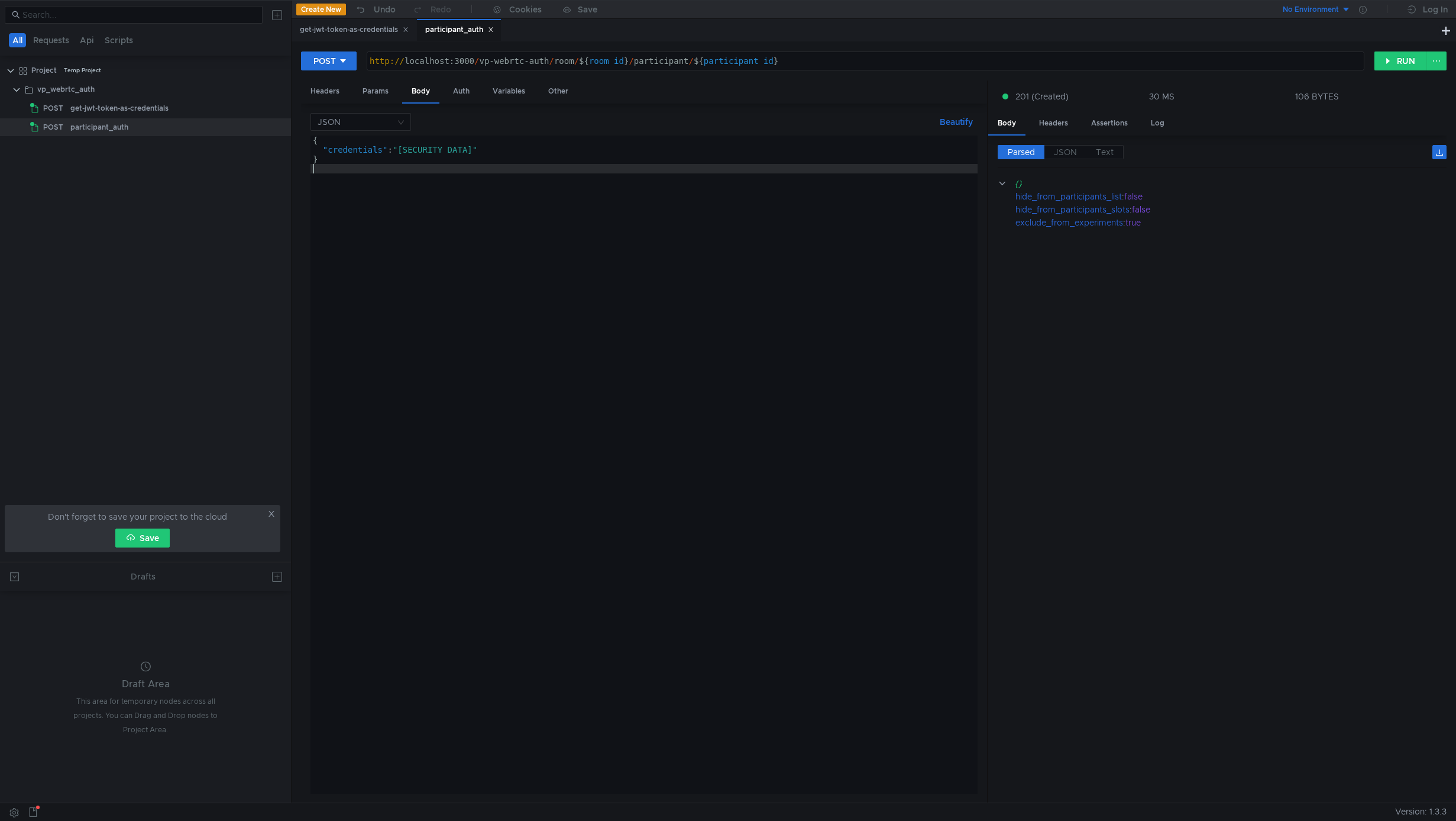
click at [585, 364] on div "{ "credentials" : "eyJhbGciOiJIUzI1NiIsInR5cCI6IkpXVCJ9.eyJoaWRlX2Zyb21fcGFydGl…" at bounding box center [1026, 471] width 1431 height 672
click at [333, 30] on div "get-jwt-token-as-credentials" at bounding box center [354, 29] width 109 height 13
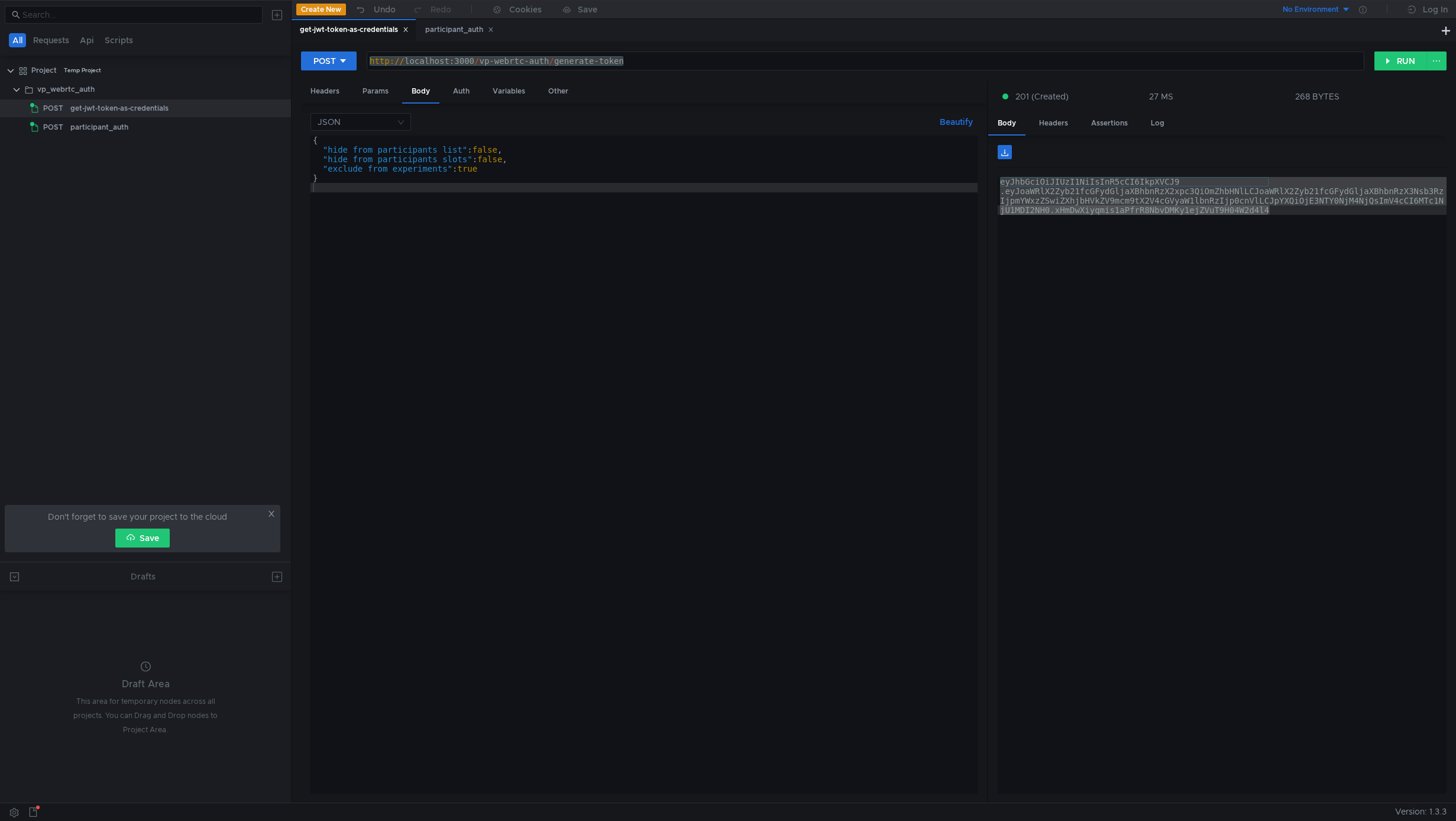
click at [85, 226] on tree-viewport "Project Temp Project vp_webrtc_auth POST get-jwt-token-as-credentials POST part…" at bounding box center [145, 311] width 291 height 501
click at [417, 309] on div "{ "hide_from_participants_list" : false , "hide_from_participants_slots" : fals…" at bounding box center [644, 474] width 667 height 677
click at [465, 19] on div "Create New Undo Redo Cookies Save No Environment Log In" at bounding box center [873, 10] width 1165 height 19
click at [453, 37] on div "participant_auth" at bounding box center [459, 30] width 84 height 22
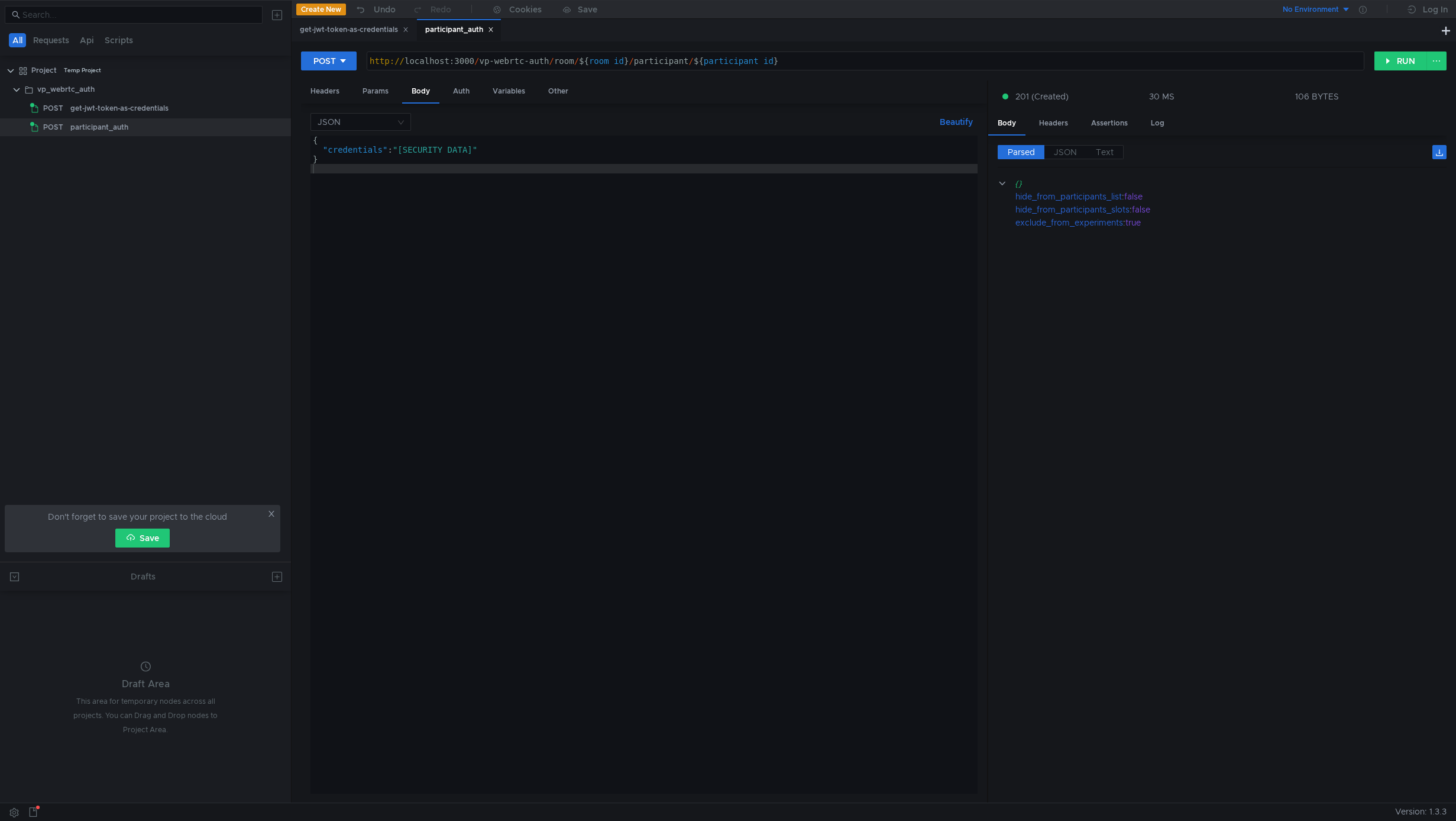
click at [398, 144] on div "{ "credentials" : "eyJhbGciOiJIUzI1NiIsInR5cCI6IkpXVCJ9.eyJoaWRlX2Zyb21fcGFydGl…" at bounding box center [1026, 471] width 1431 height 672
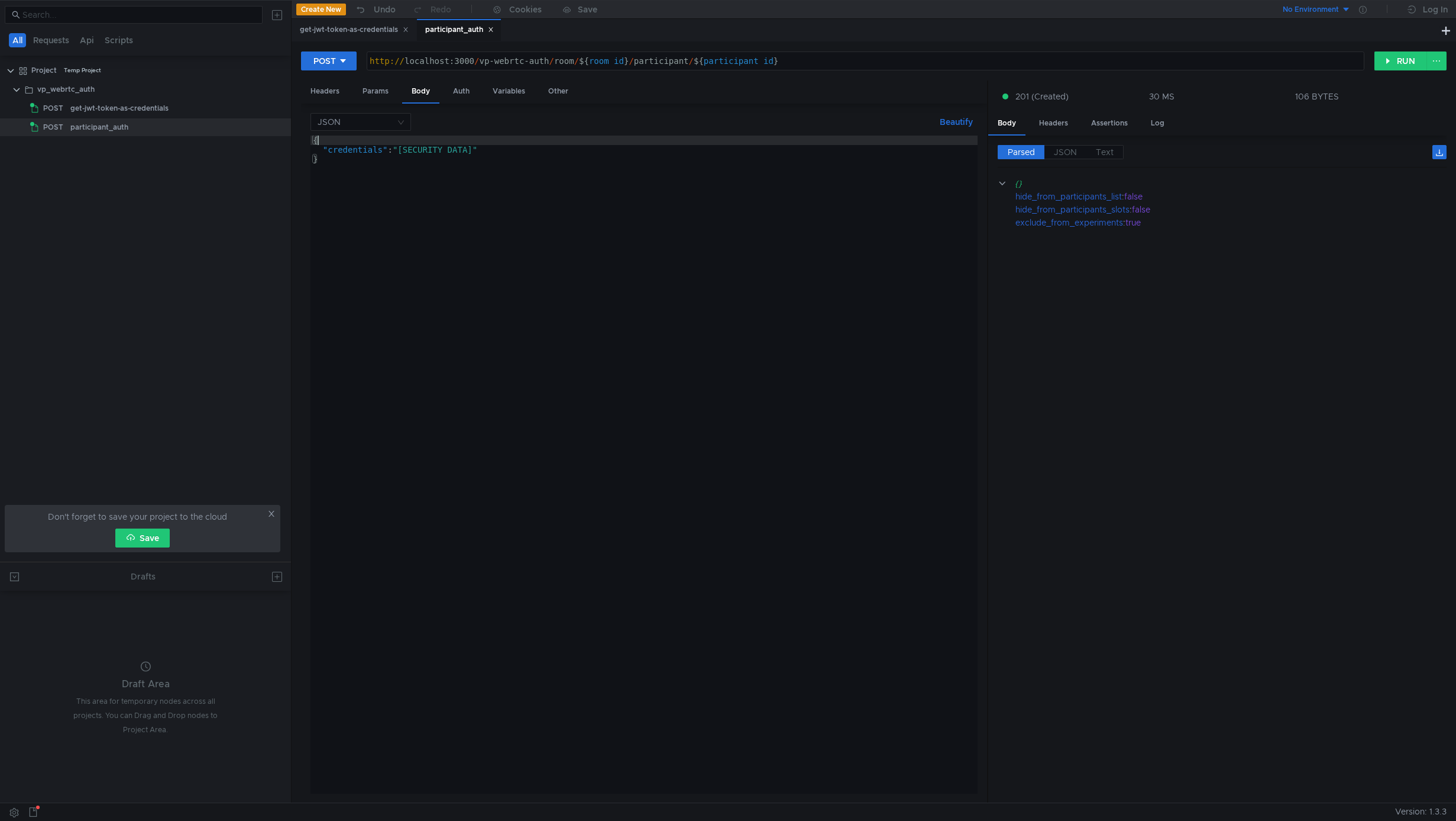
click at [400, 150] on div "{ "credentials" : "eyJhbGciOiJIUzI1NiIsInR5cCI6IkpXVCJ9.eyJoaWRlX2Zyb21fcGFydGl…" at bounding box center [1026, 471] width 1431 height 672
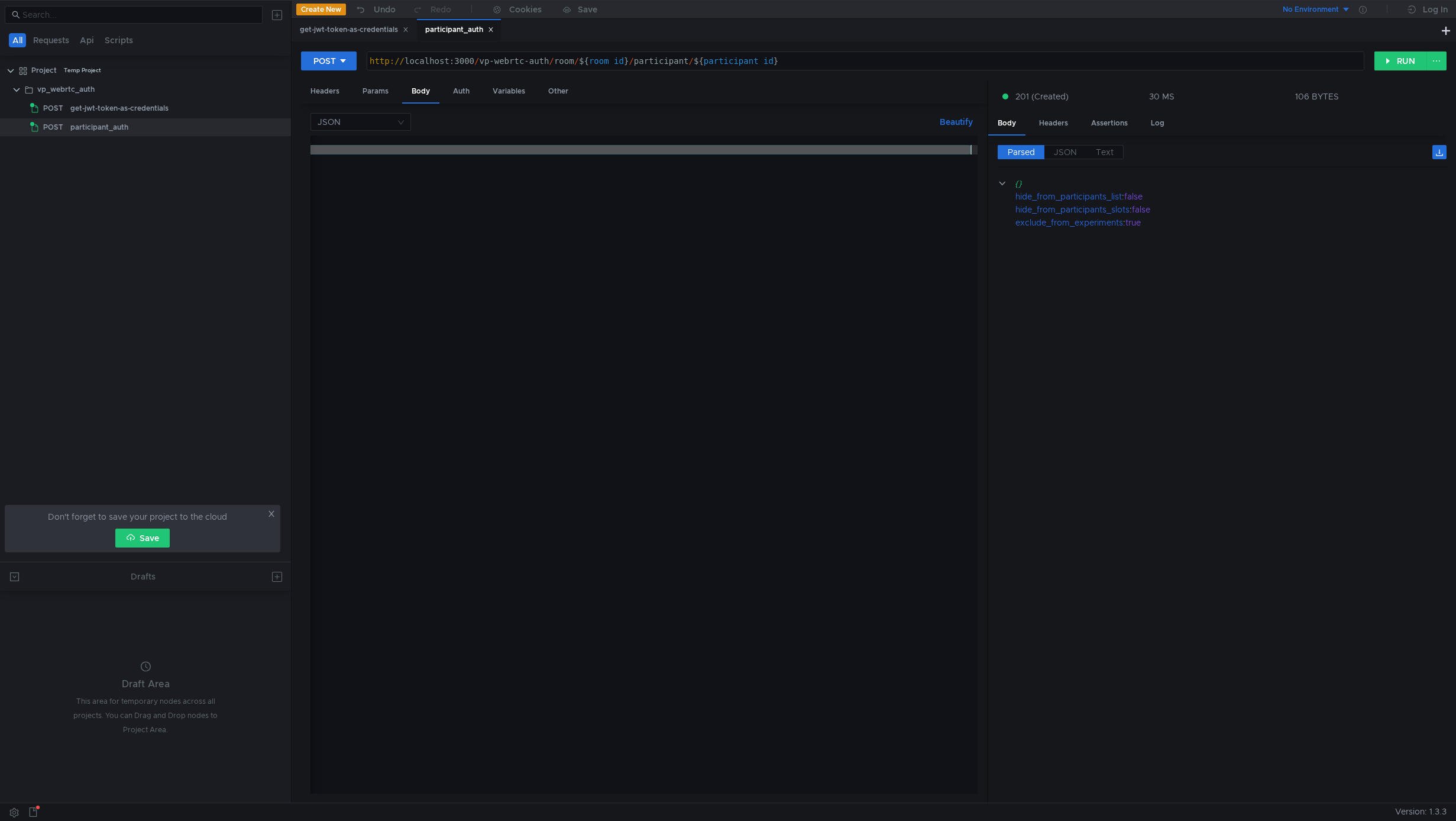
paste textarea "zdWIiOiIxMjM0NTY3ODkwIiwibmFtZSI6IkpvaG4gRG9lIiwiYWRtaW4iOnRydWUsImlhdCI6MTUxNj…"
type textarea ""credentials": "eyJhbGciOiJIUzI1NiIsInR5cCI6IkpXVCJ9.eyJzdWIiOiIxMjM0NTY3ODkwIi…"
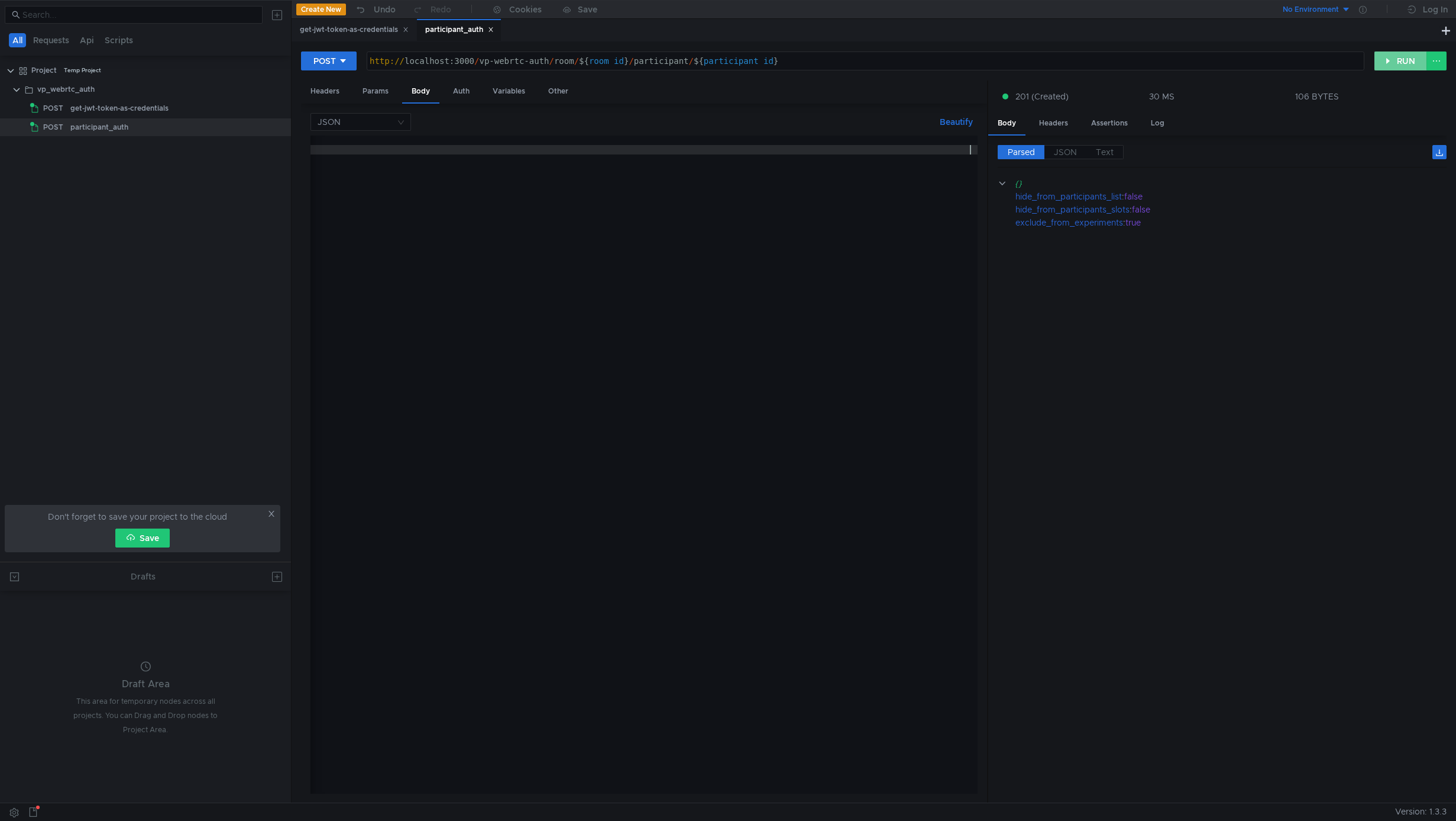
click at [1393, 64] on button "RUN" at bounding box center [1401, 61] width 53 height 19
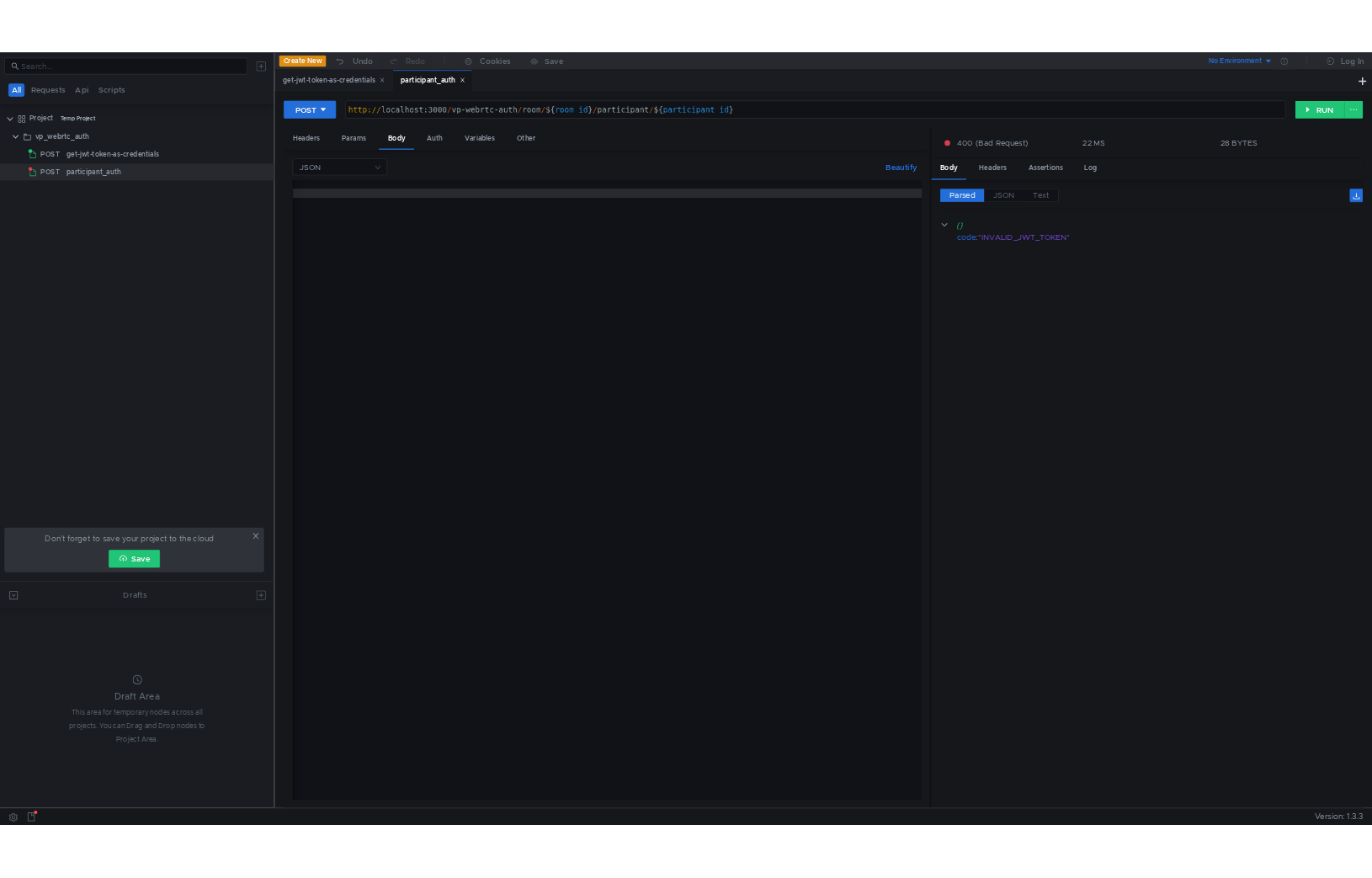
scroll to position [0, 0]
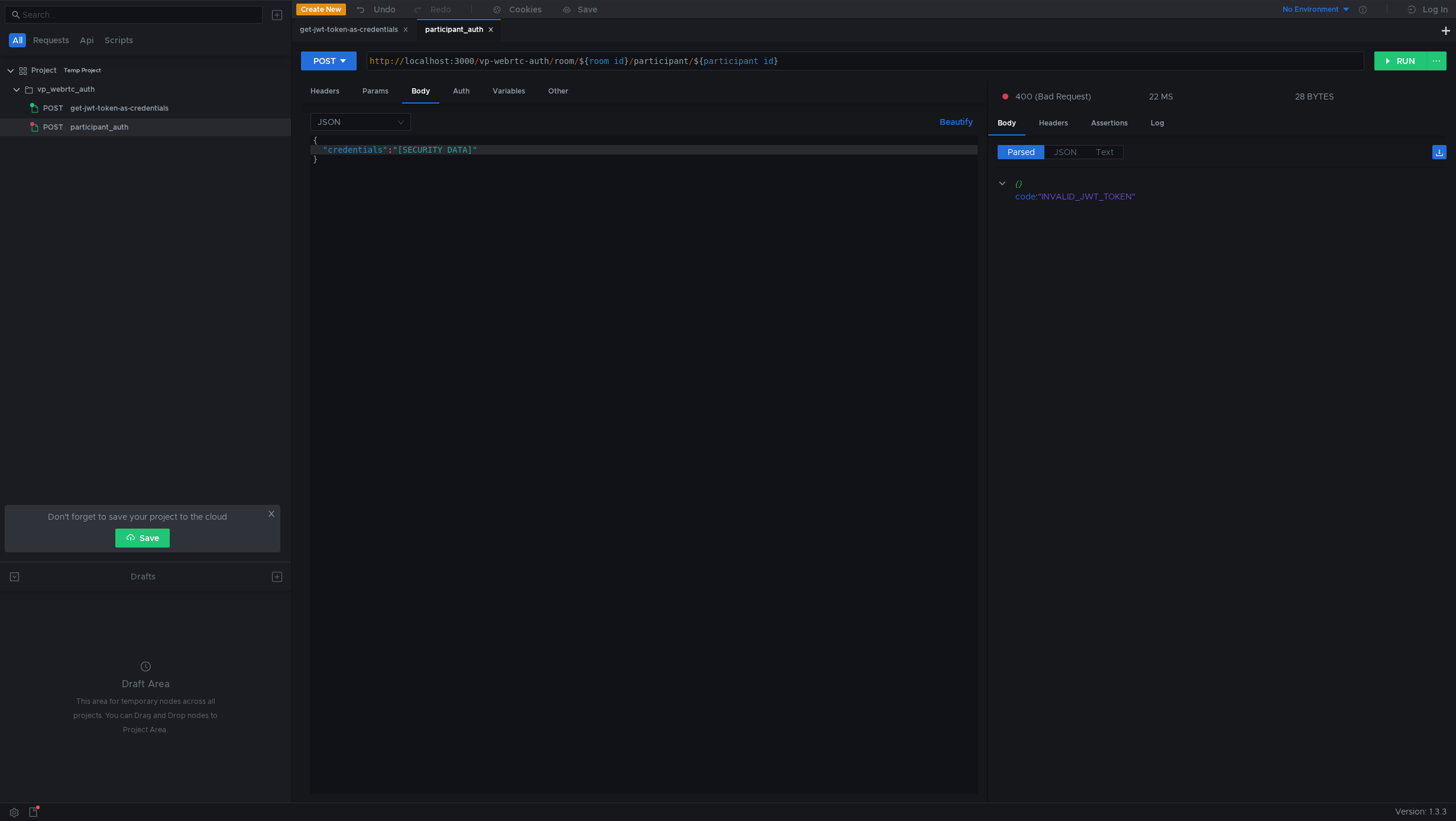
click at [393, 266] on div "{ "credentials" : "eyJhbGciOiJIUzI1NiIsInR5cCI6IkpXVCJ9.eyJzdWIiOiIxMjM0NTY3ODk…" at bounding box center [788, 471] width 954 height 672
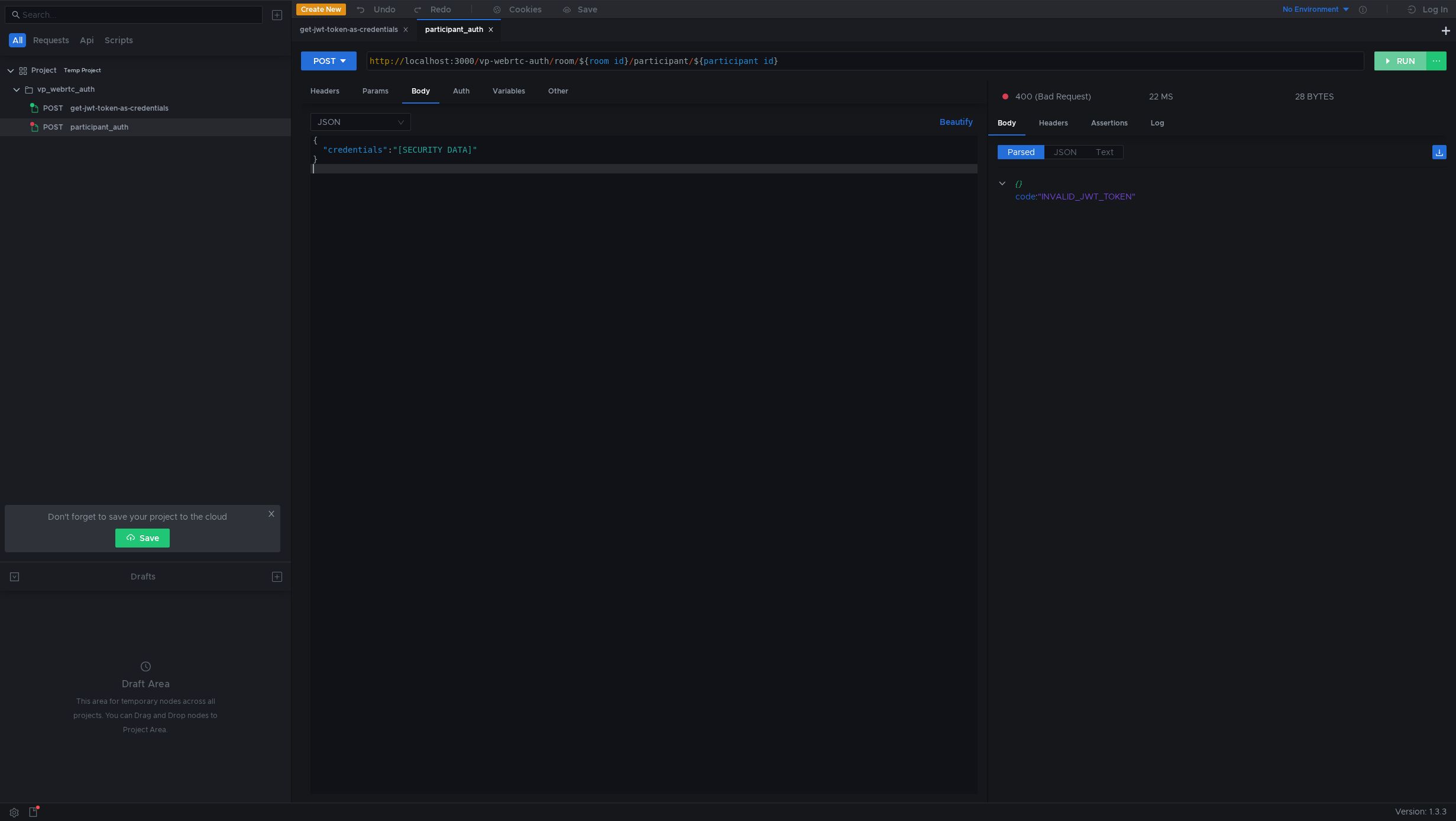
click at [1410, 67] on button "RUN" at bounding box center [1401, 61] width 53 height 19
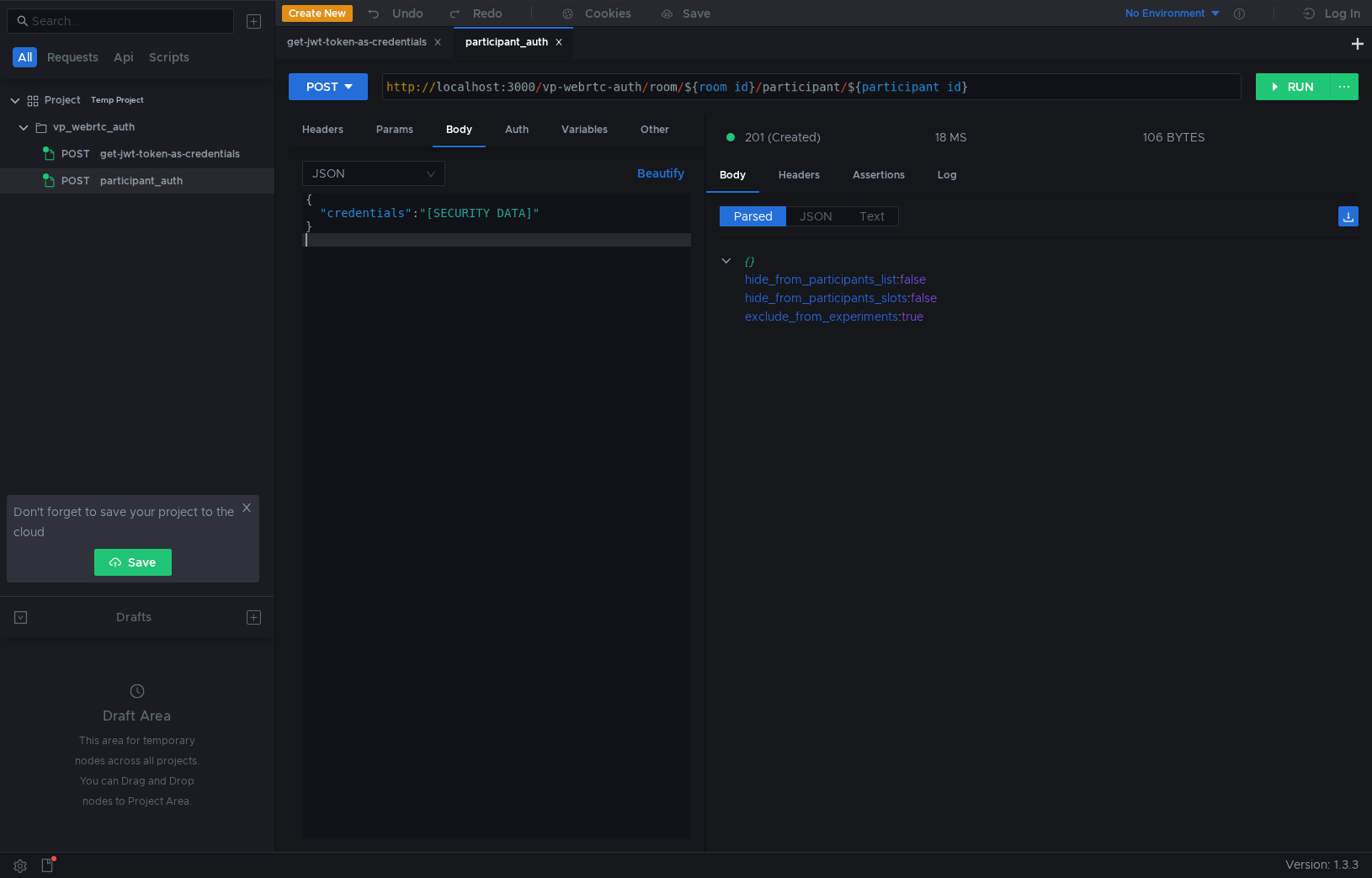
click at [480, 375] on div "{ "credentials" : "eyJhbGciOiJIUzI1NiIsInR5cCI6IkpXVCJ9.eyJoaWRlX2Zyb21fcGFydGl…" at bounding box center [1320, 529] width 2037 height 673
click at [515, 32] on div "participant_auth" at bounding box center [514, 43] width 119 height 32
click at [369, 40] on div "get-jwt-token-as-credentials" at bounding box center [364, 42] width 155 height 18
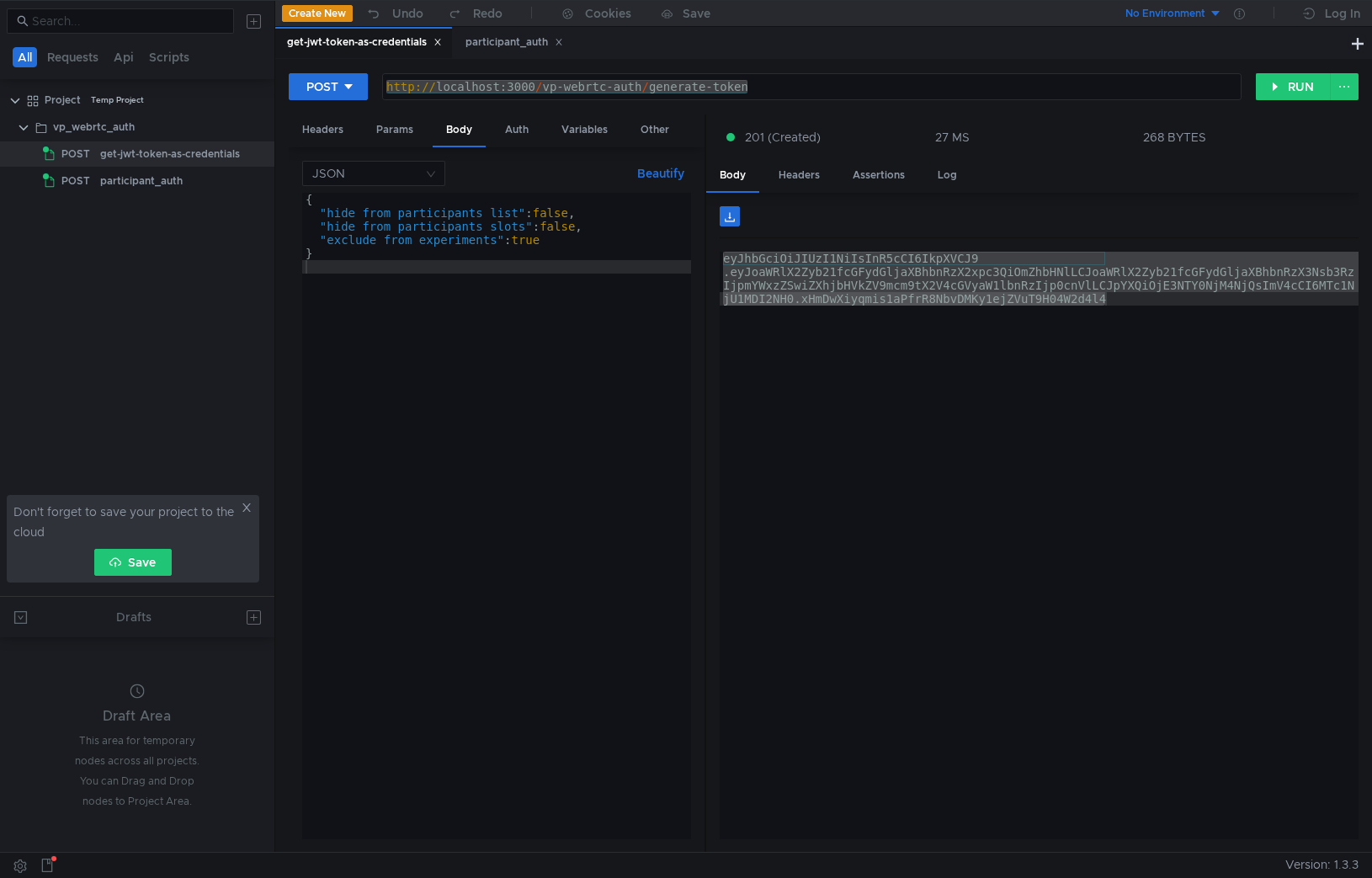
click at [467, 291] on div "{ "hide_from_participants_list" : false , "hide_from_participants_slots" : fals…" at bounding box center [497, 532] width 389 height 680
click at [479, 322] on div "{ "hide_from_participants_list" : false , "hide_from_participants_slots" : fals…" at bounding box center [497, 532] width 389 height 680
click at [403, 129] on div "Params" at bounding box center [394, 130] width 64 height 32
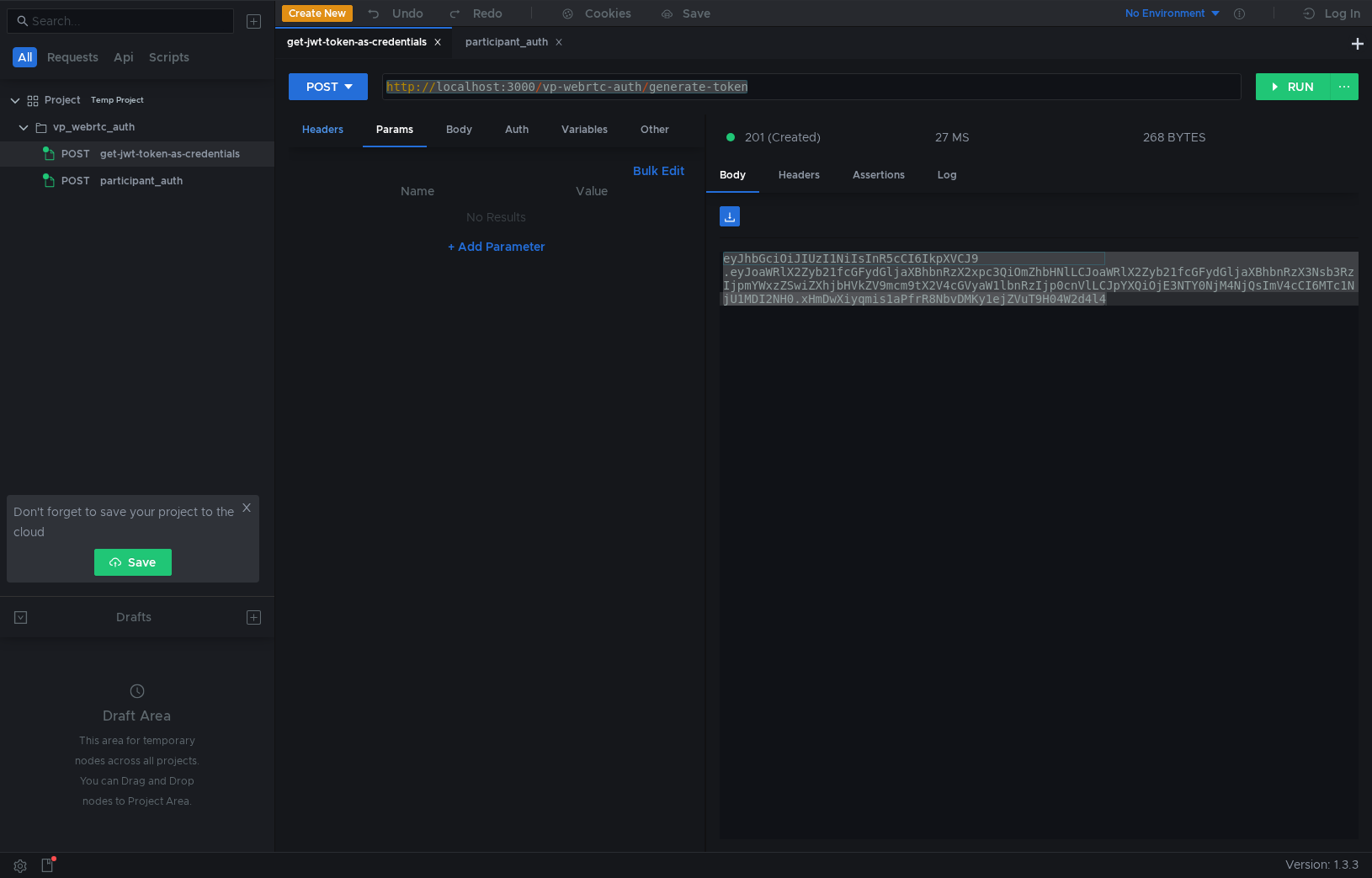
click at [325, 128] on div "Headers" at bounding box center [323, 130] width 68 height 32
click at [416, 119] on div "Params" at bounding box center [394, 130] width 64 height 32
click at [470, 423] on nz-table "Name Value No Results + Add Parameter" at bounding box center [497, 510] width 389 height 659
click at [247, 507] on icon at bounding box center [247, 508] width 12 height 12
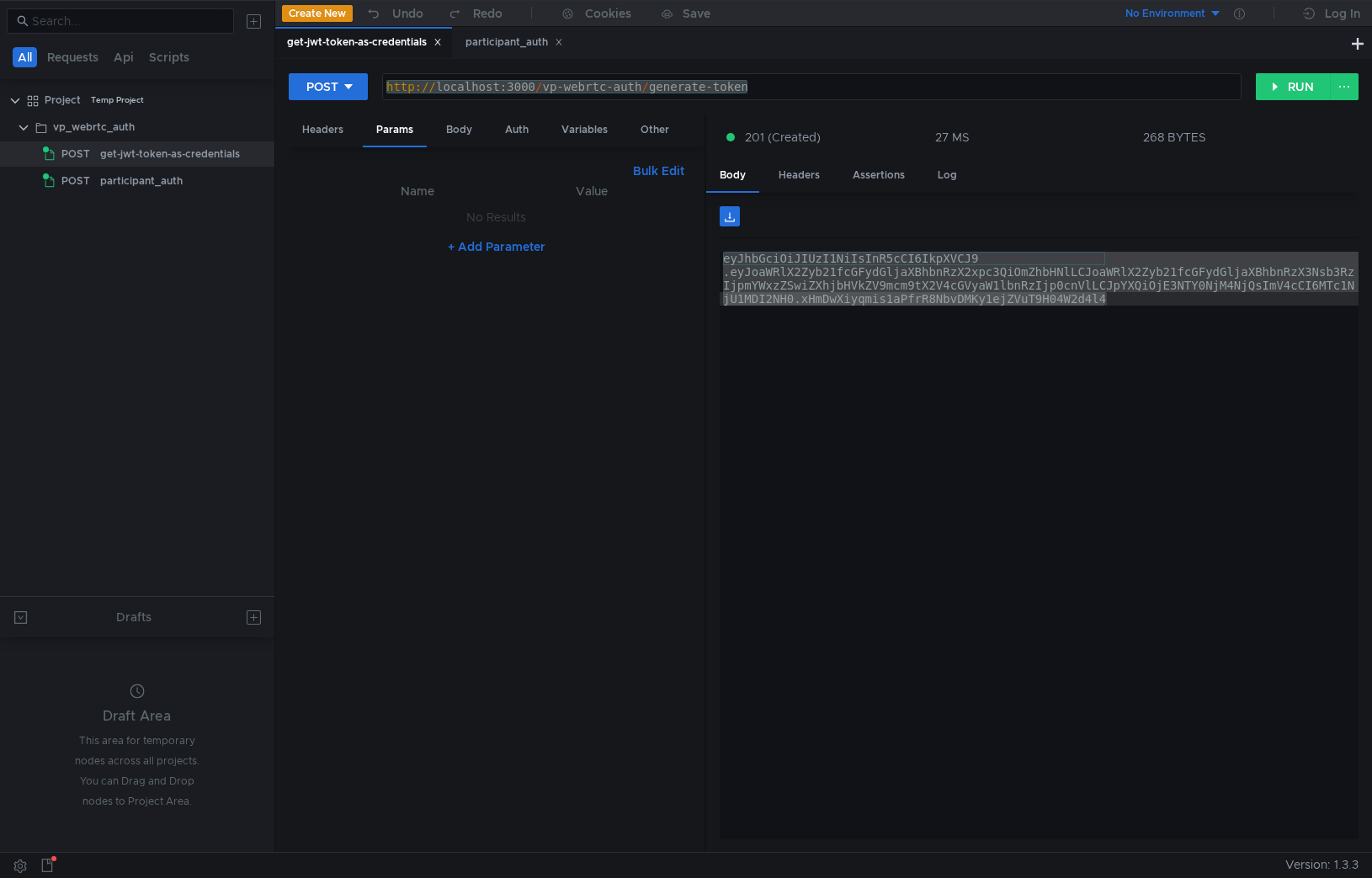
click at [510, 426] on nz-table "Name Value No Results + Add Parameter" at bounding box center [497, 510] width 389 height 659
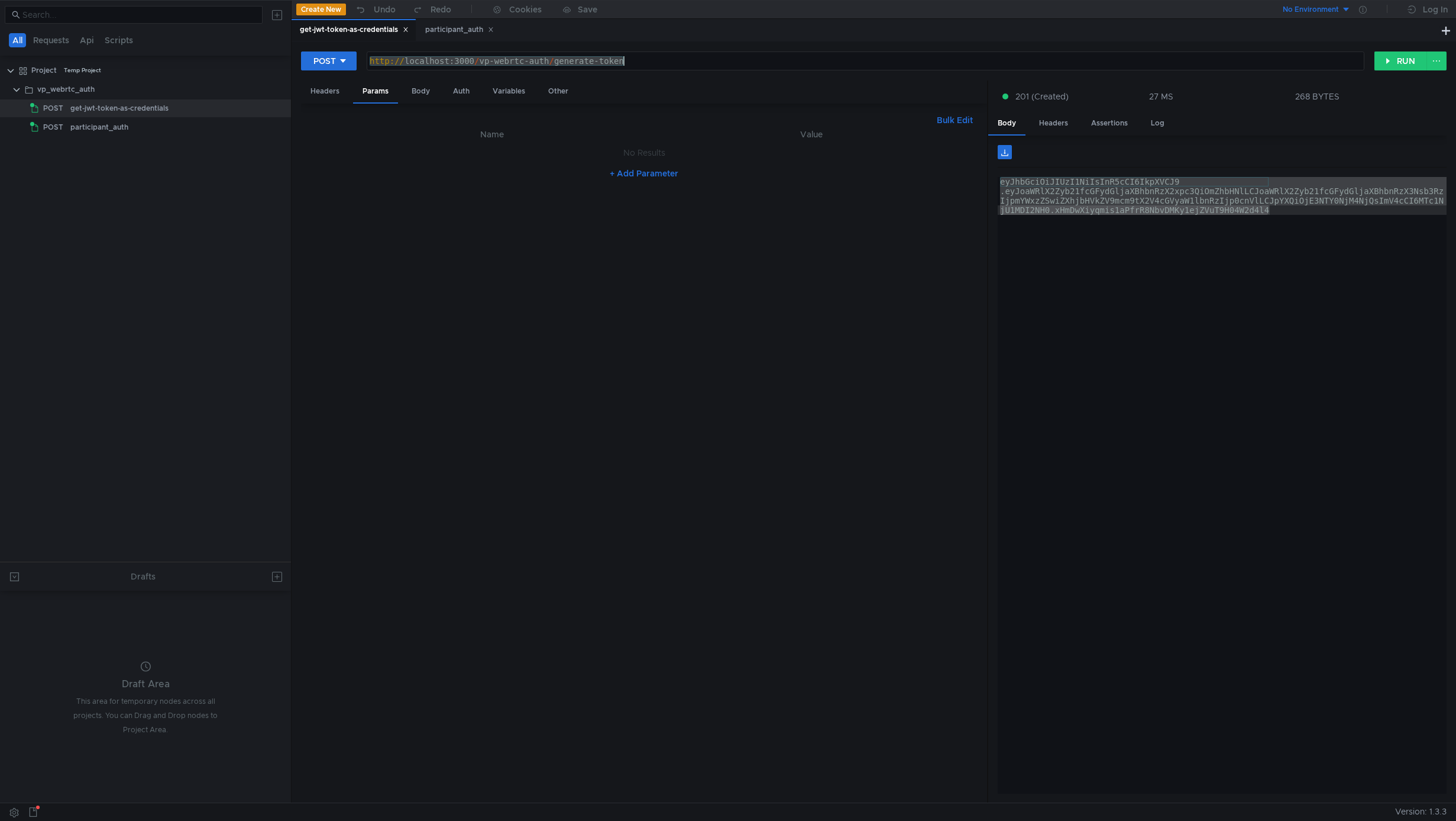
click at [507, 56] on div "http:// localhost:3000 / vp-webrtc-auth / generate-token" at bounding box center [866, 70] width 997 height 28
click at [478, 59] on div "http:// localhost:3000 / vp-webrtc-auth / generate-token" at bounding box center [866, 70] width 997 height 28
click at [549, 59] on div "http:// localhost:3000 / vp-webrtc-auth / generate-token" at bounding box center [866, 70] width 997 height 28
click at [652, 56] on div "http:// localhost:3000 / vp-webrtc-auth / generate-token" at bounding box center [866, 70] width 997 height 28
click at [459, 34] on div "participant_auth" at bounding box center [459, 29] width 68 height 13
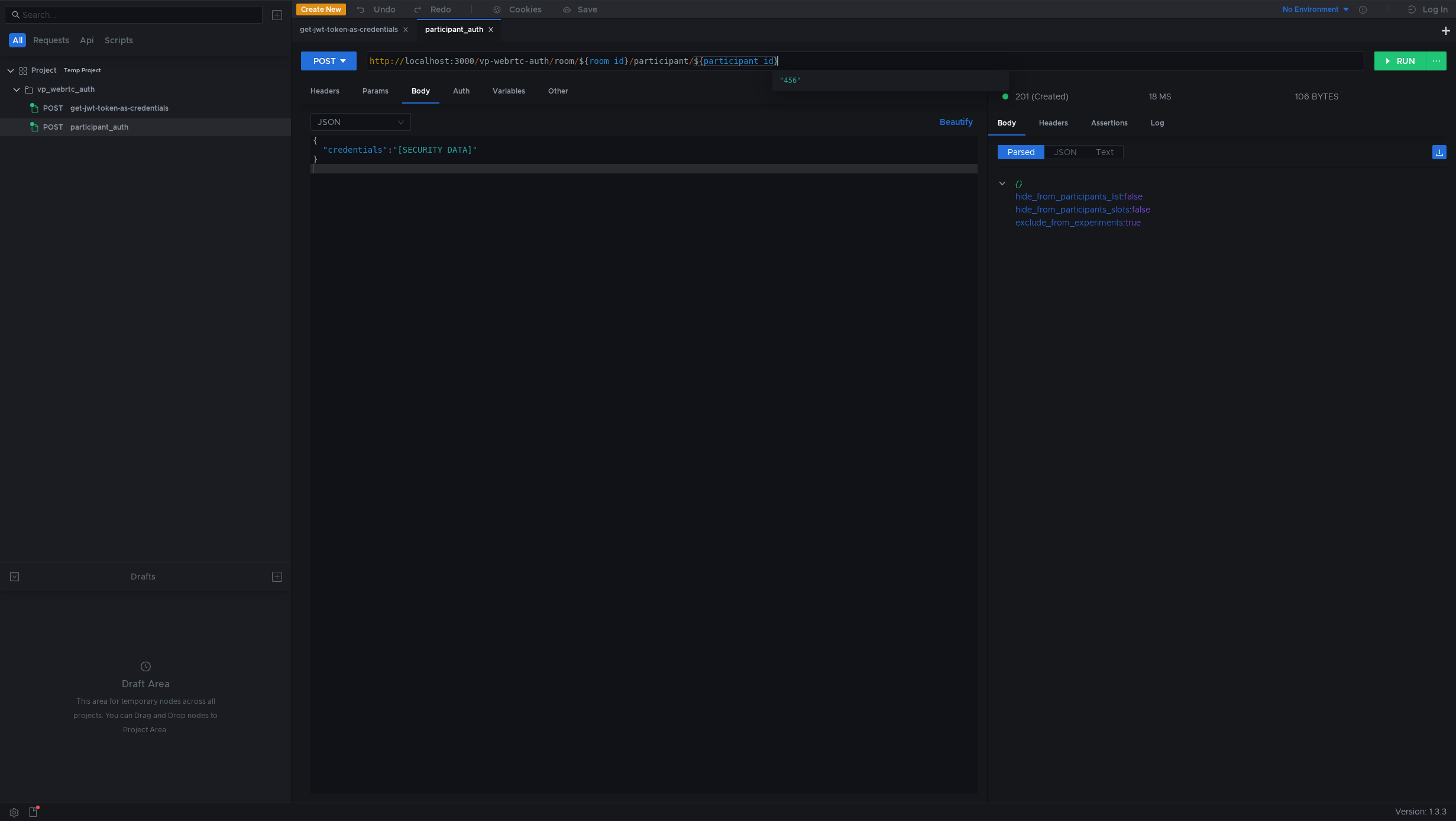
click at [792, 65] on div "http:// localhost:3000 / vp-webrtc-auth / room / ${ room_id } / participant / $…" at bounding box center [866, 70] width 997 height 28
paste textarea "authorize"
type textarea "http://localhost:3000/vp-webrtc-auth/room/${room_id}/participant/${participant_…"
click at [721, 322] on div "{ "credentials" : "eyJhbGciOiJIUzI1NiIsInR5cCI6IkpXVCJ9.eyJoaWRlX2Zyb21fcGFydGl…" at bounding box center [1026, 471] width 1431 height 672
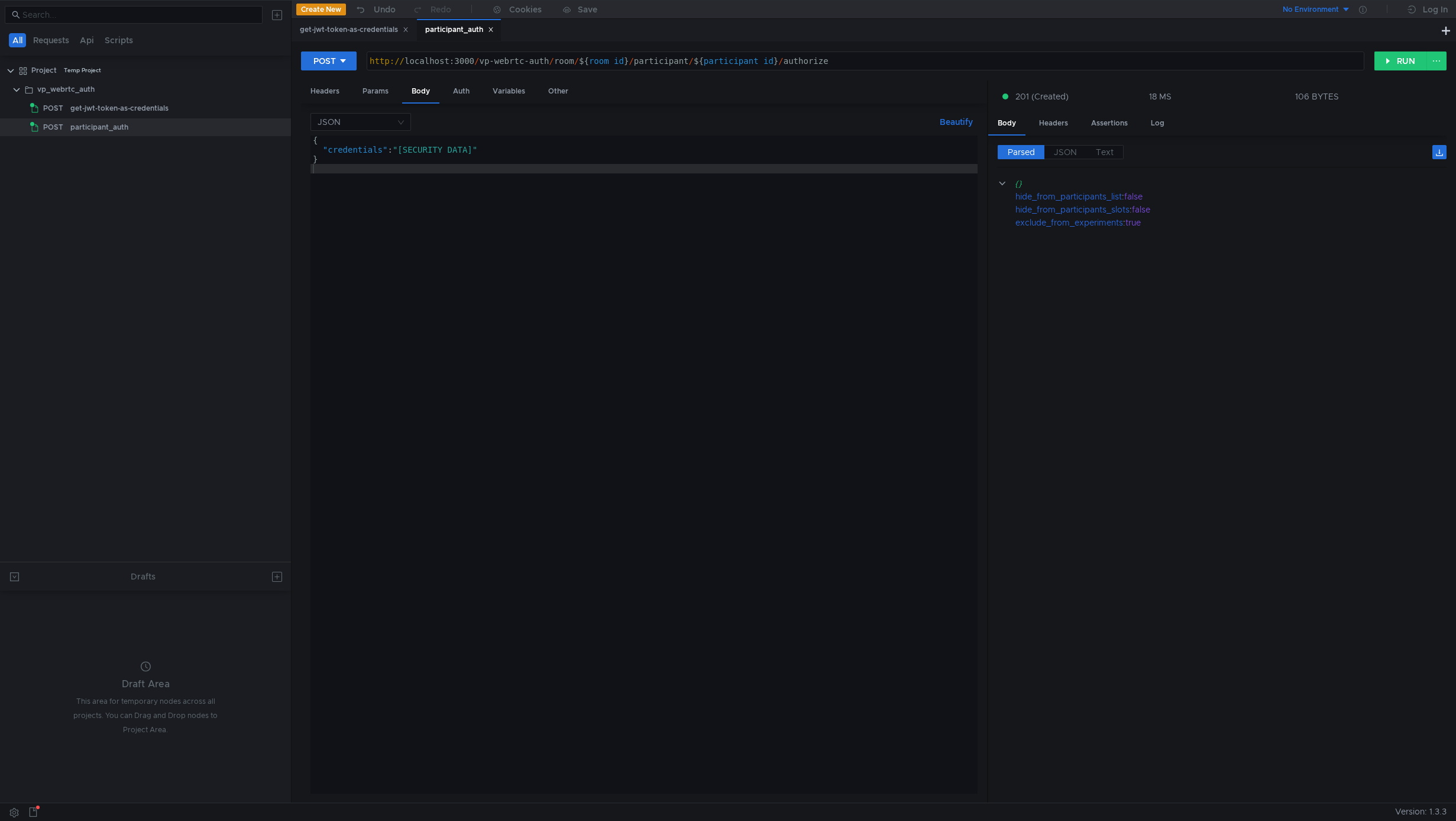
scroll to position [0, 29]
click at [519, 312] on div "{ "credentials" : "[SECURITY_DATA]" }" at bounding box center [1026, 471] width 1431 height 672
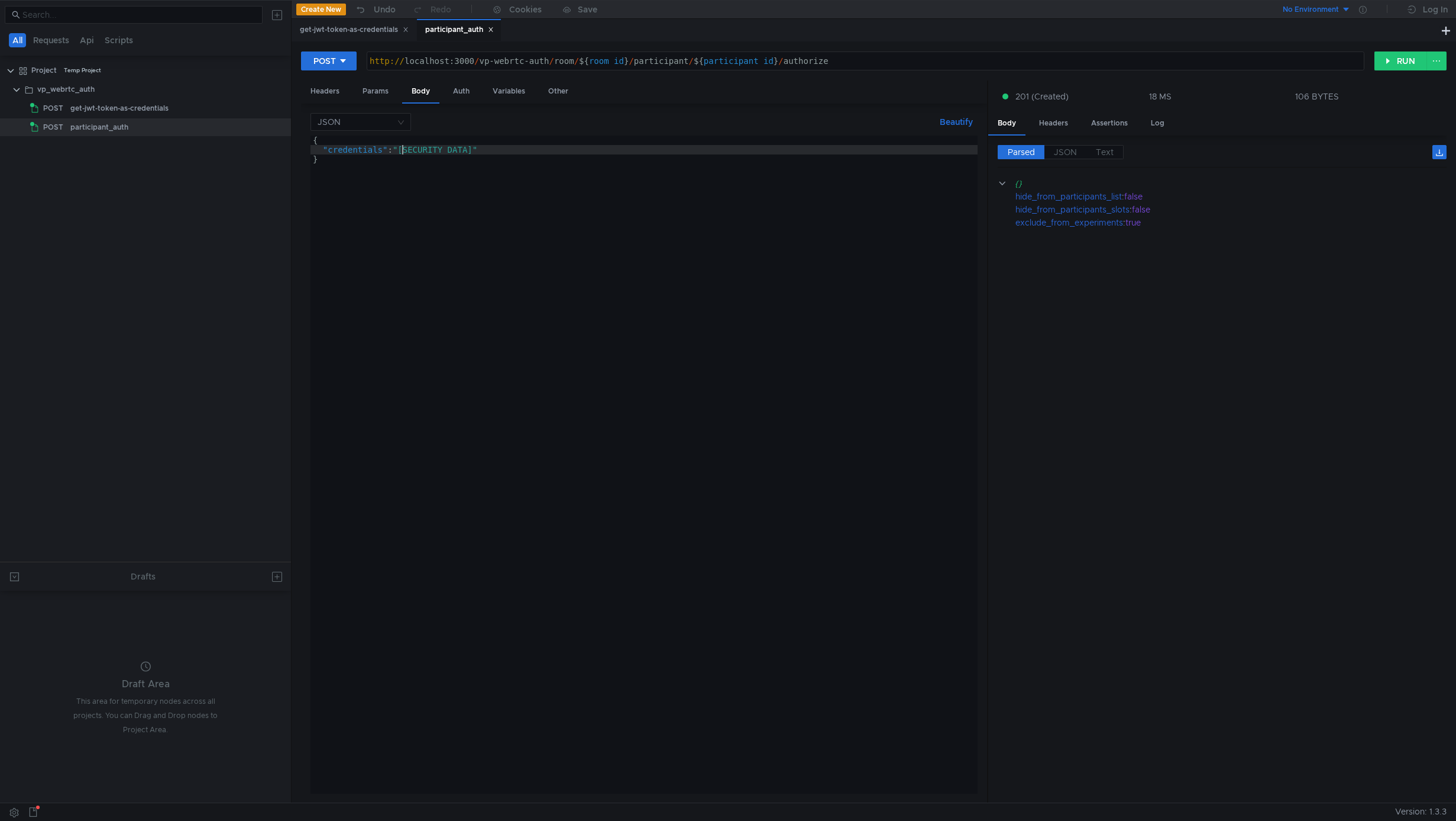
drag, startPoint x: 402, startPoint y: 151, endPoint x: 416, endPoint y: 199, distance: 50.0
click at [402, 151] on div "{ "credentials" : "[SECURITY_DATA]" }" at bounding box center [1026, 471] width 1431 height 672
type textarea ""credentials": "[SECURITY_DATA]""
click at [478, 269] on div "{ "credentials" : "[SECURITY_DATA]" }" at bounding box center [262, 471] width 1431 height 672
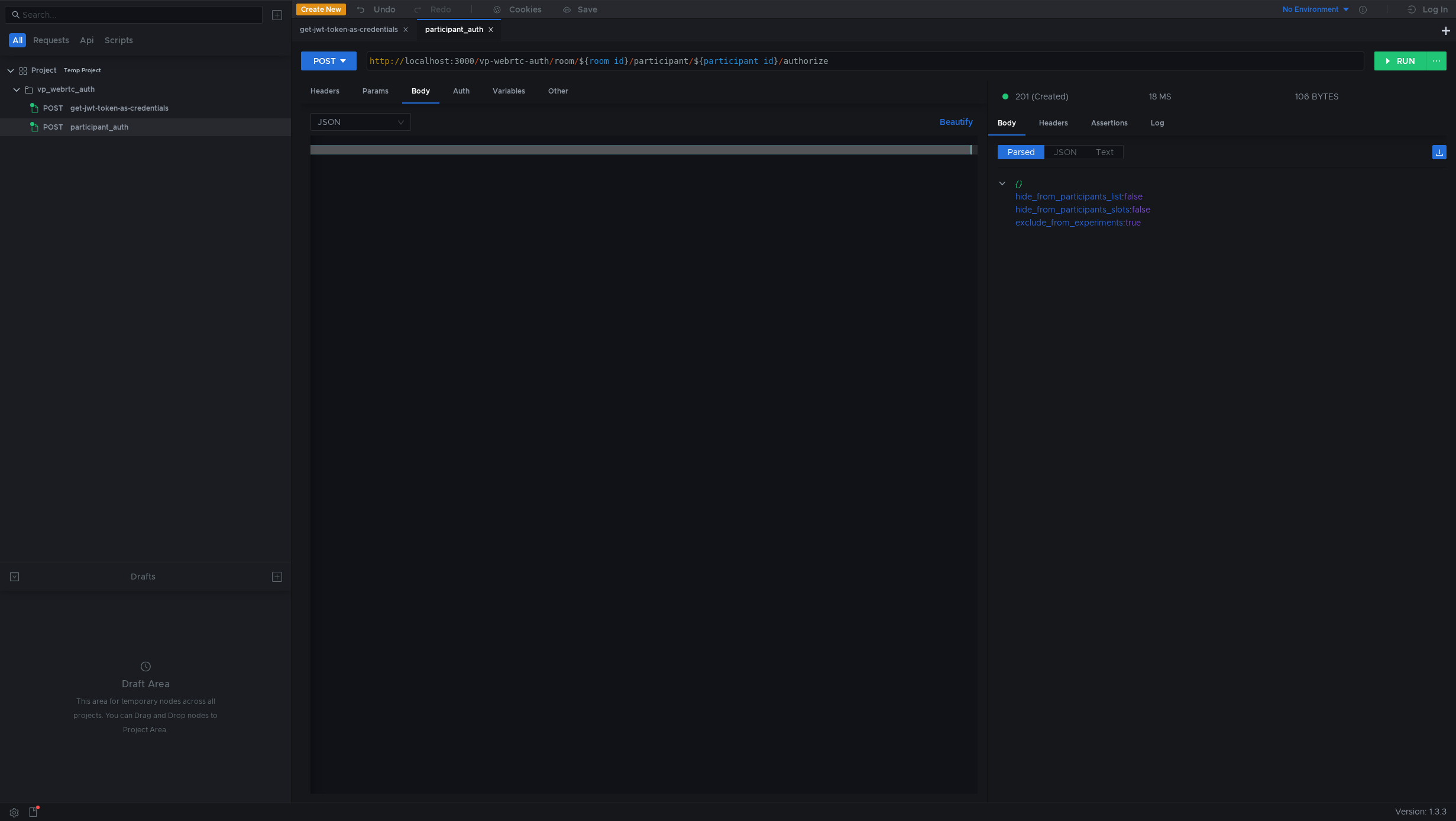
scroll to position [0, 0]
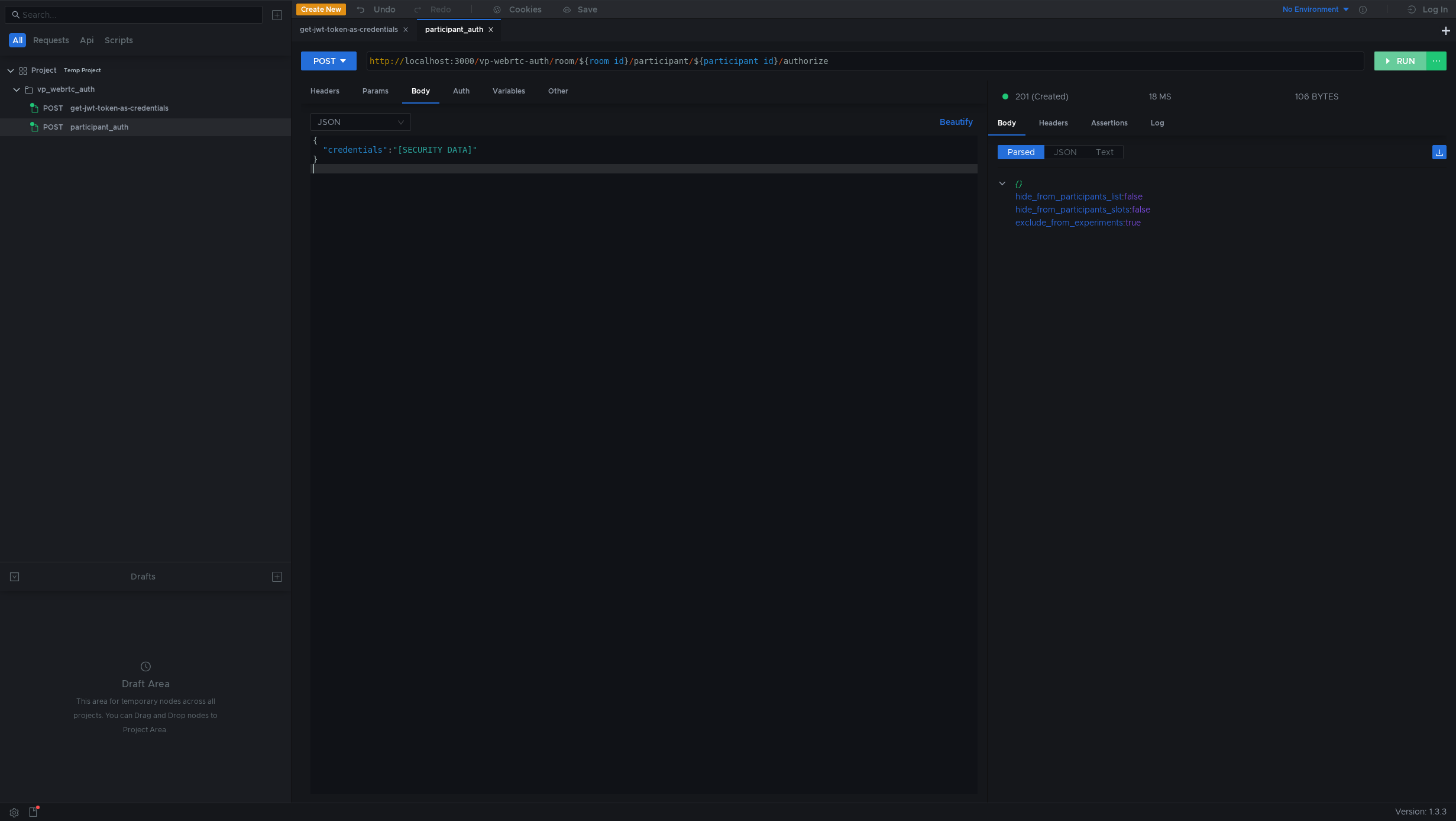
click at [1407, 63] on button "RUN" at bounding box center [1401, 61] width 53 height 19
type textarea ""credentials": "eyJhbGciOiJIUzI1NiIsInR5cCI6IkpXVCJ9.eyJoaWRlX2Zyb21fcGFydGljaX…"
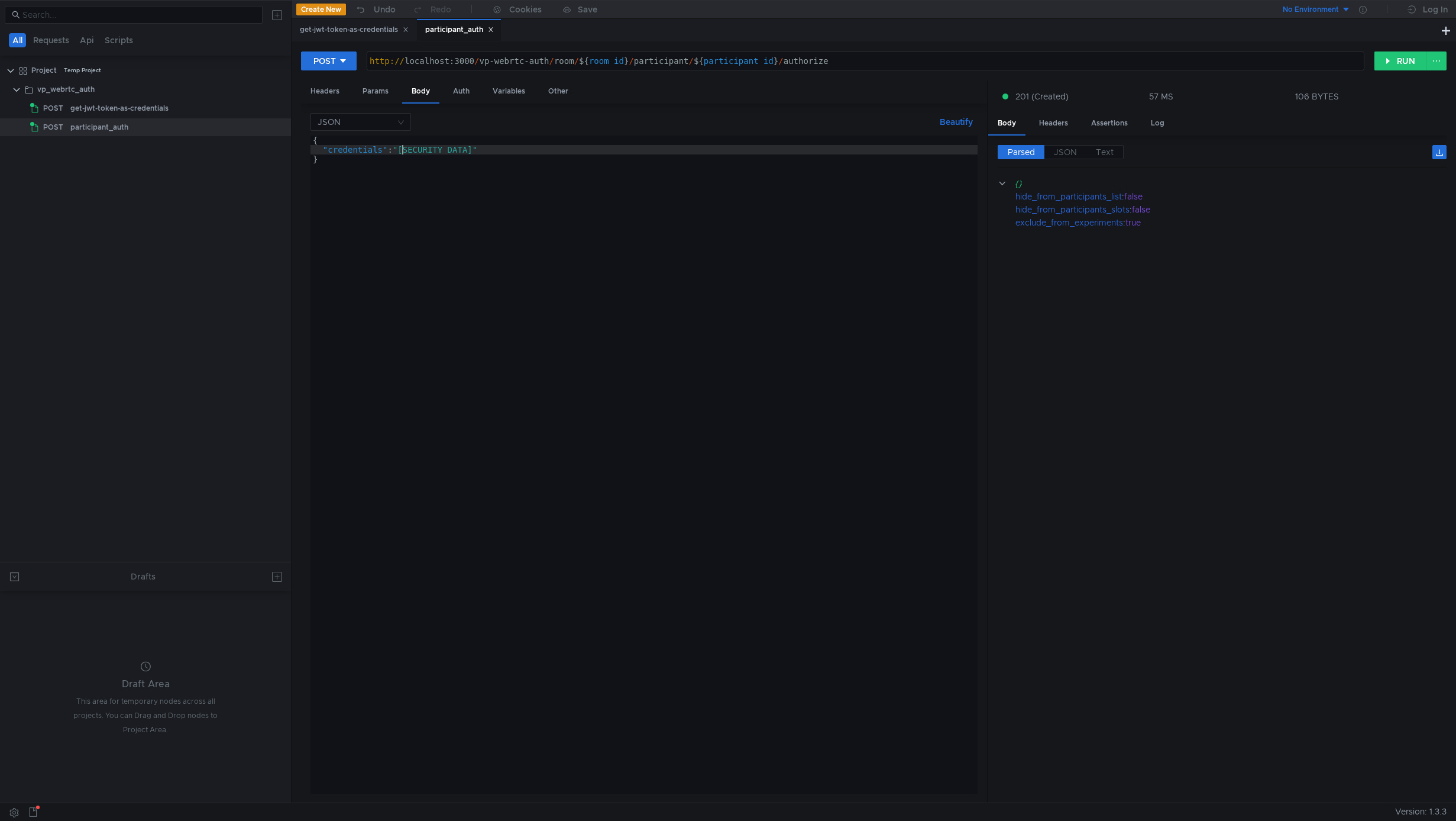
click at [401, 151] on div "{ "credentials" : "eyJhbGciOiJIUzI1NiIsInR5cCI6IkpXVCJ9.eyJoaWRlX2Zyb21fcGFydGl…" at bounding box center [1026, 471] width 1431 height 672
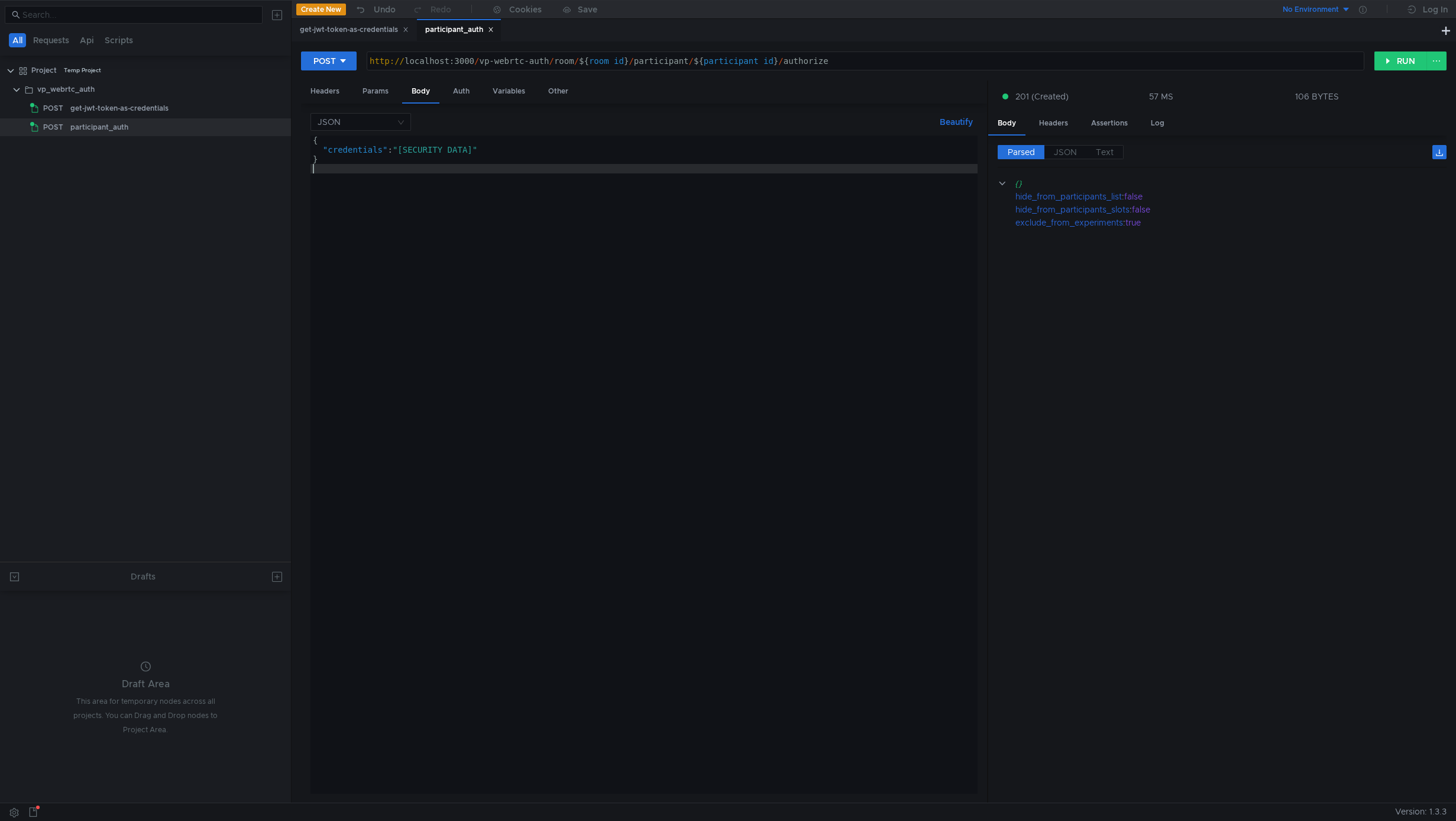
click at [427, 228] on div "{ "credentials" : "eyJhbGciOiJIUzI1NiIsInR5cCI6IkpXVCJ9.eyJoaWRlX2Zyb21fcGFydGl…" at bounding box center [1026, 471] width 1431 height 672
click at [1055, 123] on div "Headers" at bounding box center [1054, 123] width 48 height 22
click at [1015, 118] on div "Body" at bounding box center [1007, 123] width 37 height 22
click at [828, 362] on div "{ "credentials" : "eyJhbGciOiJIUzI1NiIsInR5cCI6IkpXVCJ9.eyJoaWRlX2Zyb21fcGFydGl…" at bounding box center [1026, 471] width 1431 height 672
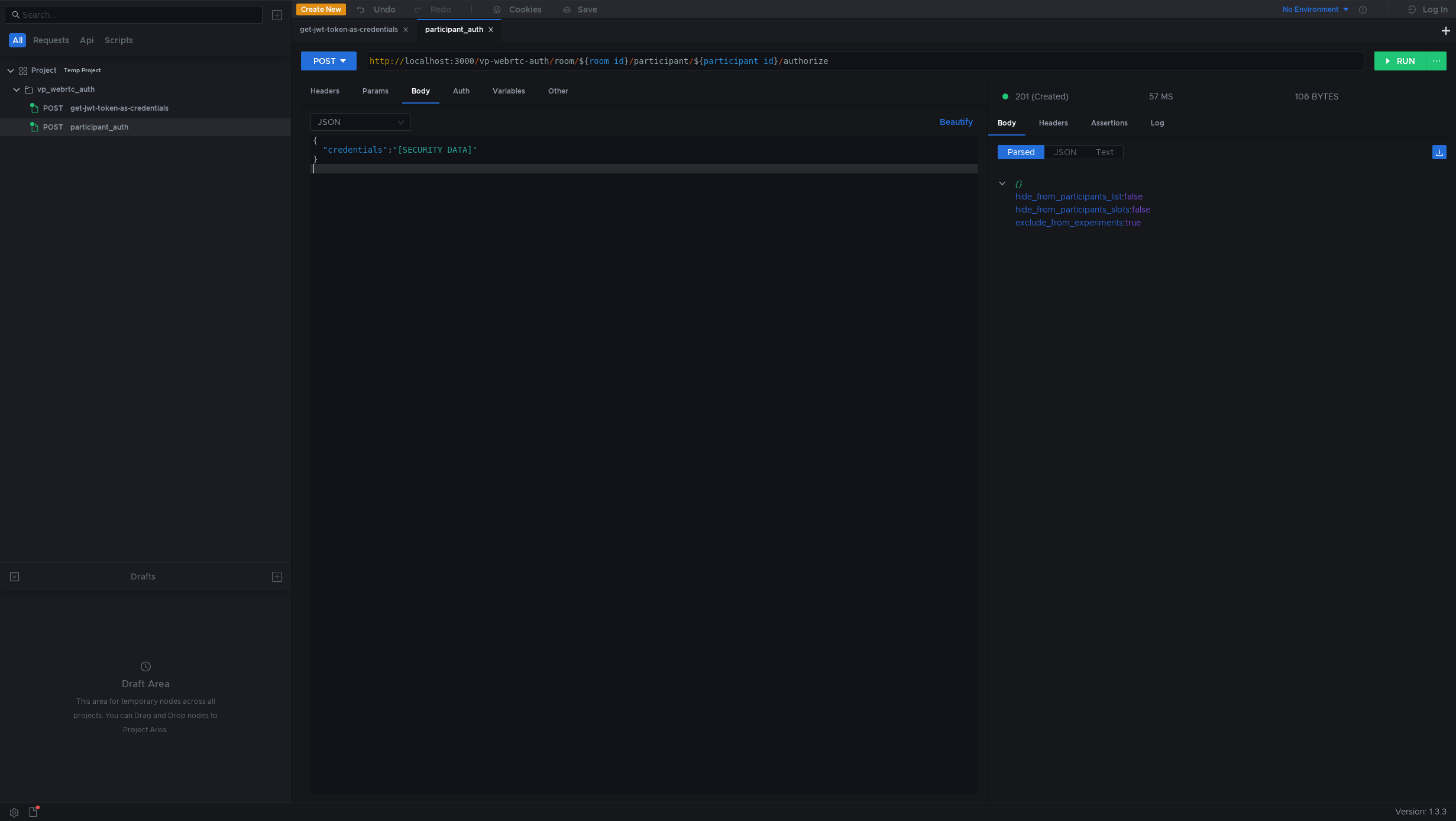
click at [1103, 431] on cdk-virtual-scroll-viewport "{} hide_from_participants_list : false hide_from_participants_slots : false exc…" at bounding box center [1222, 485] width 449 height 616
click at [1068, 157] on span "JSON" at bounding box center [1065, 152] width 23 height 11
click at [1068, 154] on span "JSON" at bounding box center [1065, 152] width 23 height 11
click at [1111, 149] on span "Text" at bounding box center [1105, 152] width 18 height 11
click at [1055, 116] on div "Headers" at bounding box center [1054, 123] width 48 height 22
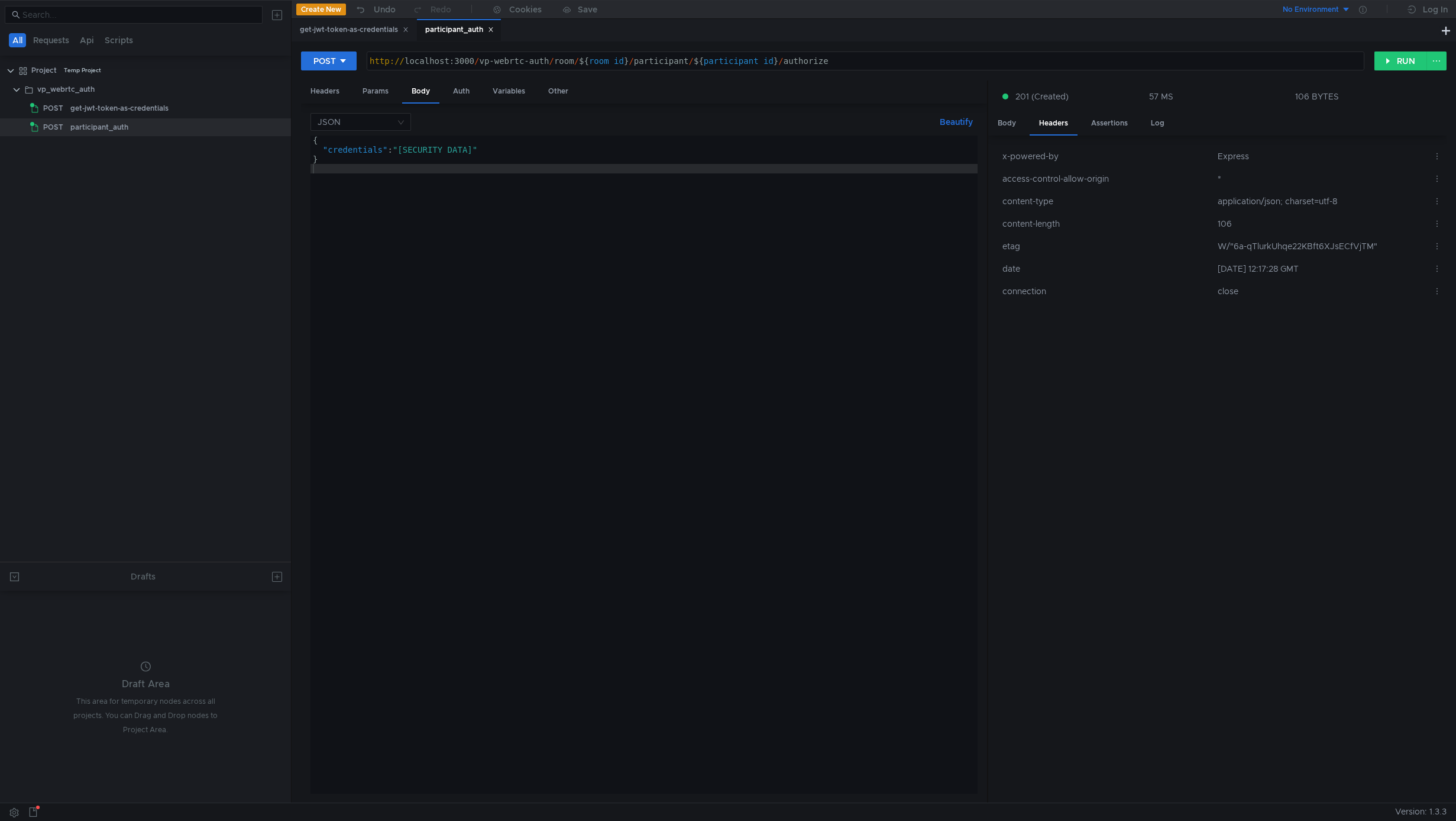
click at [594, 258] on div "{ "credentials" : "eyJhbGciOiJIUzI1NiIsInR5cCI6IkpXVCJ9.eyJoaWRlX2Zyb21fcGFydGl…" at bounding box center [1026, 471] width 1431 height 672
click at [1415, 59] on button "RUN" at bounding box center [1401, 61] width 53 height 19
click at [1409, 61] on button "RUN" at bounding box center [1401, 61] width 53 height 19
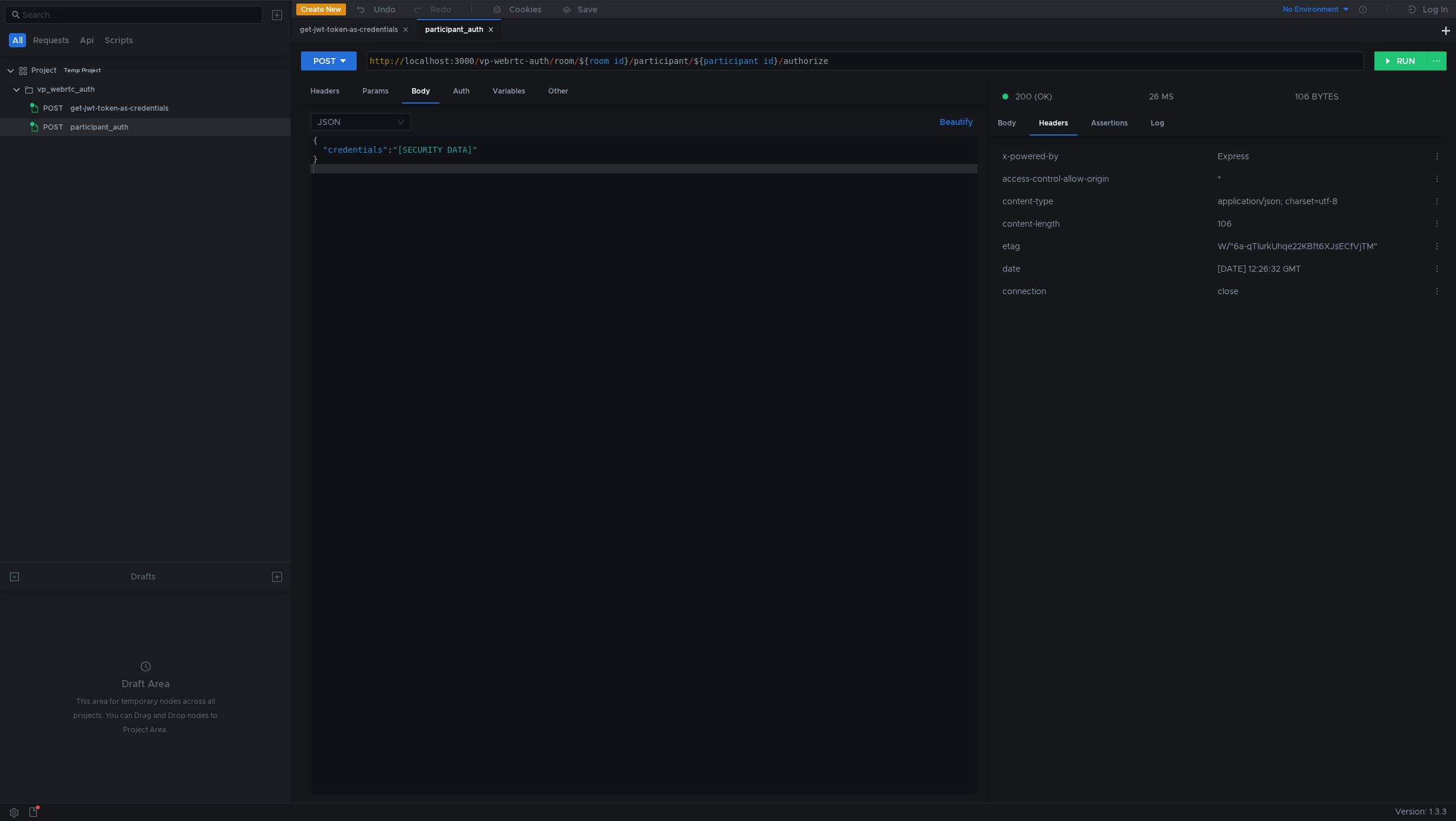
scroll to position [0, 29]
